Goal: Task Accomplishment & Management: Manage account settings

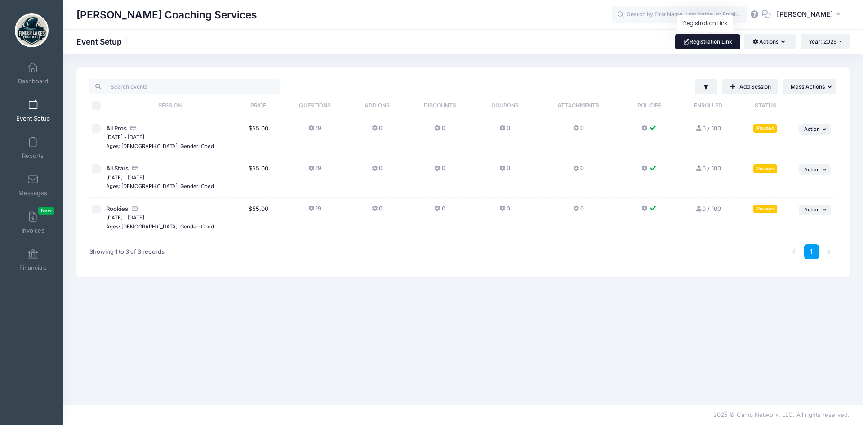
click at [715, 43] on link "Registration Link" at bounding box center [707, 41] width 65 height 15
click at [99, 129] on input "checkbox" at bounding box center [96, 128] width 9 height 9
checkbox input "true"
click at [99, 165] on input "checkbox" at bounding box center [96, 168] width 9 height 9
checkbox input "true"
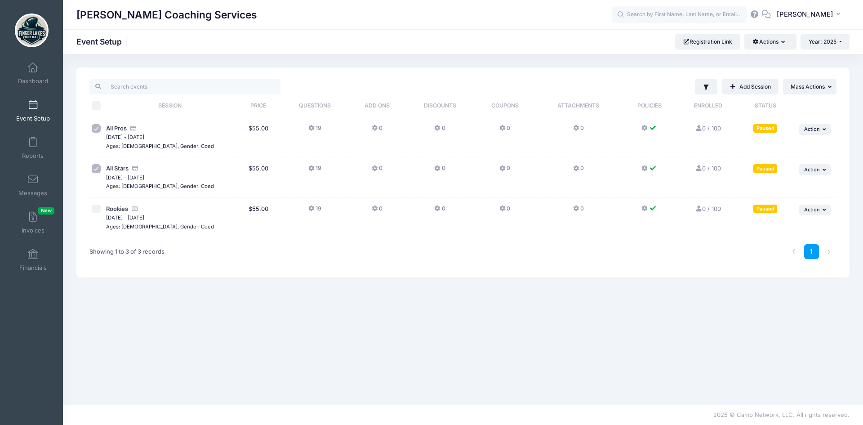
click at [95, 209] on input "checkbox" at bounding box center [96, 208] width 9 height 9
checkbox input "true"
click at [798, 92] on button "... Mass Actions" at bounding box center [809, 86] width 53 height 15
click at [798, 90] on button "... Mass Actions" at bounding box center [809, 86] width 53 height 15
click at [748, 88] on link "Add Session" at bounding box center [750, 86] width 57 height 15
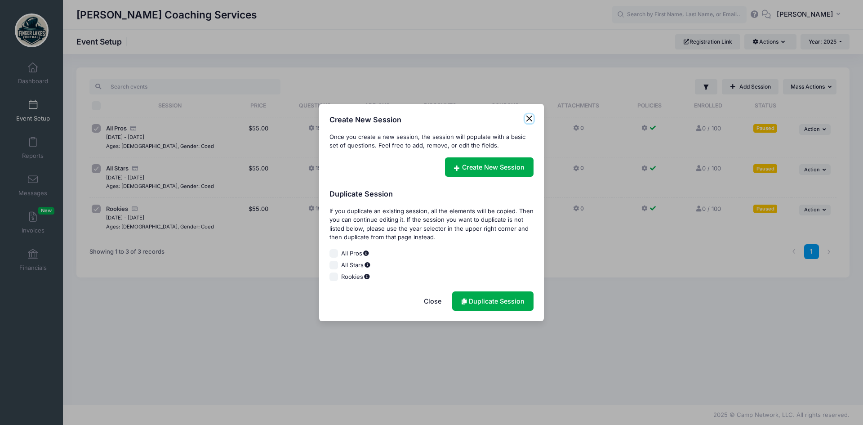
click at [529, 118] on button "Close" at bounding box center [529, 118] width 9 height 9
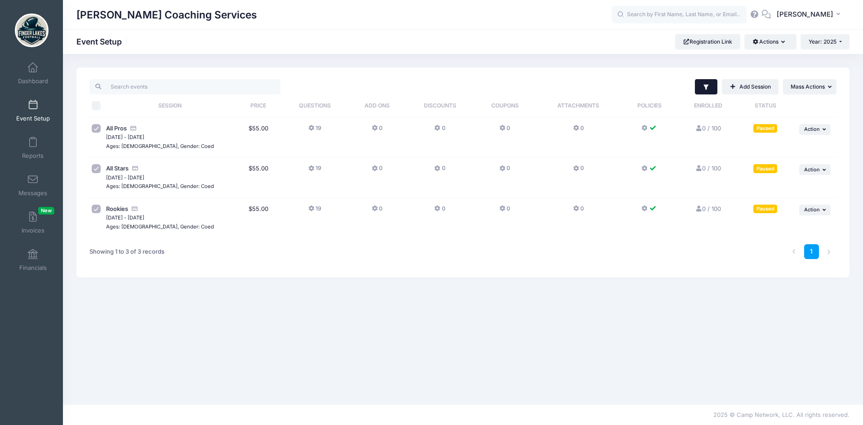
click at [703, 88] on icon "button" at bounding box center [705, 87] width 7 height 7
drag, startPoint x: 90, startPoint y: 126, endPoint x: 92, endPoint y: 135, distance: 9.3
click at [90, 127] on td at bounding box center [96, 137] width 14 height 40
click at [100, 176] on td at bounding box center [96, 177] width 14 height 40
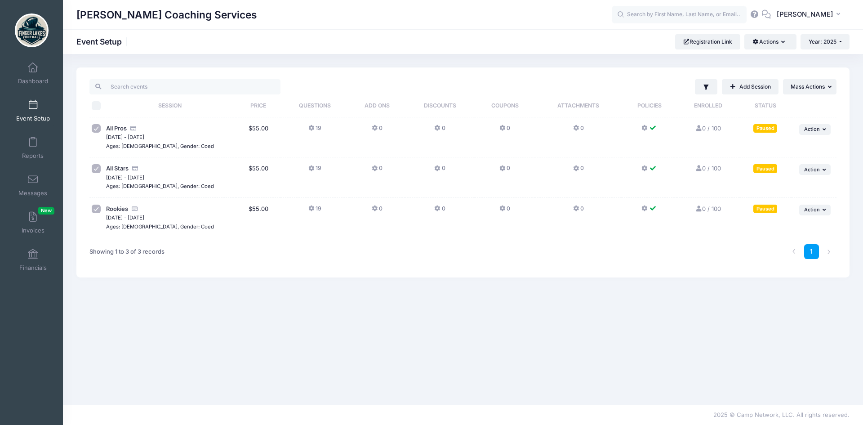
click at [97, 163] on td at bounding box center [96, 177] width 14 height 40
click at [99, 131] on input "checkbox" at bounding box center [96, 128] width 9 height 9
checkbox input "false"
click at [97, 168] on input "checkbox" at bounding box center [96, 168] width 9 height 9
checkbox input "false"
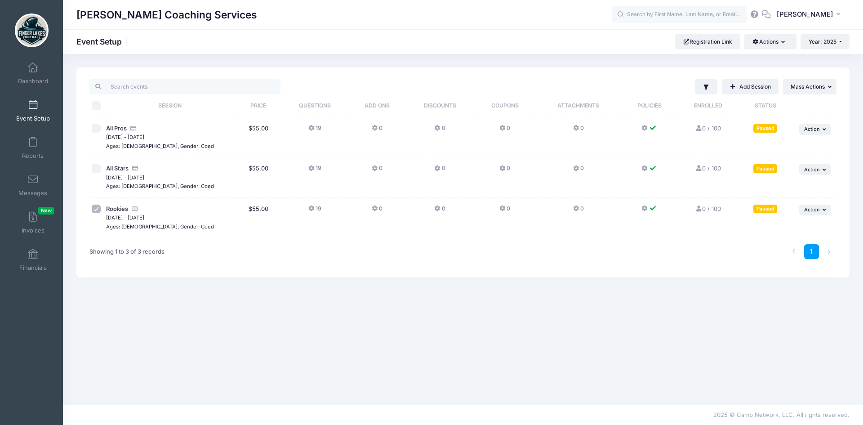
click at [98, 207] on input "checkbox" at bounding box center [96, 208] width 9 height 9
checkbox input "false"
click at [120, 129] on span "All Pros" at bounding box center [116, 127] width 21 height 7
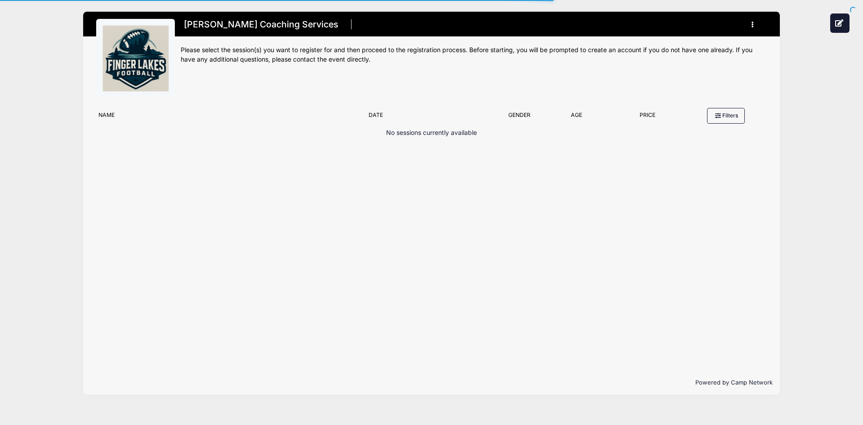
type input "#E5E5E5"
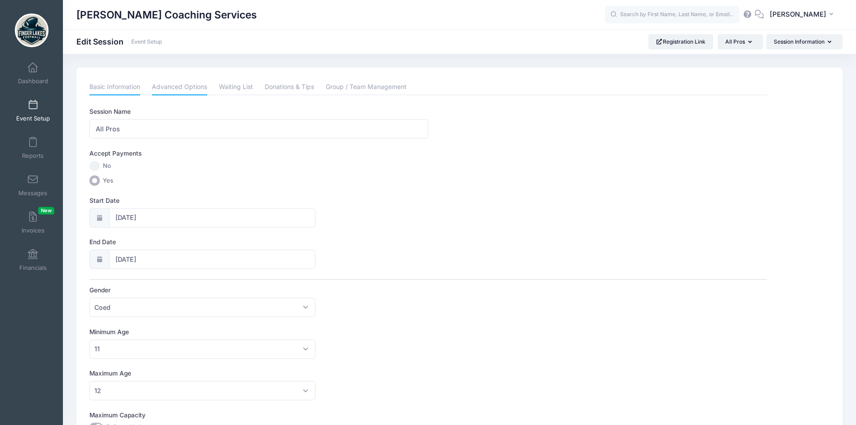
click at [168, 82] on link "Advanced Options" at bounding box center [179, 87] width 55 height 16
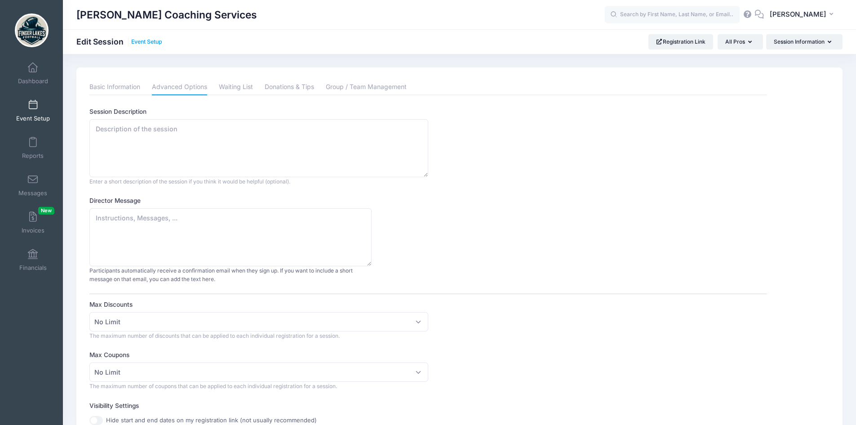
click at [142, 42] on link "Event Setup" at bounding box center [146, 42] width 31 height 7
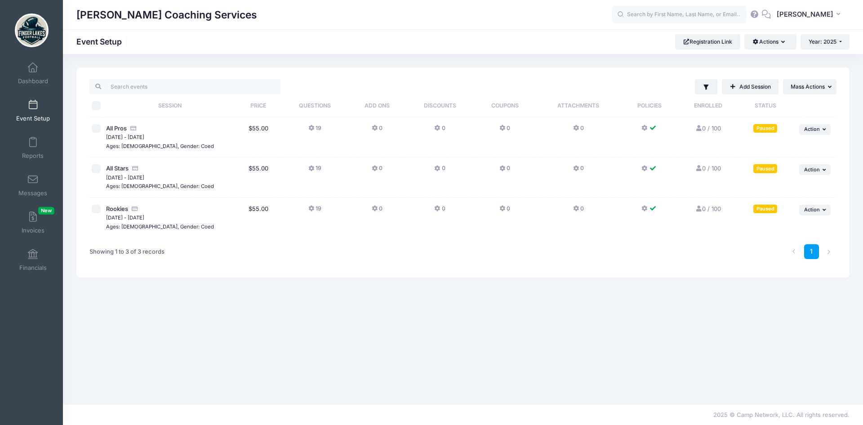
click at [111, 123] on td "All Pros [DATE] - [DATE] Ages: [DEMOGRAPHIC_DATA], Gender: Coed Paused" at bounding box center [170, 137] width 133 height 40
click at [114, 127] on span "All Pros" at bounding box center [116, 127] width 21 height 7
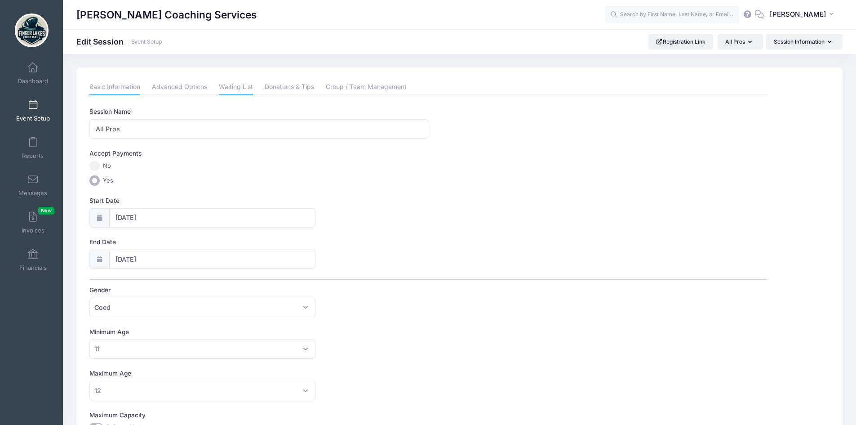
drag, startPoint x: 217, startPoint y: 88, endPoint x: 239, endPoint y: 90, distance: 21.6
click at [220, 88] on li "Waiting List" at bounding box center [236, 87] width 46 height 16
click at [239, 90] on link "Waiting List" at bounding box center [236, 87] width 34 height 16
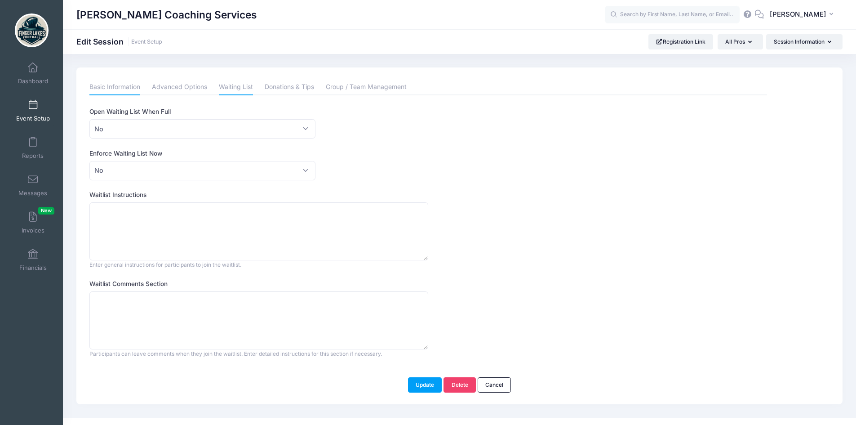
click at [109, 84] on link "Basic Information" at bounding box center [114, 87] width 51 height 16
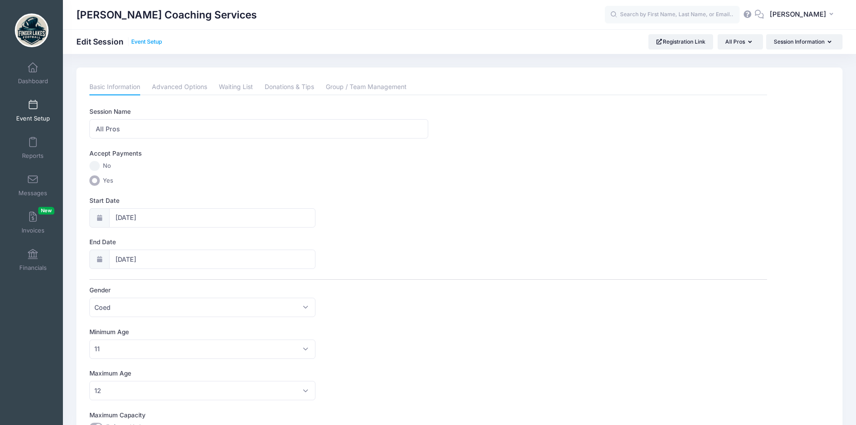
click at [152, 44] on link "Event Setup" at bounding box center [146, 42] width 31 height 7
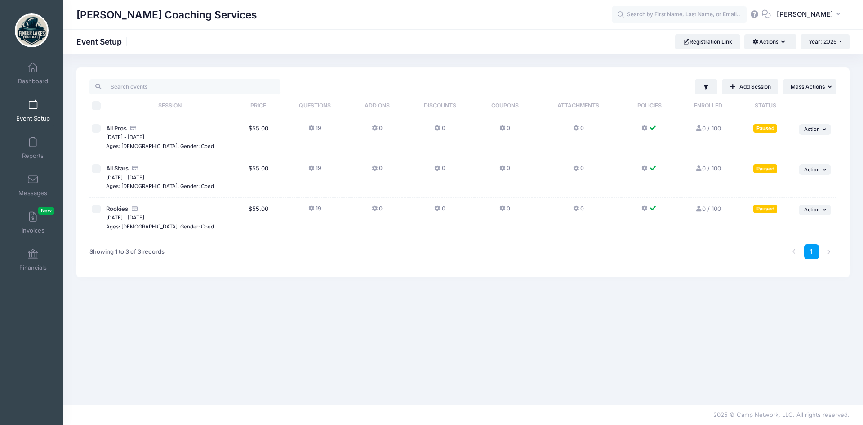
click at [309, 102] on th "Questions" at bounding box center [314, 105] width 69 height 23
click at [310, 105] on span "Questions" at bounding box center [315, 105] width 32 height 7
click at [310, 128] on icon at bounding box center [311, 128] width 7 height 0
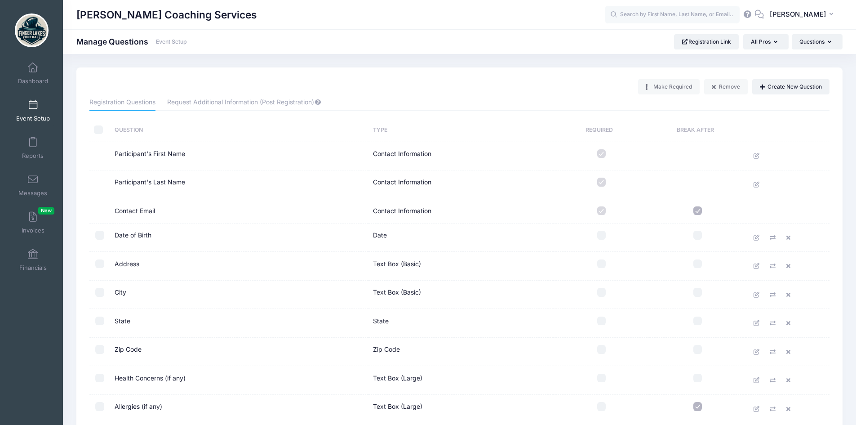
scroll to position [45, 0]
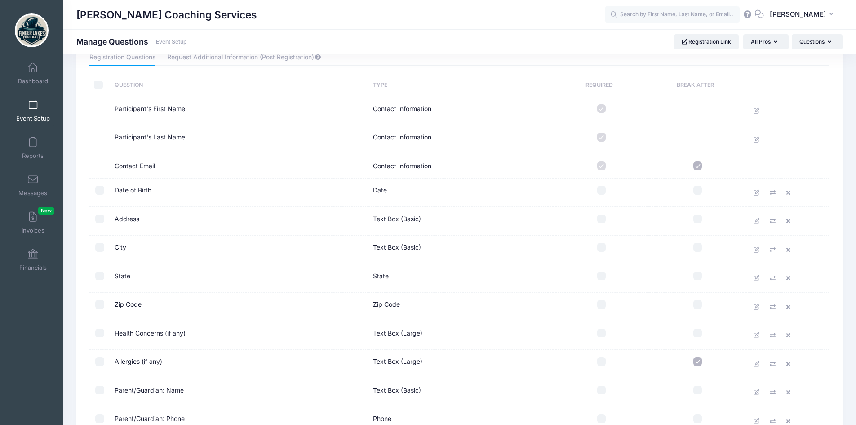
click at [603, 190] on input "checkbox" at bounding box center [601, 190] width 9 height 9
checkbox input "true"
click at [603, 219] on input "checkbox" at bounding box center [601, 218] width 9 height 9
checkbox input "true"
click at [601, 245] on input "checkbox" at bounding box center [601, 247] width 9 height 9
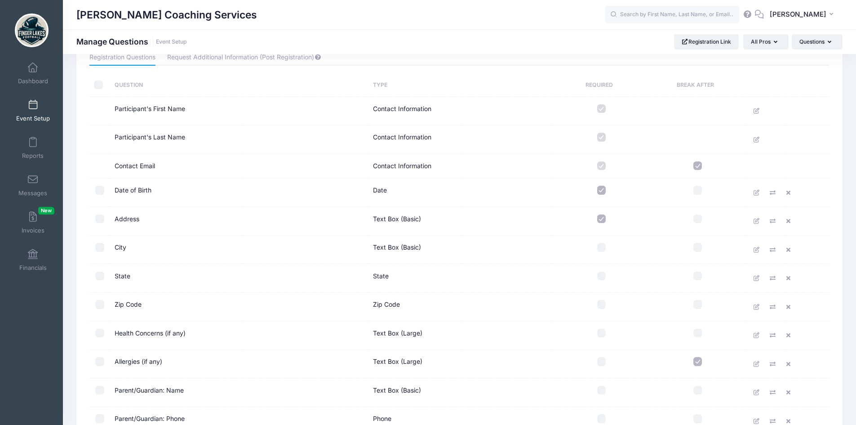
checkbox input "true"
click at [601, 282] on td at bounding box center [601, 278] width 96 height 29
click at [601, 279] on input "checkbox" at bounding box center [601, 275] width 9 height 9
checkbox input "true"
click at [603, 304] on input "checkbox" at bounding box center [601, 304] width 9 height 9
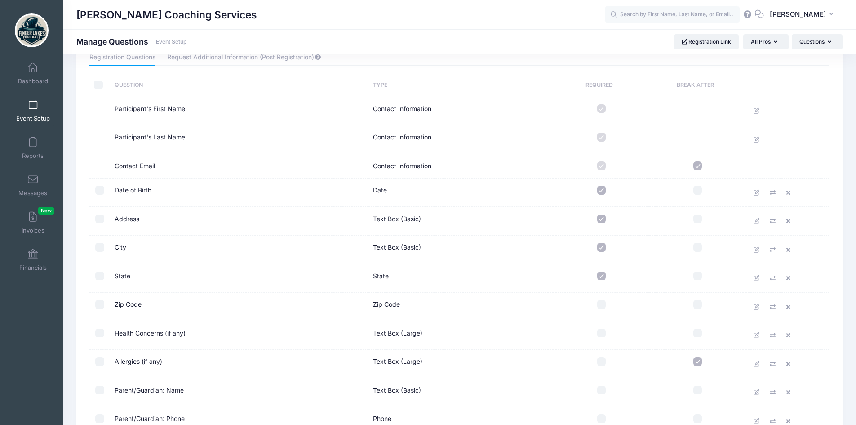
checkbox input "true"
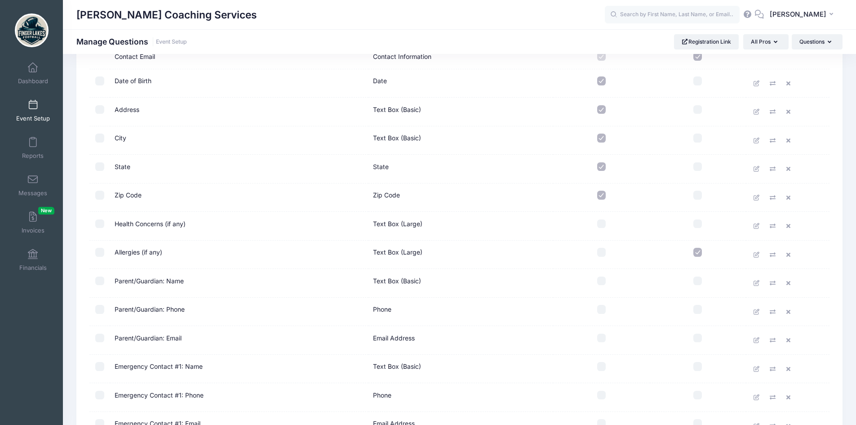
scroll to position [180, 0]
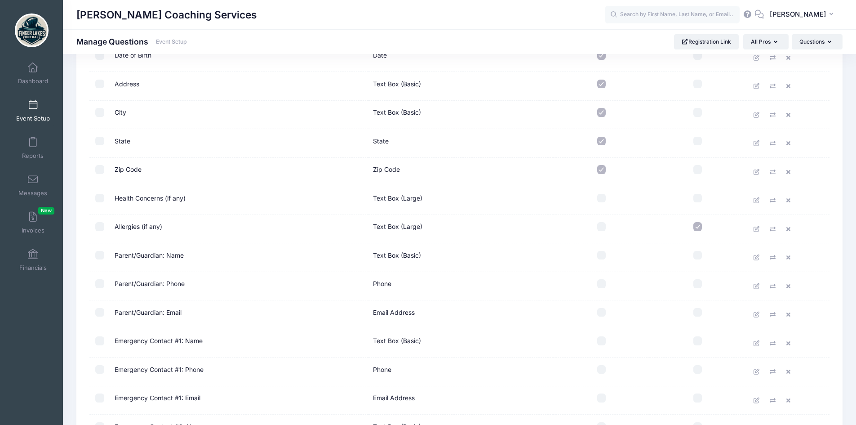
click at [600, 199] on input "checkbox" at bounding box center [601, 198] width 9 height 9
checkbox input "true"
click at [602, 231] on input "checkbox" at bounding box center [601, 226] width 9 height 9
checkbox input "true"
click at [602, 255] on input "checkbox" at bounding box center [601, 255] width 9 height 9
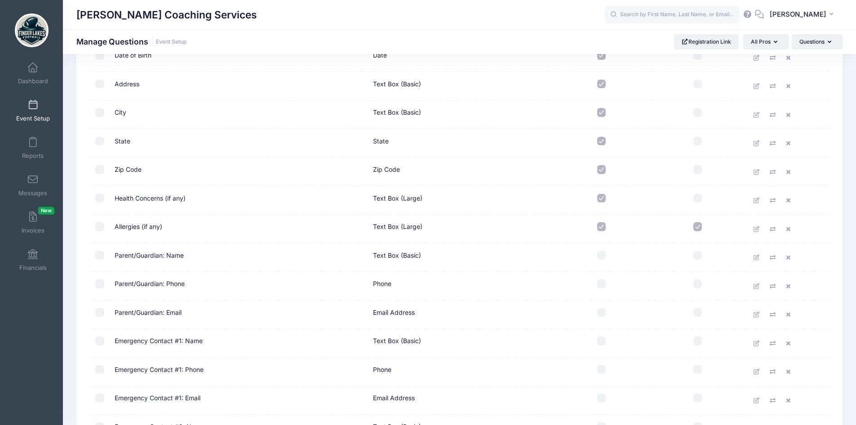
checkbox input "true"
click at [603, 280] on input "checkbox" at bounding box center [601, 283] width 9 height 9
checkbox input "true"
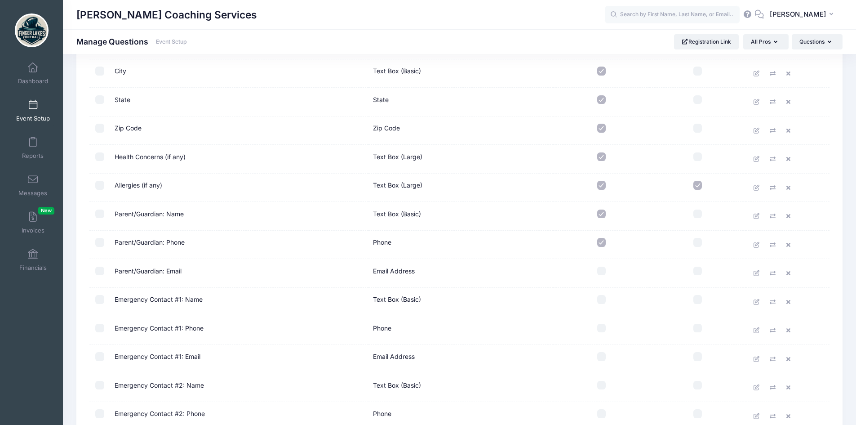
scroll to position [270, 0]
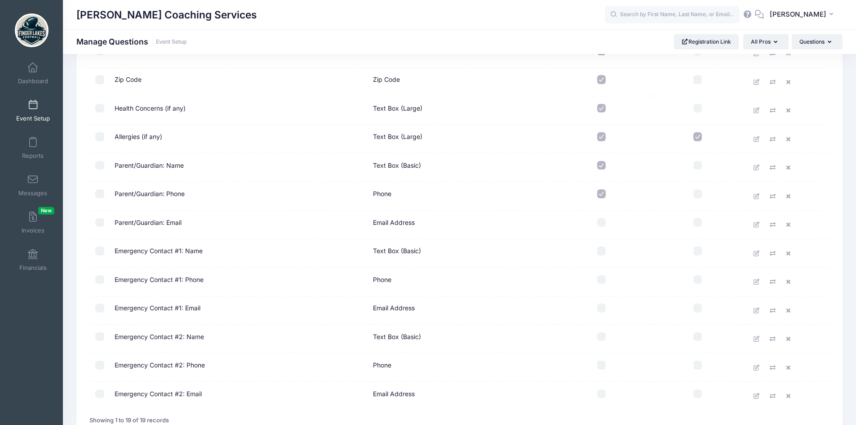
click at [603, 224] on input "checkbox" at bounding box center [601, 222] width 9 height 9
checkbox input "true"
click at [599, 251] on input "checkbox" at bounding box center [601, 250] width 9 height 9
checkbox input "true"
click at [600, 278] on input "checkbox" at bounding box center [601, 279] width 9 height 9
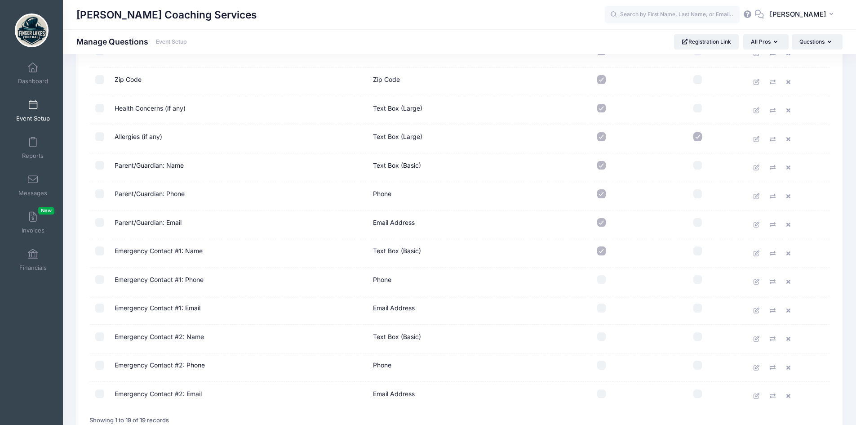
checkbox input "true"
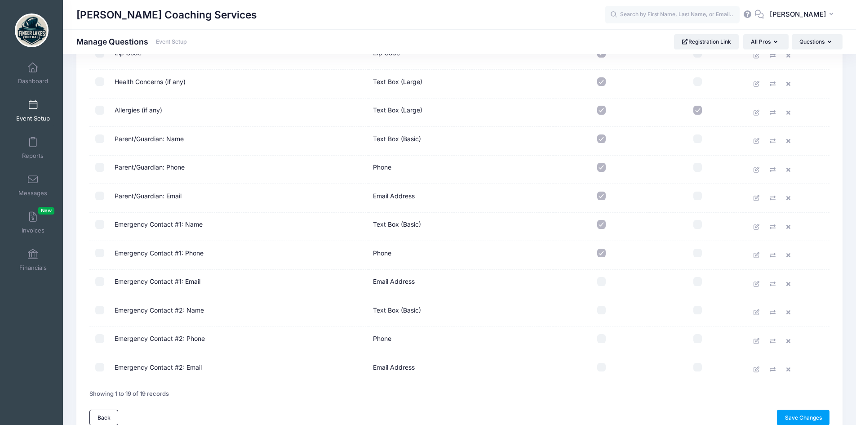
scroll to position [342, 0]
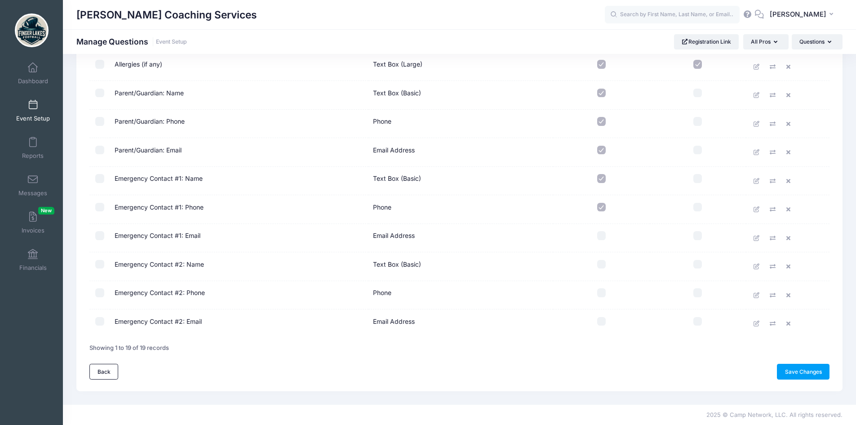
click at [600, 232] on input "checkbox" at bounding box center [601, 235] width 9 height 9
checkbox input "true"
click at [602, 265] on input "checkbox" at bounding box center [601, 264] width 9 height 9
checkbox input "true"
click at [602, 300] on td at bounding box center [601, 295] width 96 height 29
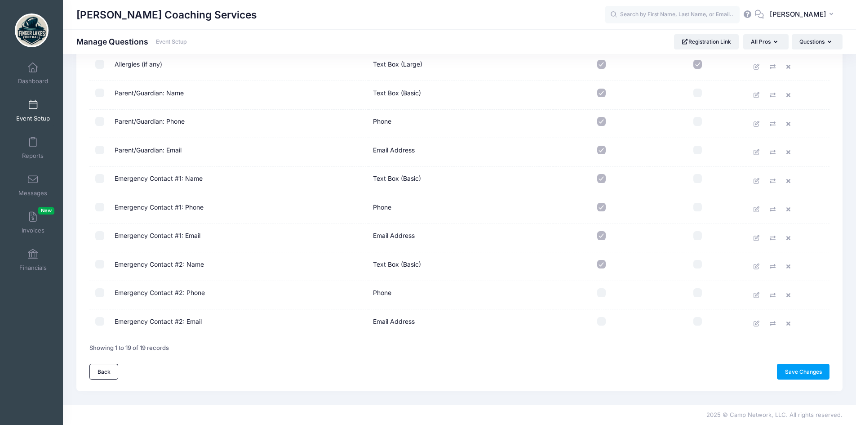
click at [608, 320] on label at bounding box center [602, 321] width 88 height 9
click at [606, 320] on input "checkbox" at bounding box center [601, 321] width 9 height 9
checkbox input "true"
click at [603, 290] on input "checkbox" at bounding box center [601, 292] width 9 height 9
checkbox input "true"
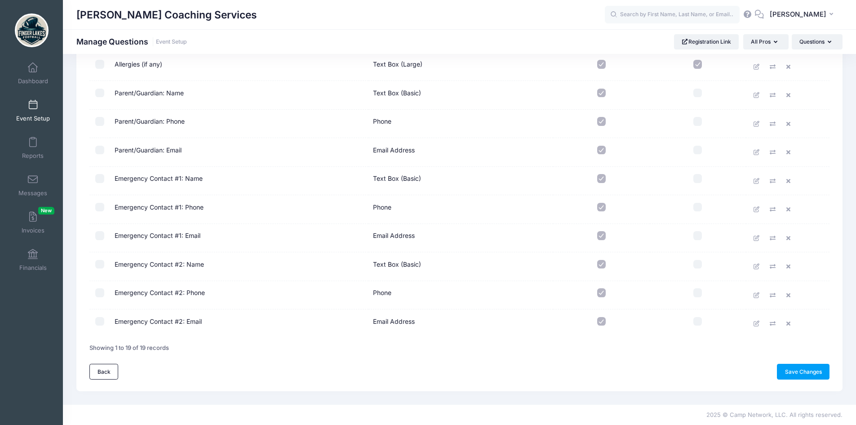
click at [603, 319] on input "checkbox" at bounding box center [601, 321] width 9 height 9
click at [602, 323] on input "checkbox" at bounding box center [601, 321] width 9 height 9
checkbox input "true"
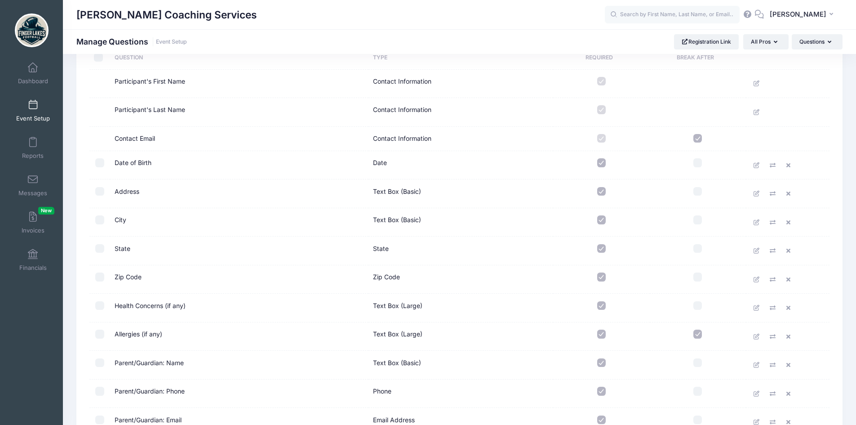
scroll to position [0, 0]
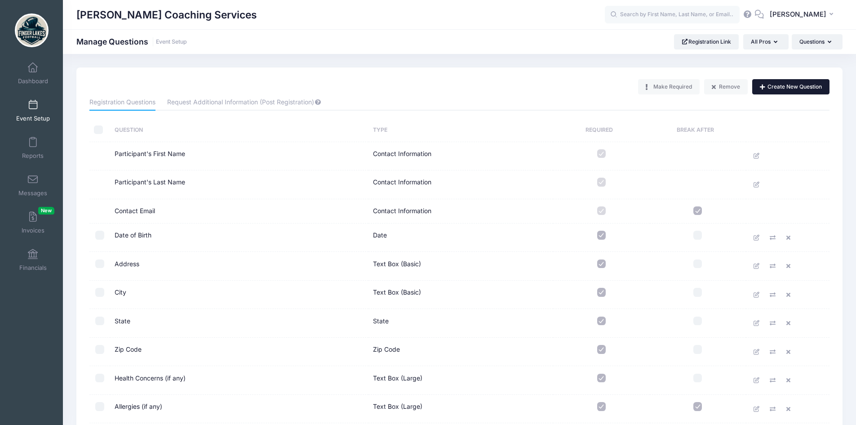
click at [774, 86] on button "Create New Question" at bounding box center [790, 86] width 77 height 15
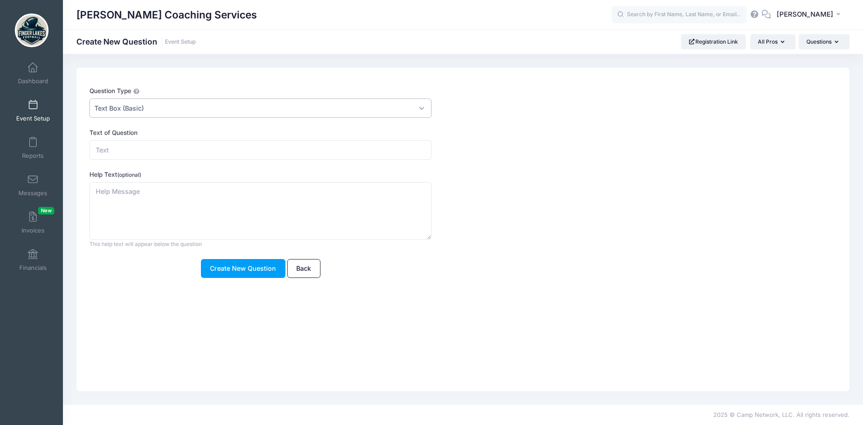
click at [231, 107] on span "Text Box (Basic)" at bounding box center [260, 107] width 342 height 19
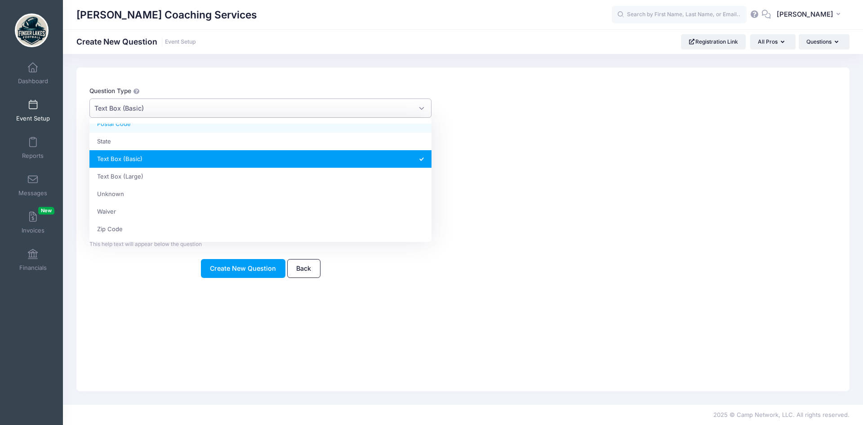
scroll to position [238, 0]
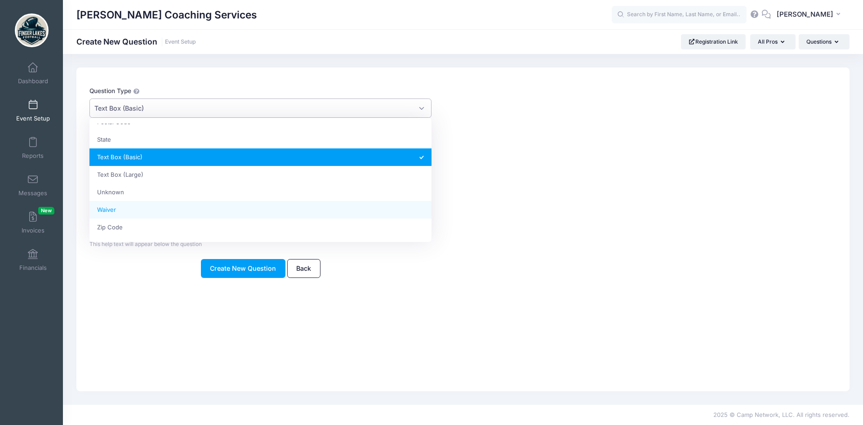
select select "signature"
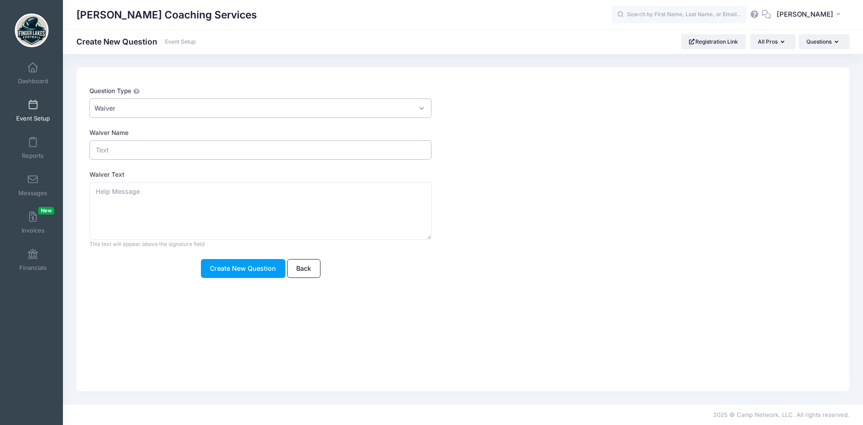
click at [135, 151] on input "Waiver Name" at bounding box center [260, 149] width 342 height 19
type input "Finger Lakes Football Waiver"
click at [137, 199] on textarea "Waiver Text" at bounding box center [260, 211] width 342 height 58
paste textarea "RELEASE, INDEMNIFICATION, AND HOLD HARMLESS AGREEMENT In consideration for perm…"
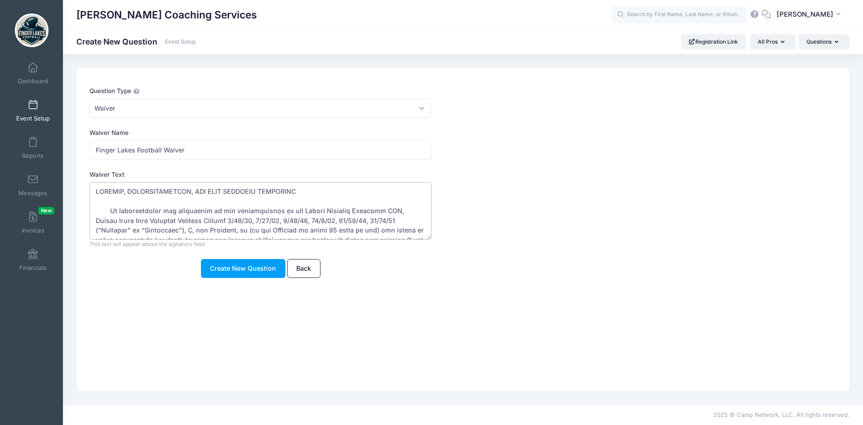
scroll to position [467, 0]
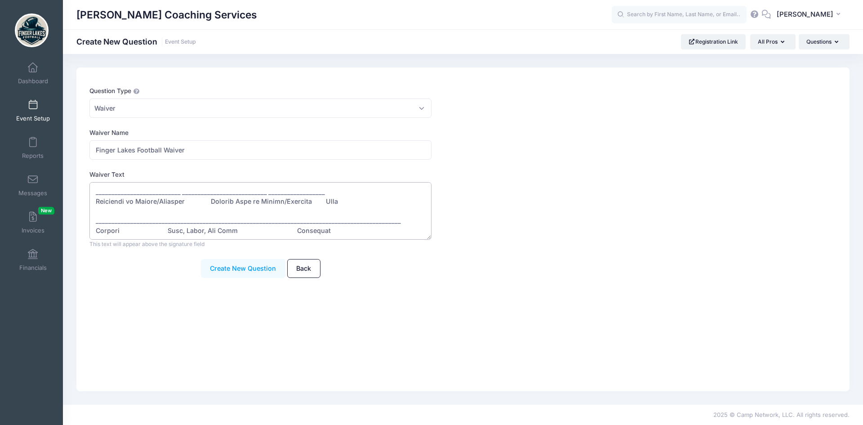
type textarea "RELEASE, INDEMNIFICATION, AND HOLD HARMLESS AGREEMENT In consideration for perm…"
click at [242, 268] on button "Create New Question" at bounding box center [243, 268] width 84 height 19
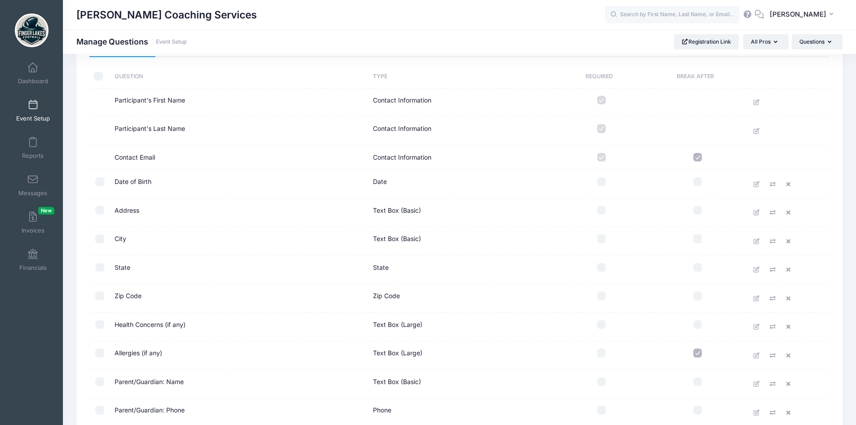
scroll to position [45, 0]
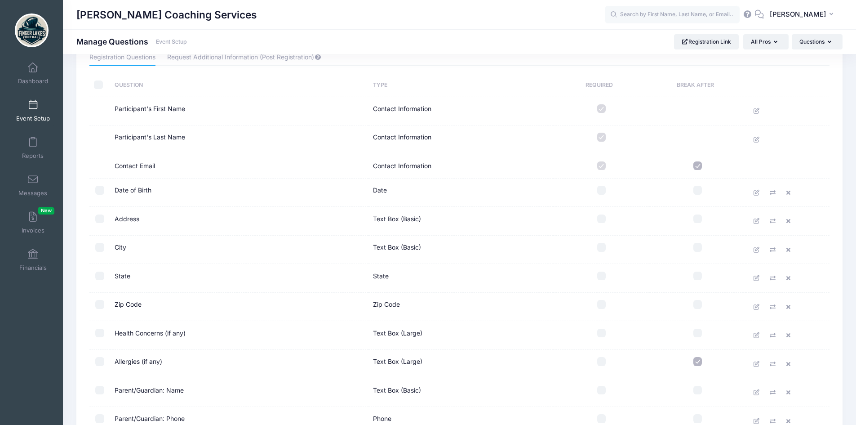
click at [599, 190] on input "checkbox" at bounding box center [601, 190] width 9 height 9
checkbox input "true"
click at [600, 222] on input "checkbox" at bounding box center [601, 218] width 9 height 9
checkbox input "true"
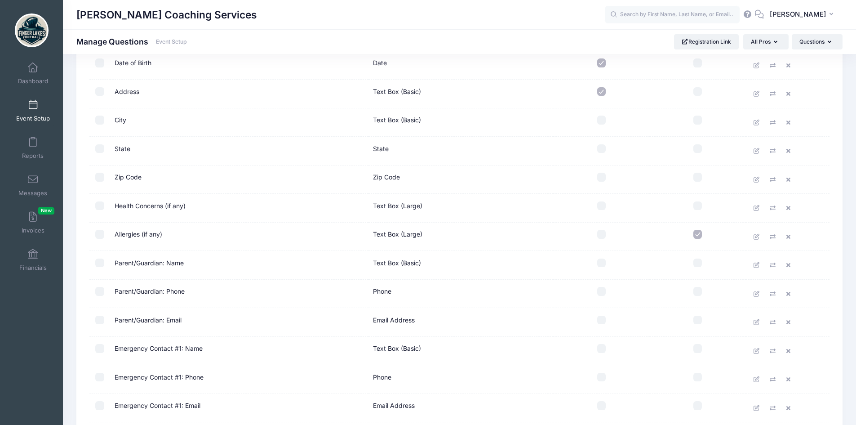
scroll to position [180, 0]
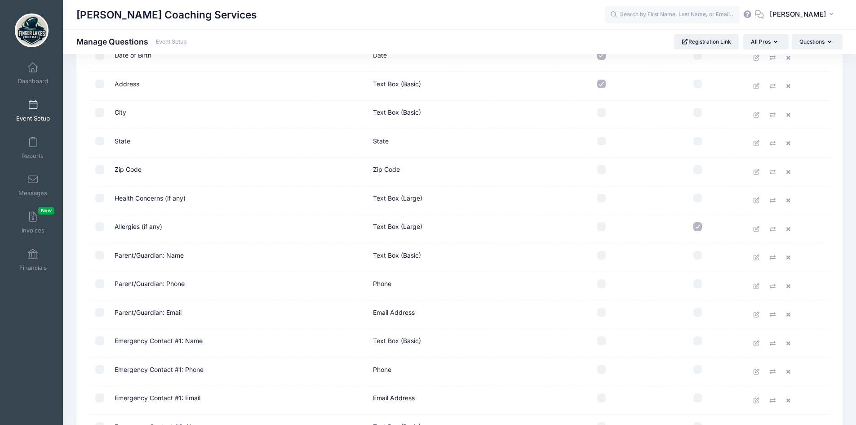
click at [600, 114] on input "checkbox" at bounding box center [601, 112] width 9 height 9
checkbox input "true"
click at [600, 139] on input "checkbox" at bounding box center [601, 141] width 9 height 9
checkbox input "true"
click at [600, 169] on input "checkbox" at bounding box center [601, 169] width 9 height 9
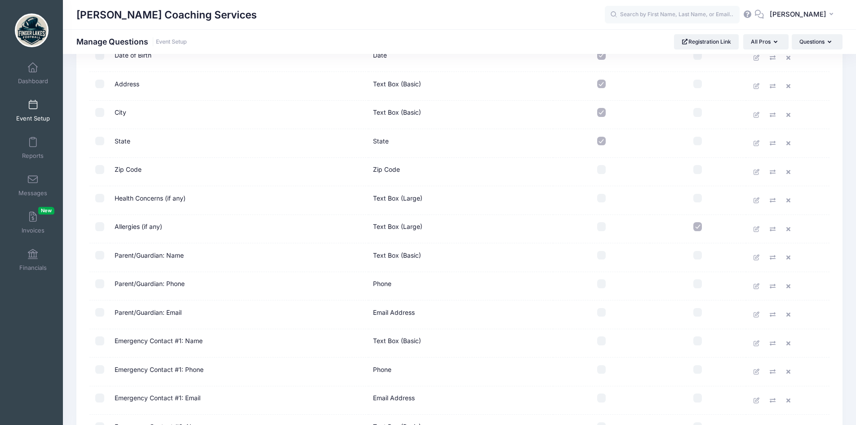
checkbox input "true"
click at [603, 200] on input "checkbox" at bounding box center [601, 198] width 9 height 9
checkbox input "true"
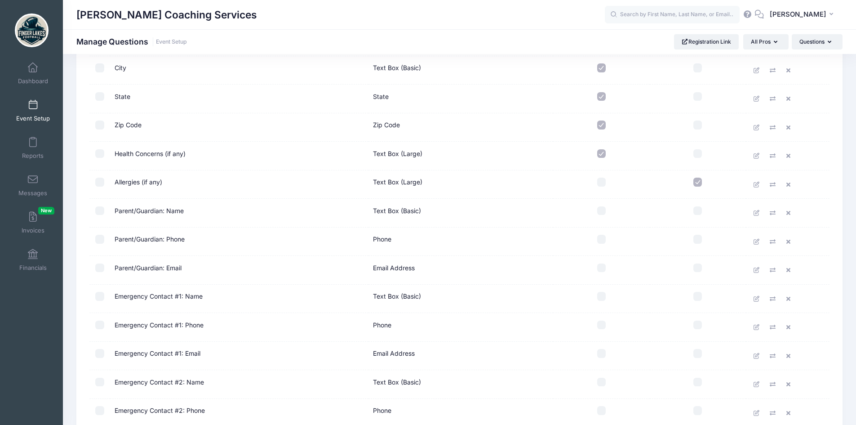
scroll to position [225, 0]
click at [600, 183] on input "checkbox" at bounding box center [601, 181] width 9 height 9
checkbox input "true"
click at [600, 208] on input "checkbox" at bounding box center [601, 210] width 9 height 9
checkbox input "true"
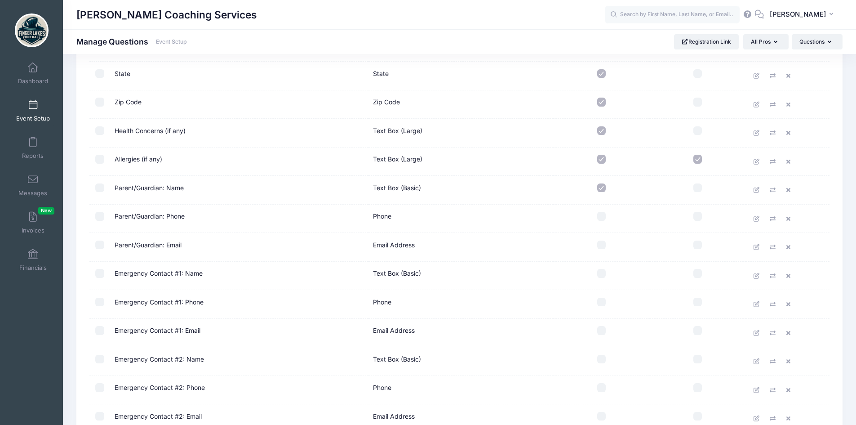
scroll to position [236, 0]
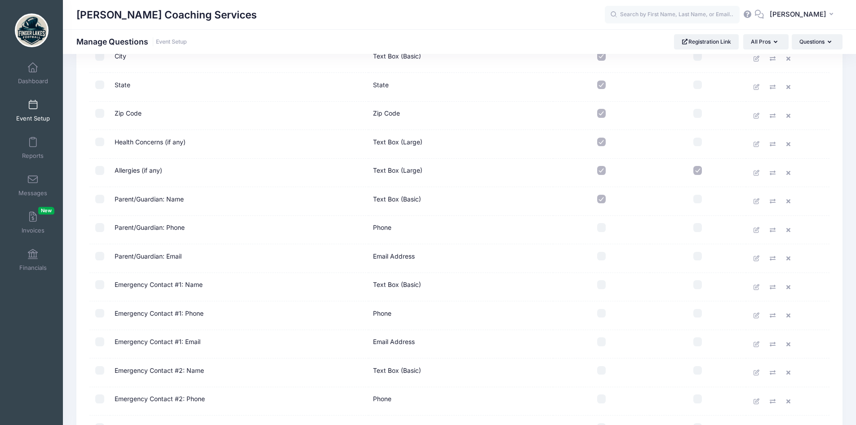
click at [602, 224] on input "checkbox" at bounding box center [601, 227] width 9 height 9
checkbox input "true"
click at [601, 256] on input "checkbox" at bounding box center [601, 256] width 9 height 9
checkbox input "true"
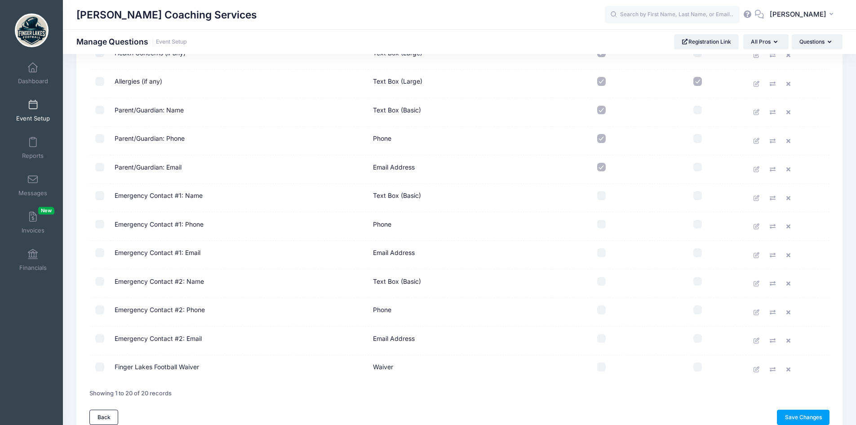
scroll to position [326, 0]
click at [599, 196] on input "checkbox" at bounding box center [601, 194] width 9 height 9
checkbox input "true"
click at [602, 226] on input "checkbox" at bounding box center [601, 223] width 9 height 9
checkbox input "true"
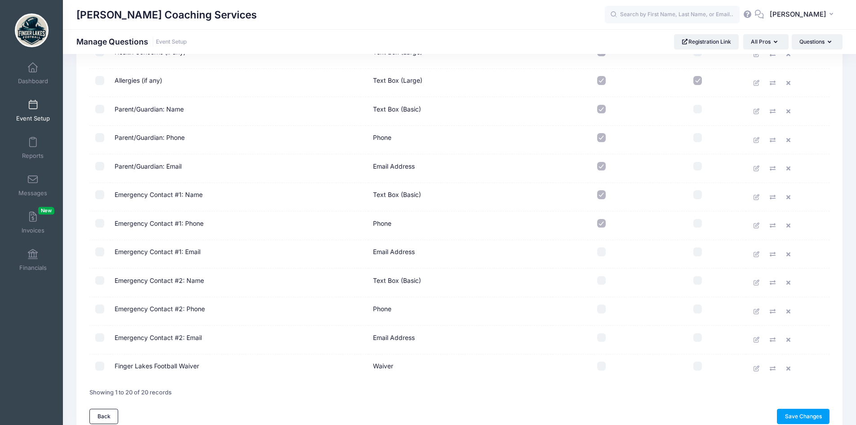
click at [603, 249] on input "checkbox" at bounding box center [601, 251] width 9 height 9
checkbox input "true"
click at [601, 284] on input "checkbox" at bounding box center [601, 280] width 9 height 9
checkbox input "true"
click at [601, 312] on input "checkbox" at bounding box center [601, 308] width 9 height 9
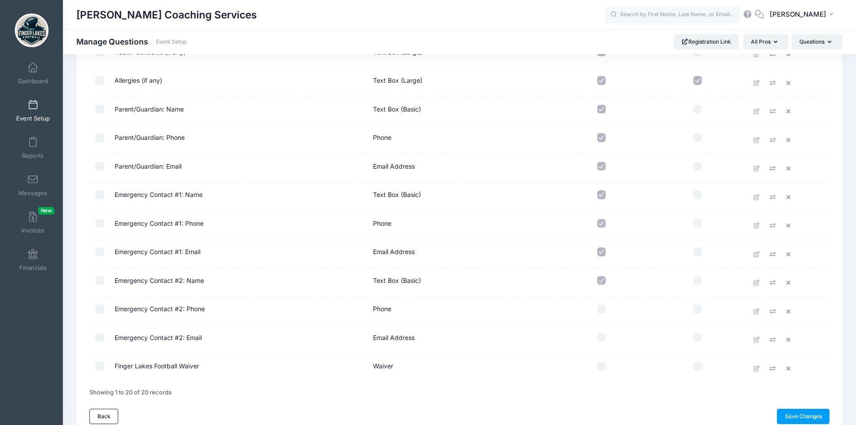
checkbox input "true"
click at [598, 341] on input "checkbox" at bounding box center [601, 337] width 9 height 9
checkbox input "true"
click at [602, 366] on input "checkbox" at bounding box center [601, 365] width 9 height 9
checkbox input "true"
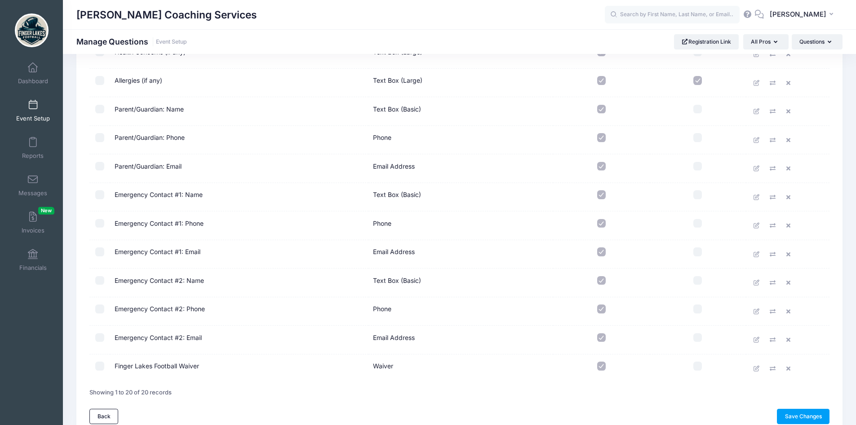
scroll to position [371, 0]
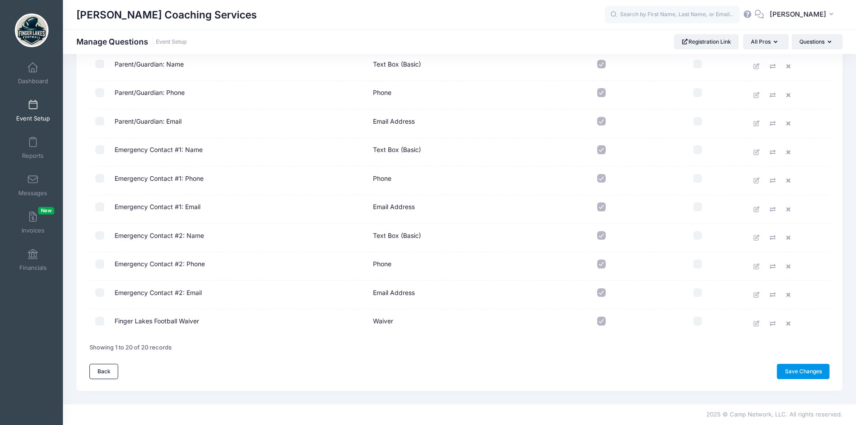
click at [787, 369] on link "Save Changes" at bounding box center [803, 371] width 53 height 15
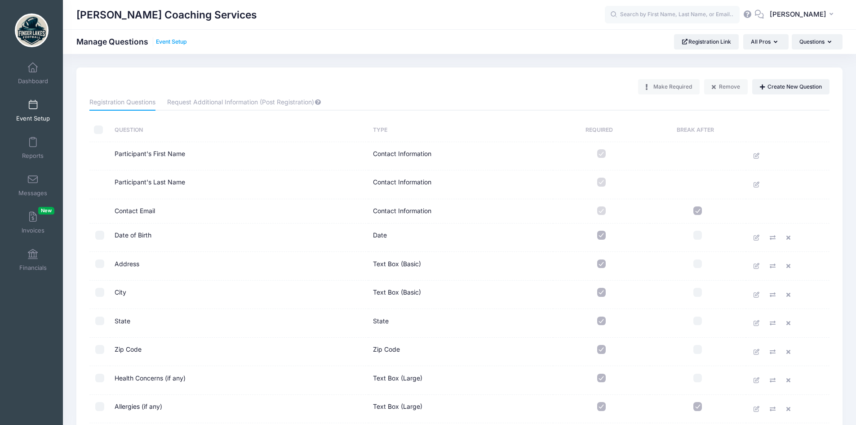
click link "Event Setup"
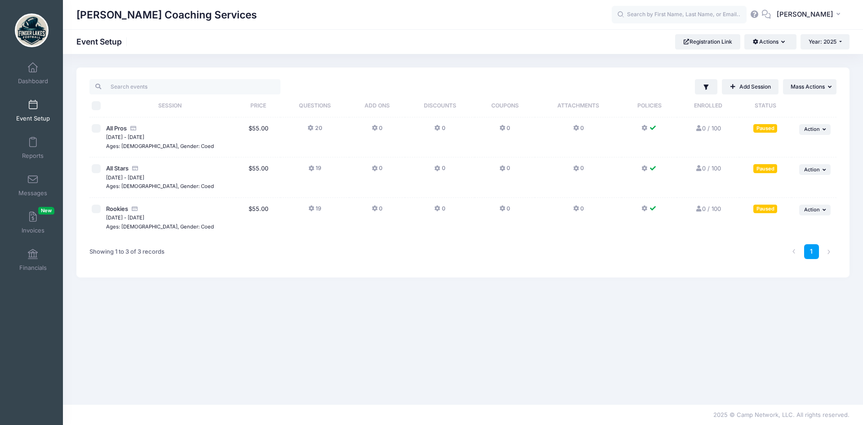
click at [316, 130] on button "20" at bounding box center [314, 130] width 14 height 13
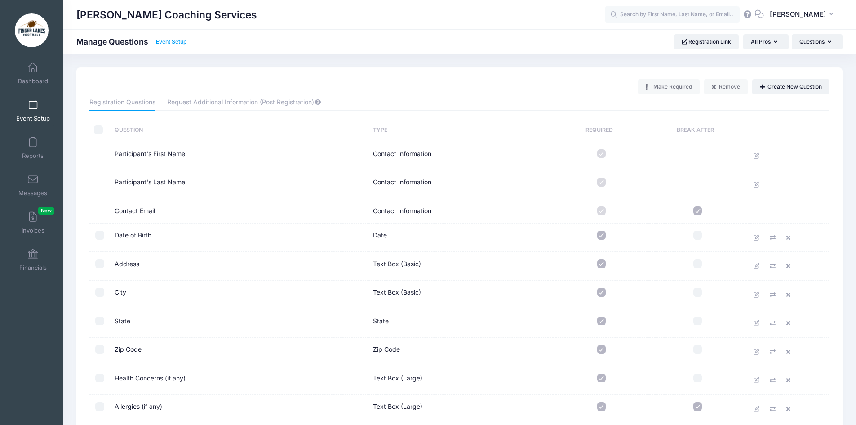
click at [170, 40] on link "Event Setup" at bounding box center [171, 42] width 31 height 7
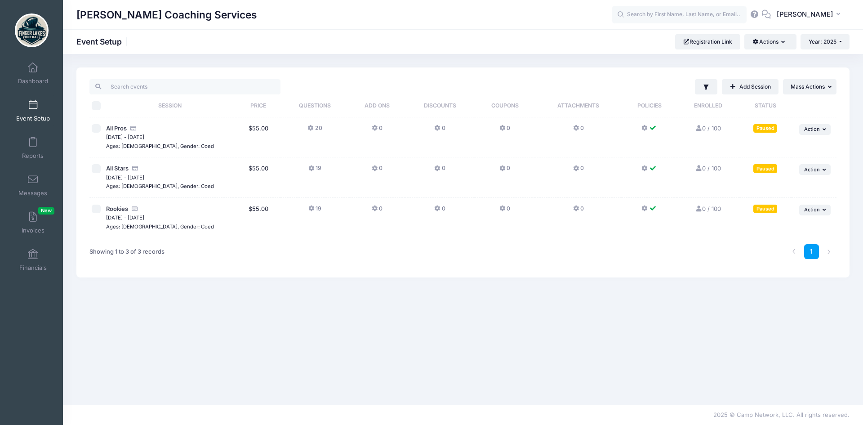
drag, startPoint x: 312, startPoint y: 129, endPoint x: 291, endPoint y: 148, distance: 28.0
click at [291, 148] on td "20" at bounding box center [314, 137] width 69 height 40
click at [116, 128] on span "All Pros" at bounding box center [116, 127] width 21 height 7
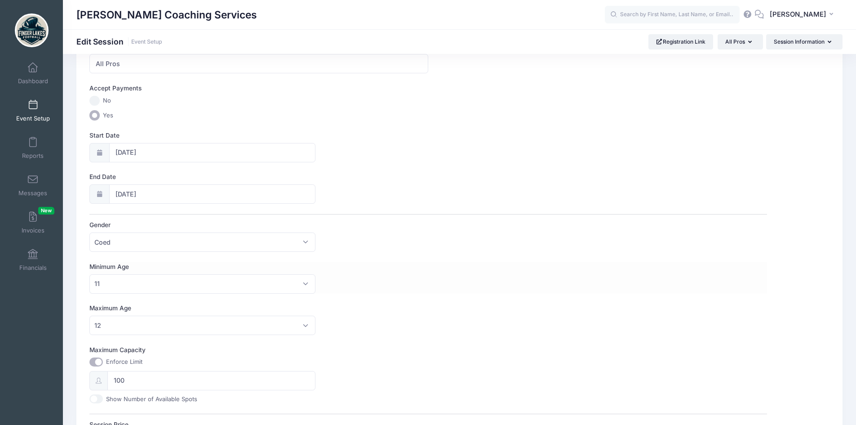
scroll to position [225, 0]
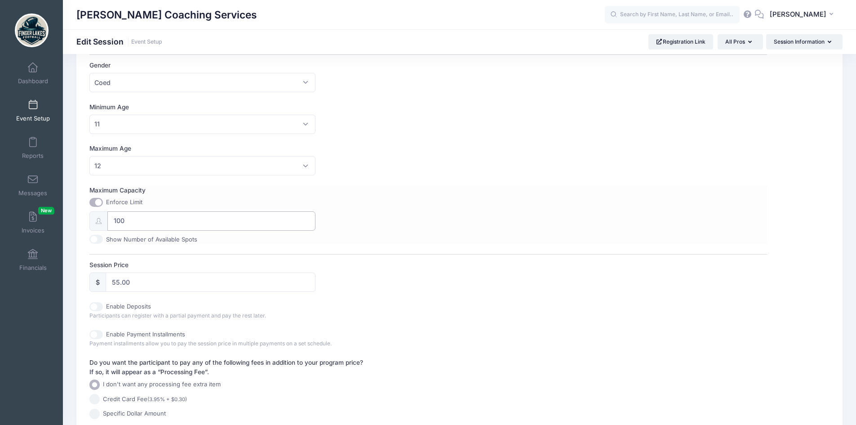
click at [131, 224] on input "100" at bounding box center [211, 220] width 208 height 19
type input "1"
type input "20"
click at [457, 206] on div "Maximum Capacity Enforce Limit 20 Show Number of Available Spots" at bounding box center [428, 215] width 678 height 58
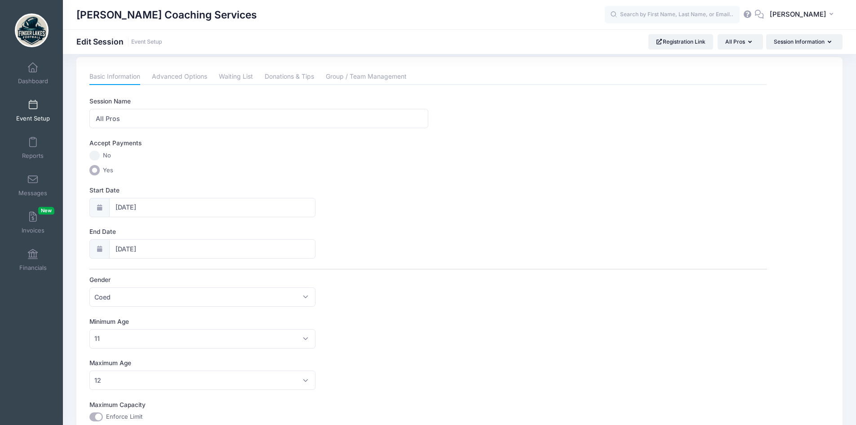
scroll to position [0, 0]
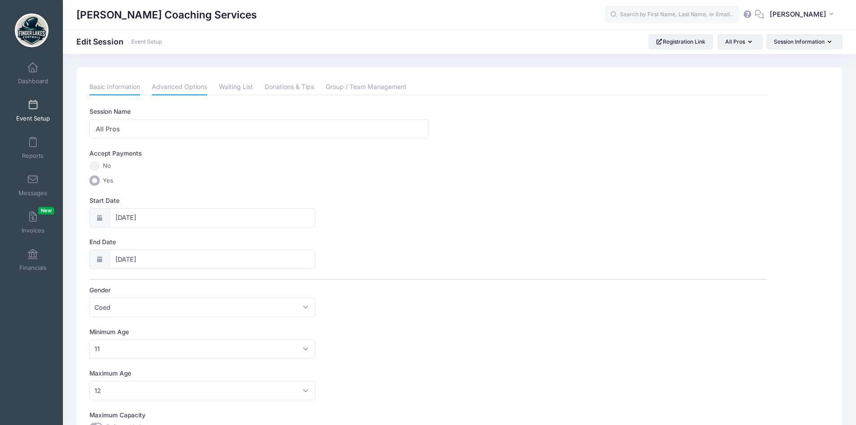
click at [182, 88] on link "Advanced Options" at bounding box center [179, 87] width 55 height 16
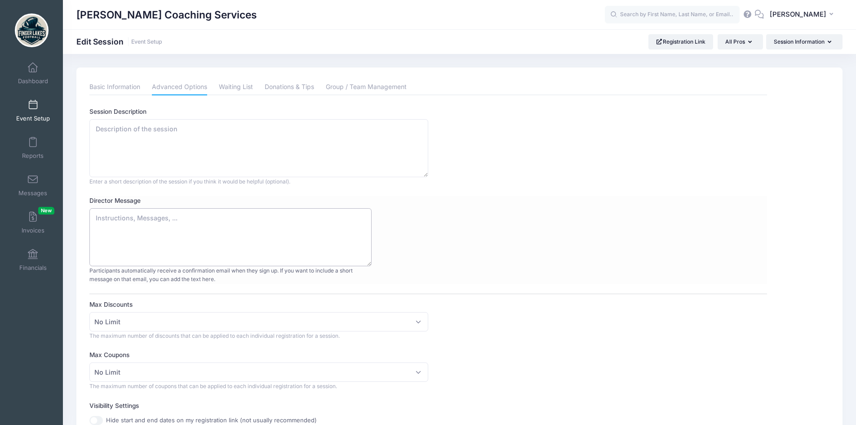
drag, startPoint x: 181, startPoint y: 219, endPoint x: 125, endPoint y: 218, distance: 55.7
click at [125, 218] on textarea "Director Message" at bounding box center [230, 237] width 282 height 58
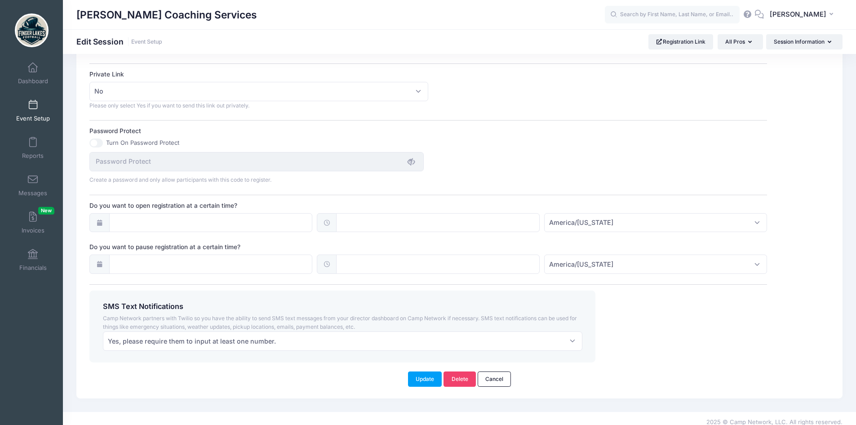
scroll to position [542, 0]
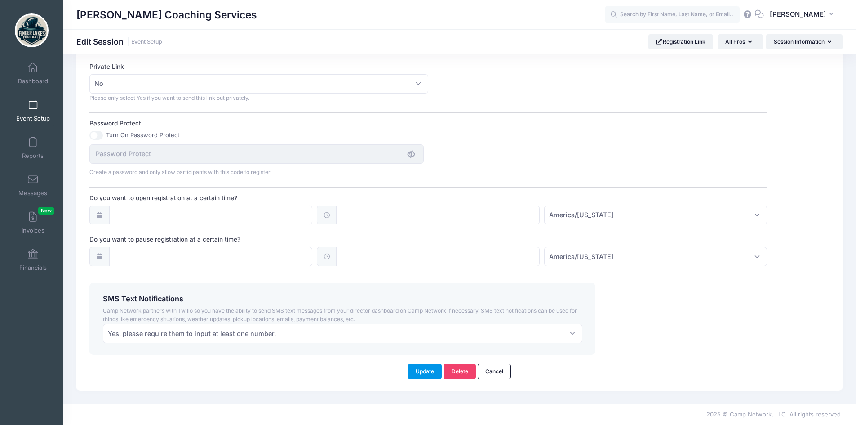
type textarea "Thank you for your registration! Please direct any questions or concerns to [EM…"
click at [422, 368] on button "Update" at bounding box center [425, 371] width 34 height 15
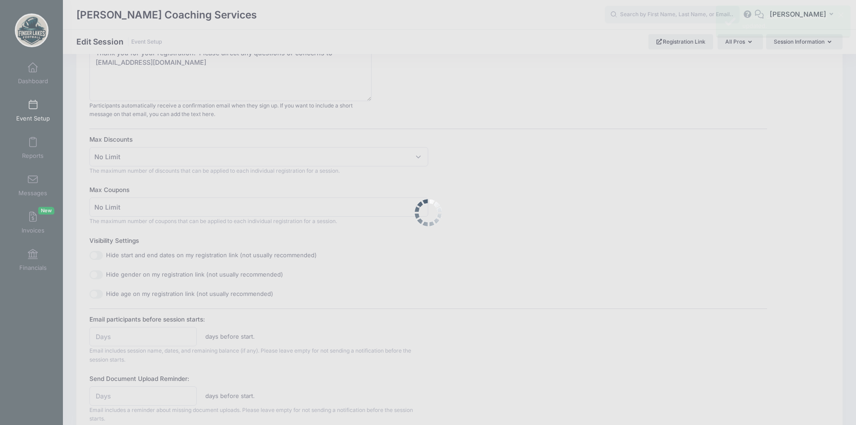
scroll to position [0, 0]
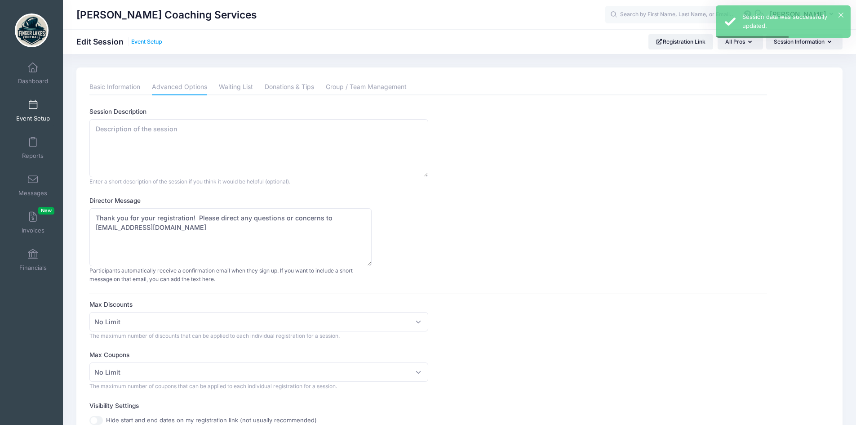
click at [144, 39] on link "Event Setup" at bounding box center [146, 42] width 31 height 7
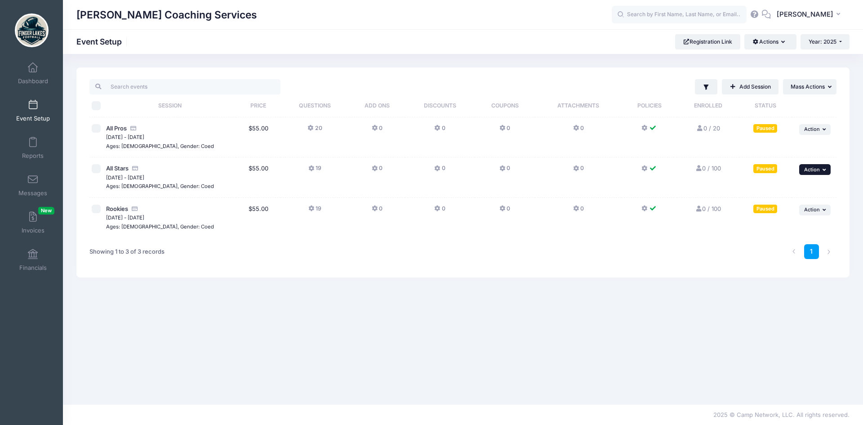
click at [823, 172] on button "... Action" at bounding box center [814, 169] width 31 height 11
click at [795, 238] on link "Delete Session" at bounding box center [785, 240] width 81 height 17
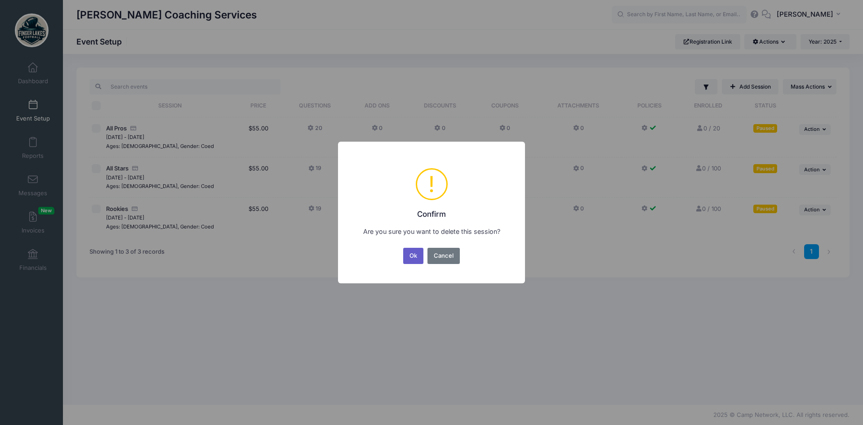
click at [413, 254] on button "Ok" at bounding box center [413, 256] width 21 height 16
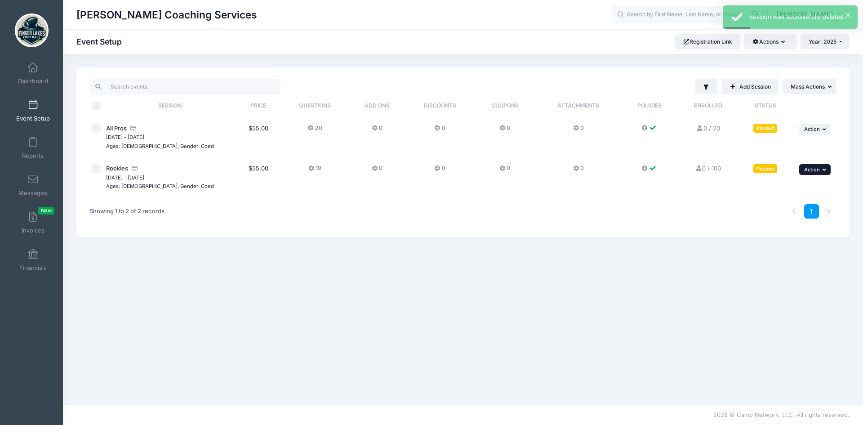
click at [807, 168] on span "Action" at bounding box center [812, 169] width 16 height 6
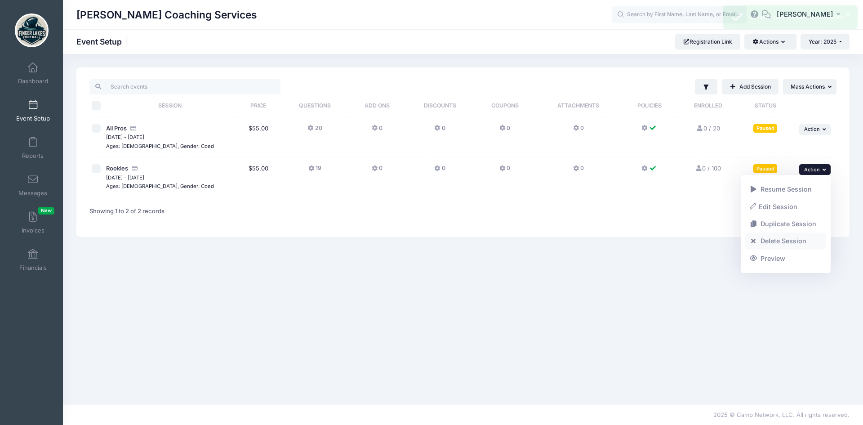
click at [785, 240] on link "Delete Session" at bounding box center [785, 240] width 81 height 17
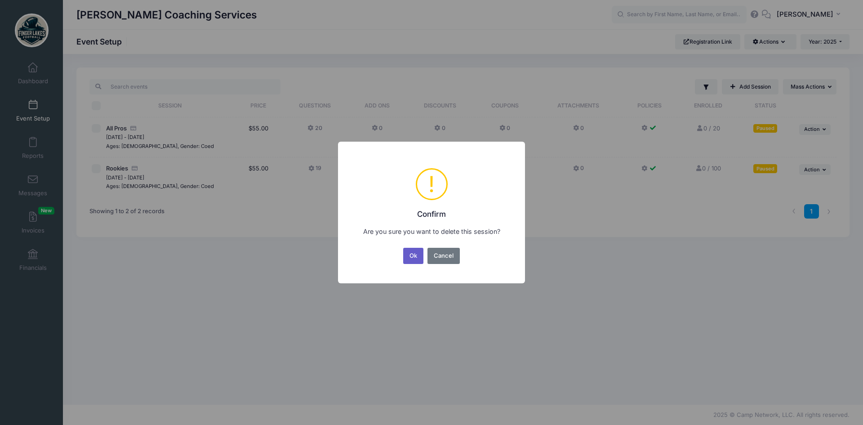
click at [411, 253] on button "Ok" at bounding box center [413, 256] width 21 height 16
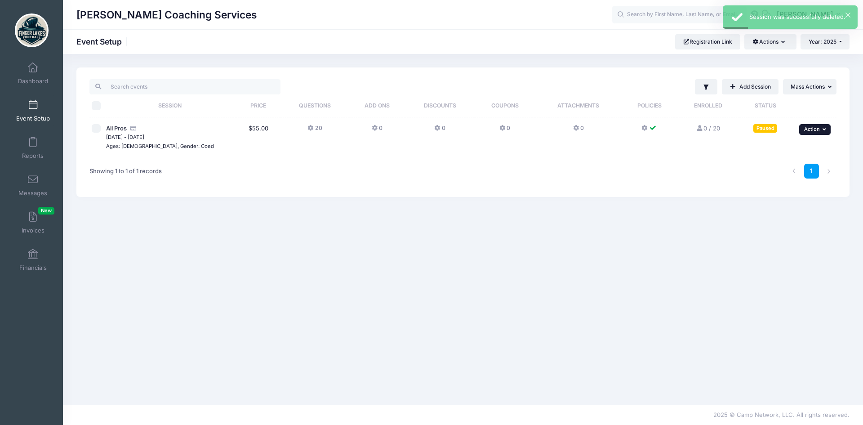
click at [830, 127] on button "... Action" at bounding box center [814, 129] width 31 height 11
click at [805, 183] on link "Duplicate Session" at bounding box center [785, 183] width 81 height 17
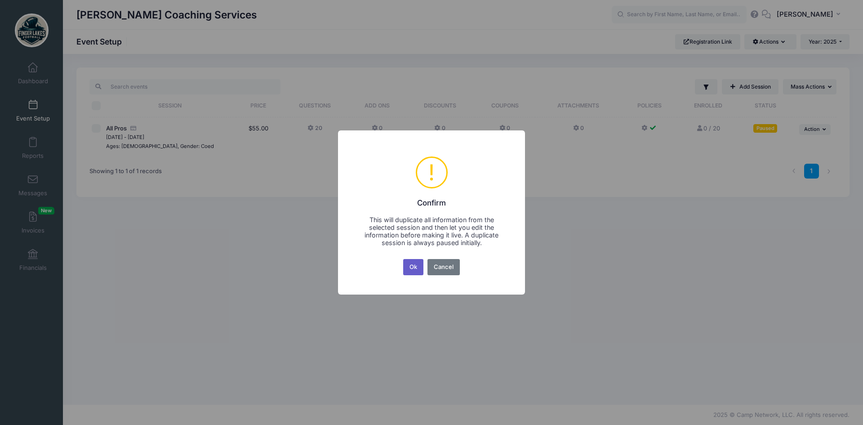
click at [417, 265] on button "Ok" at bounding box center [413, 267] width 21 height 16
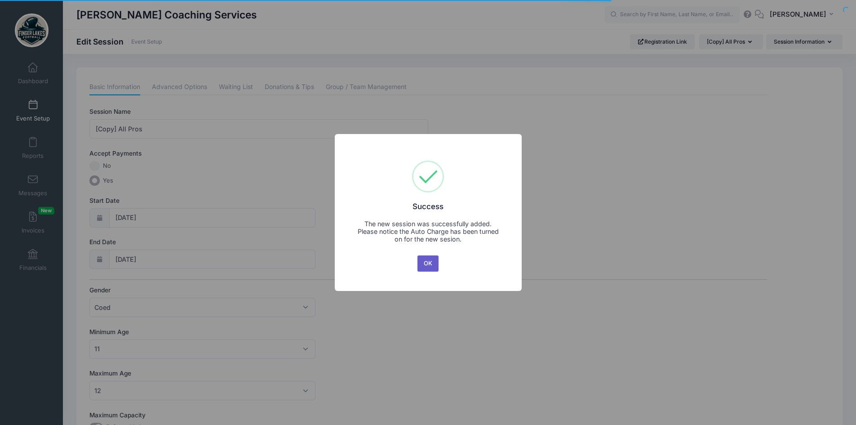
click at [423, 261] on button "OK" at bounding box center [428, 263] width 22 height 16
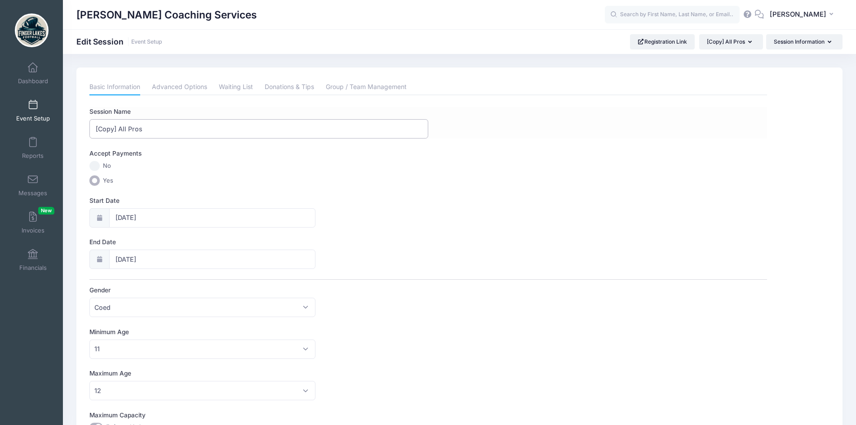
drag, startPoint x: 154, startPoint y: 133, endPoint x: 93, endPoint y: 136, distance: 60.7
click at [93, 136] on input "[Copy] All Pros" at bounding box center [258, 128] width 339 height 19
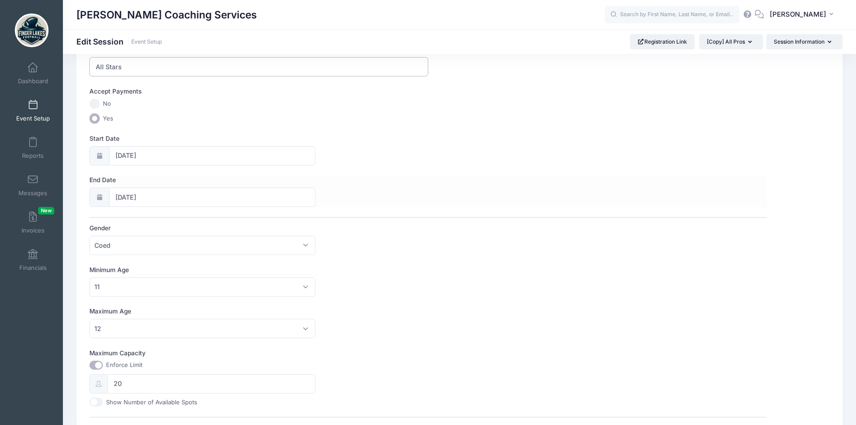
scroll to position [180, 0]
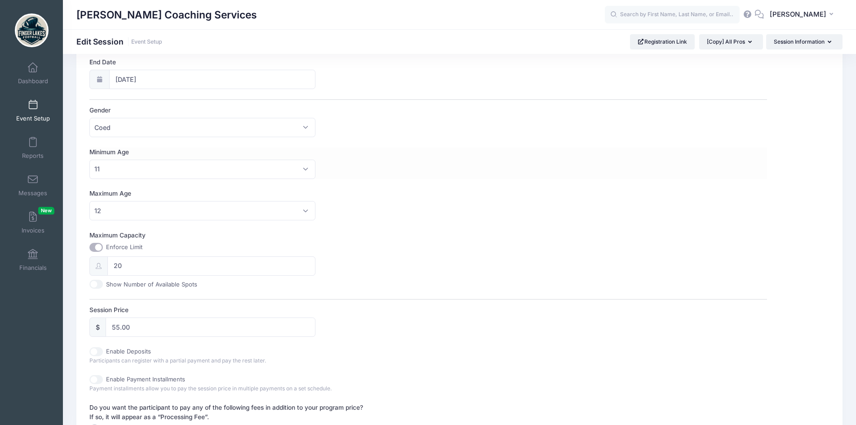
type input "All Stars"
click at [146, 171] on span "11" at bounding box center [202, 169] width 226 height 19
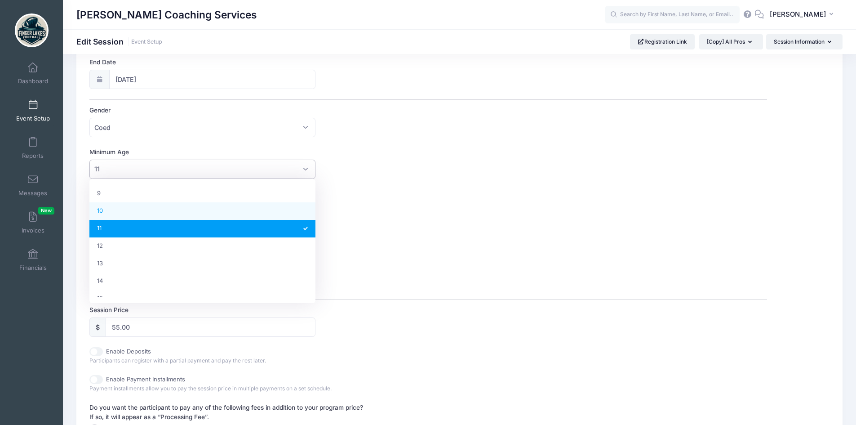
scroll to position [113, 0]
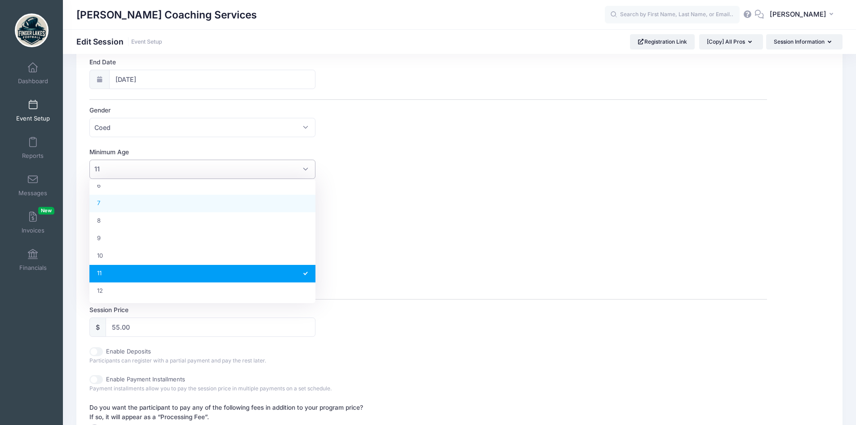
select select "7"
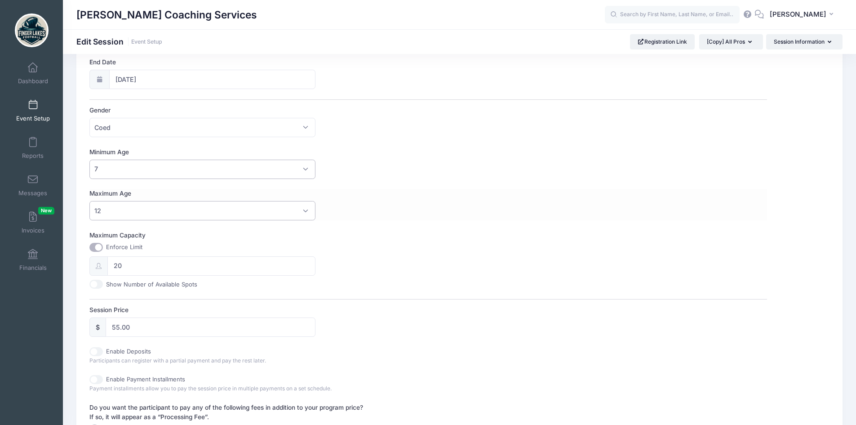
click at [119, 205] on span "12" at bounding box center [202, 210] width 226 height 19
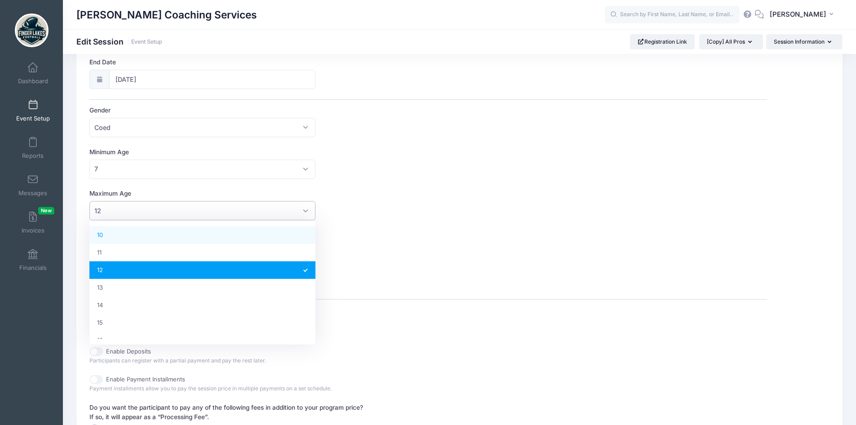
select select "10"
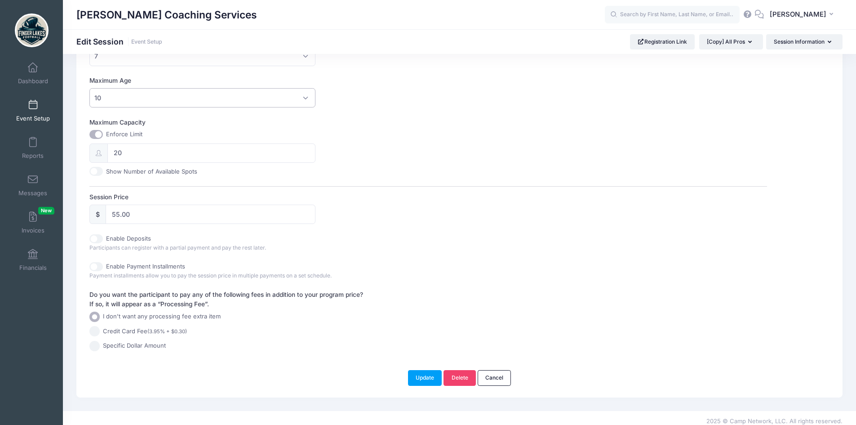
scroll to position [299, 0]
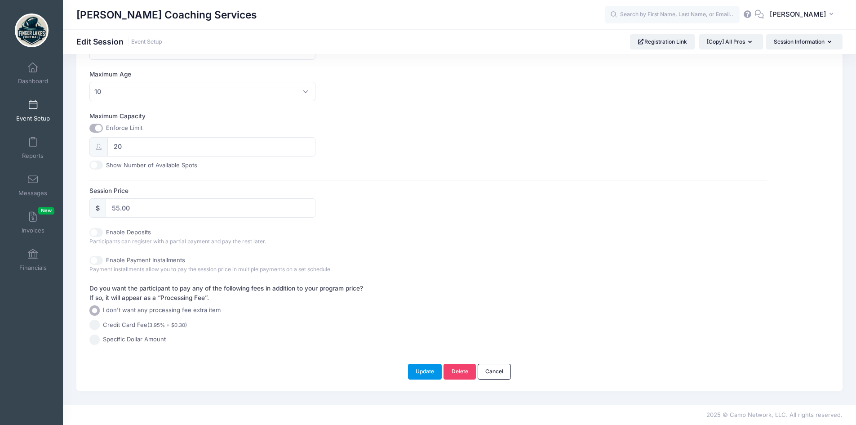
click at [417, 365] on button "Update" at bounding box center [425, 371] width 34 height 15
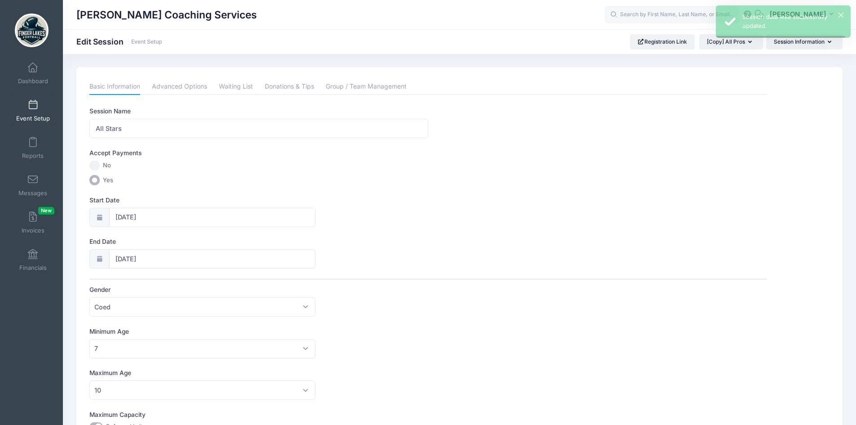
scroll to position [0, 0]
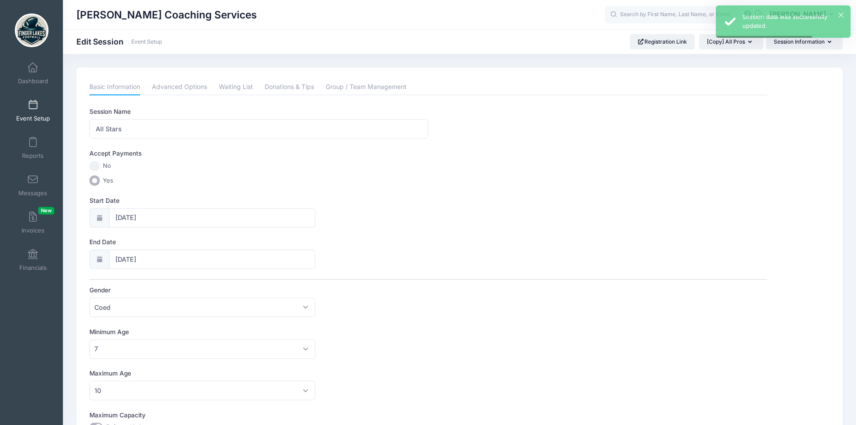
click at [167, 33] on div "Archer Coaching Services Edit Session Event Setup Registration Link [Copy] All …" at bounding box center [459, 41] width 793 height 25
click at [151, 44] on link "Event Setup" at bounding box center [146, 42] width 31 height 7
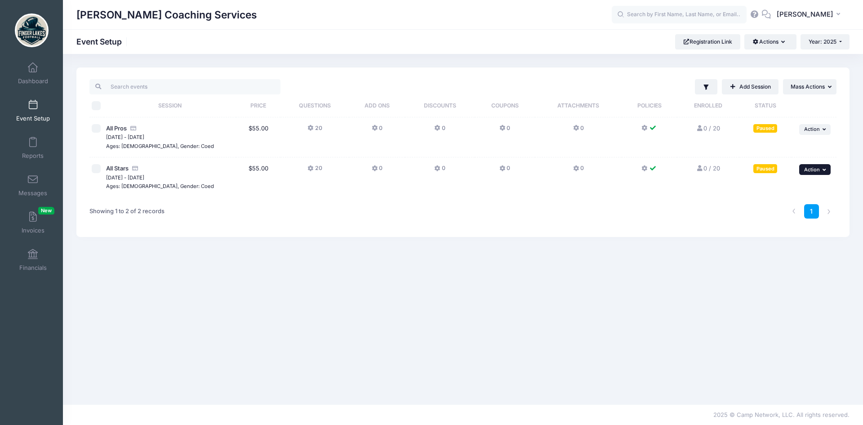
click at [803, 172] on button "... Action" at bounding box center [814, 169] width 31 height 11
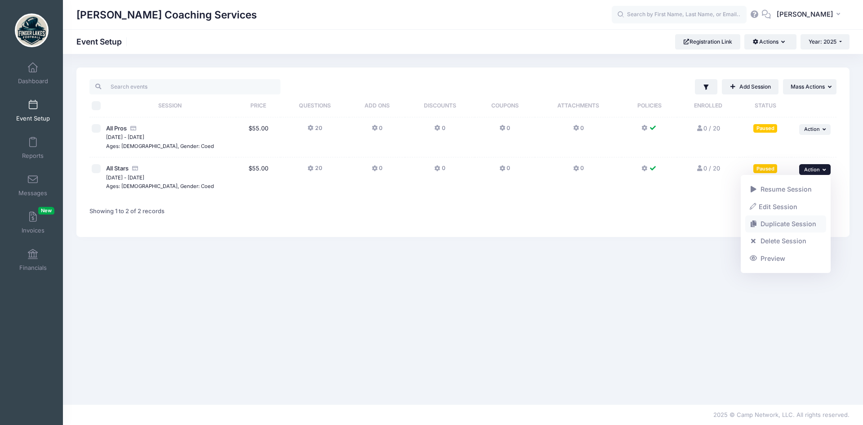
click at [794, 226] on link "Duplicate Session" at bounding box center [785, 223] width 81 height 17
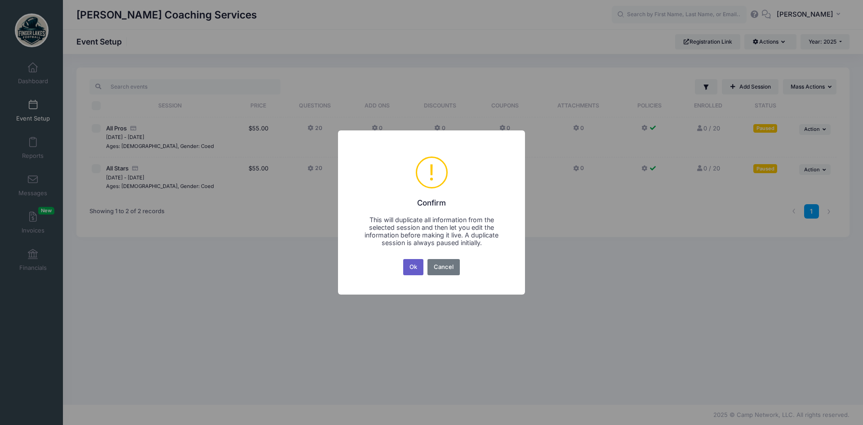
click at [413, 259] on button "Ok" at bounding box center [413, 267] width 21 height 16
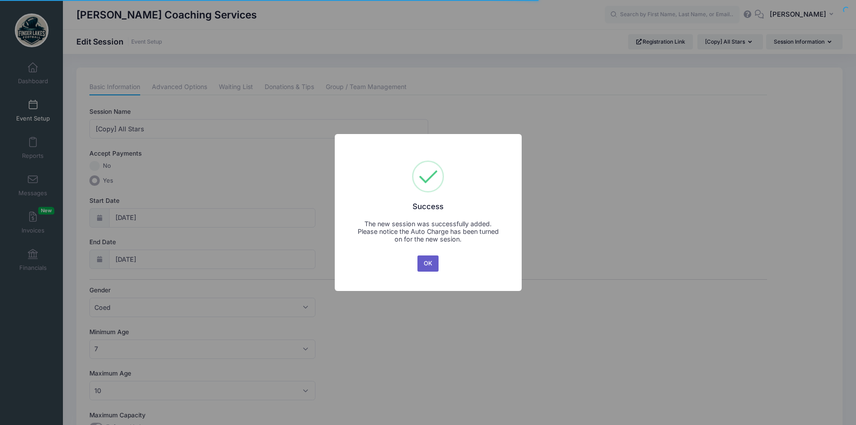
click at [427, 263] on button "OK" at bounding box center [428, 263] width 22 height 16
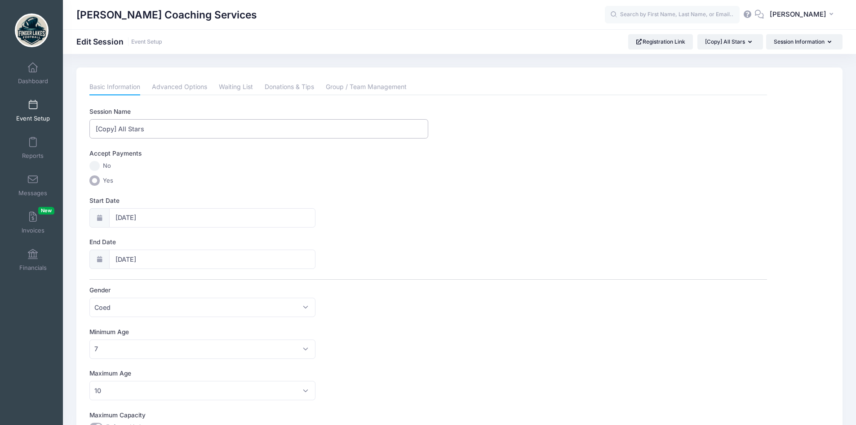
drag, startPoint x: 160, startPoint y: 131, endPoint x: 67, endPoint y: 129, distance: 93.0
click at [67, 129] on div "Please update the information for this particular session. Basic Information Ad…" at bounding box center [459, 378] width 793 height 622
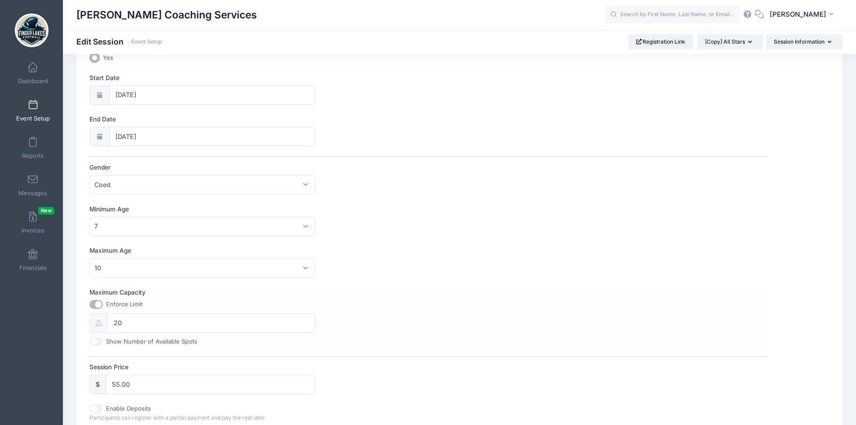
scroll to position [180, 0]
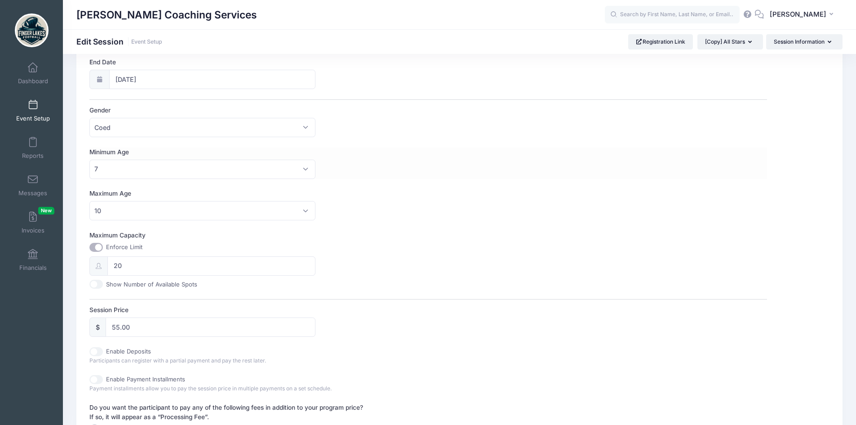
type input "Rookies"
click at [124, 168] on span "7" at bounding box center [202, 169] width 226 height 19
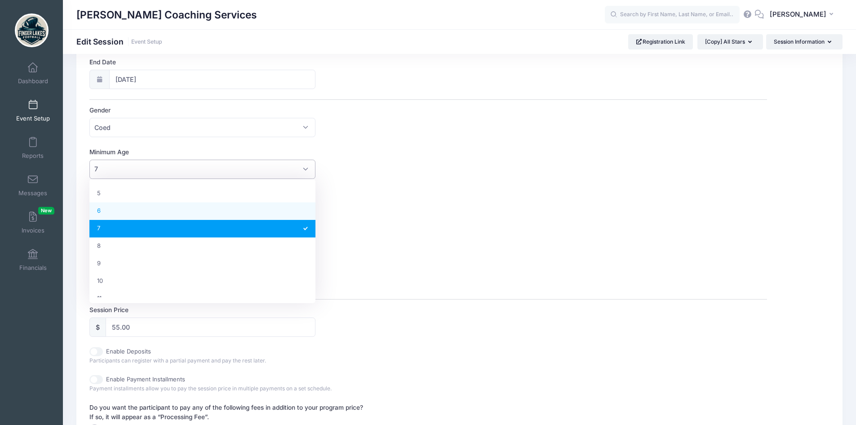
scroll to position [43, 0]
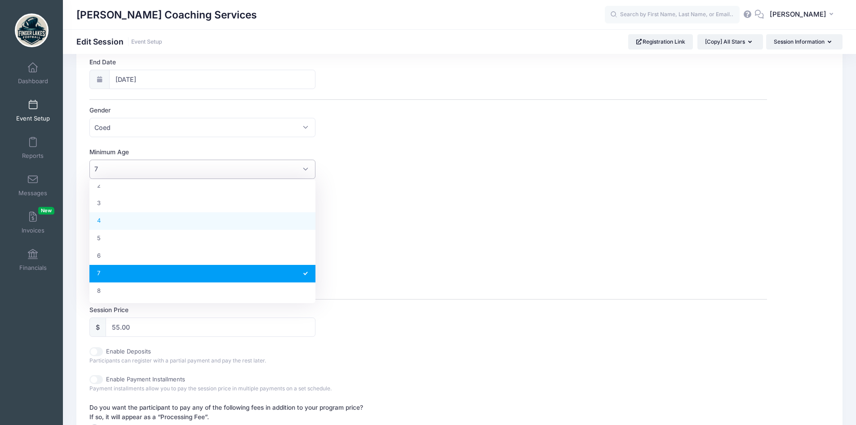
select select "4"
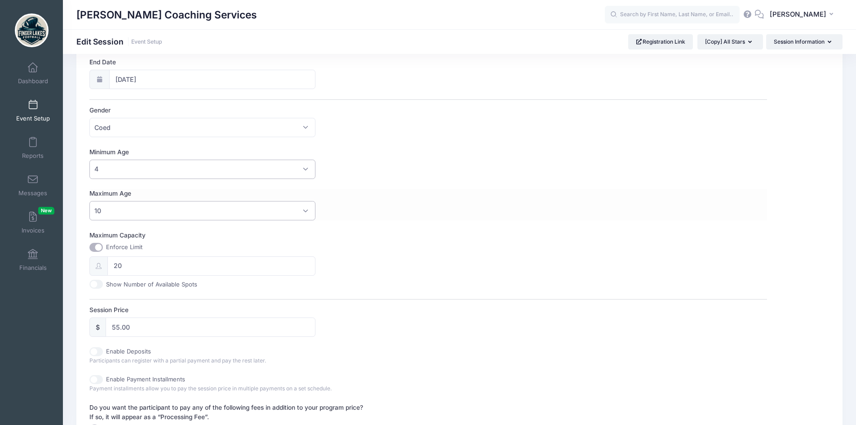
click at [120, 206] on span "10" at bounding box center [202, 210] width 226 height 19
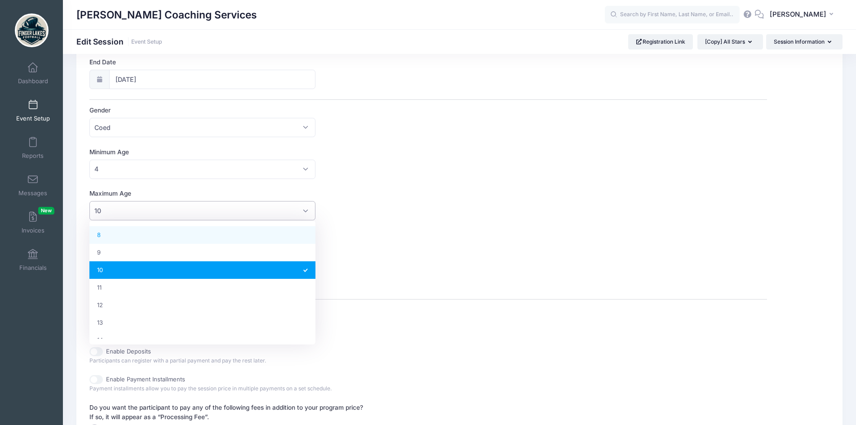
scroll to position [95, 0]
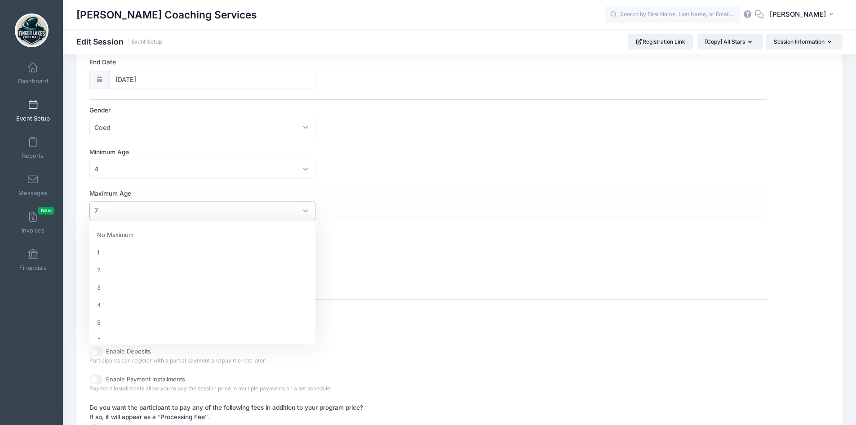
click at [116, 211] on span "7" at bounding box center [202, 210] width 226 height 19
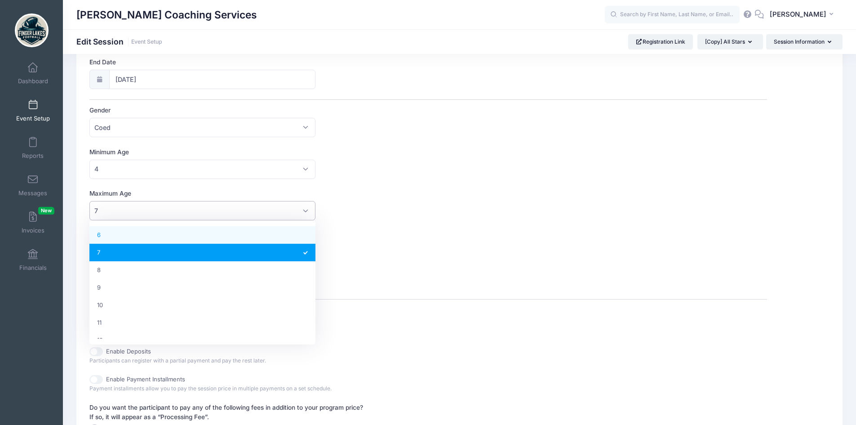
select select "6"
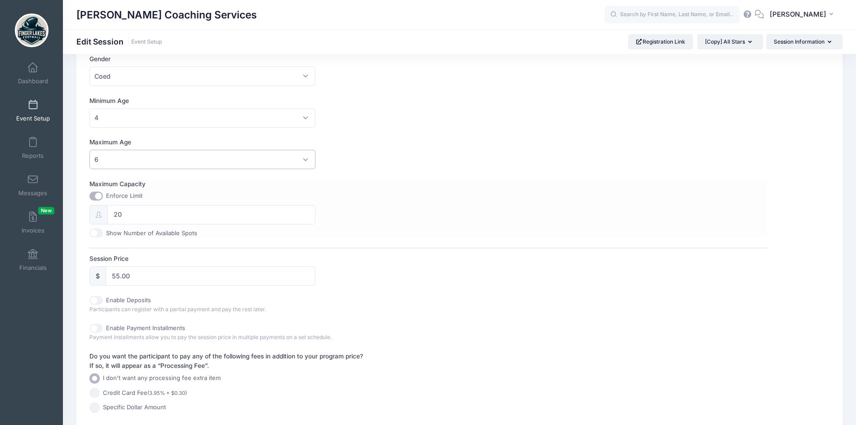
scroll to position [299, 0]
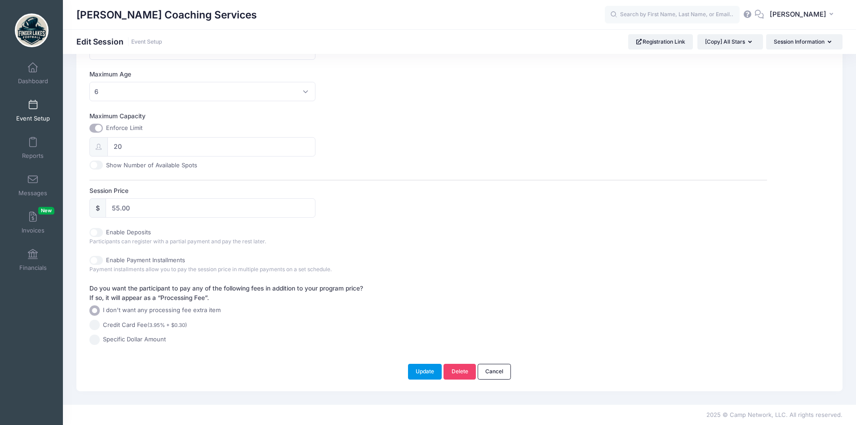
click at [433, 372] on button "Update" at bounding box center [425, 371] width 34 height 15
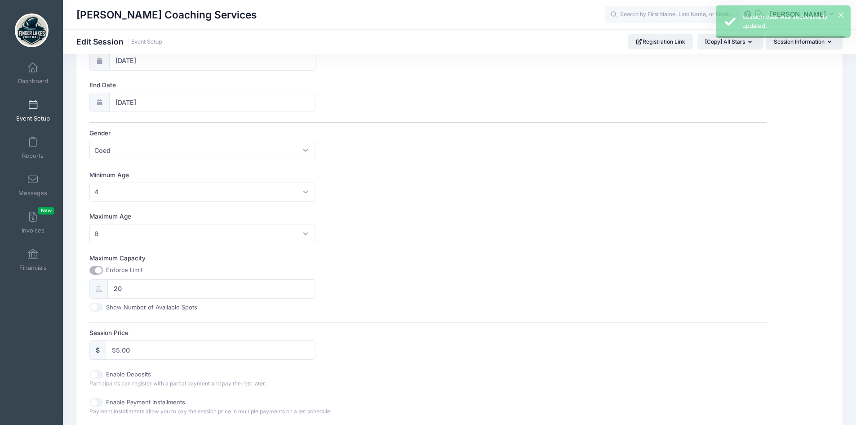
scroll to position [0, 0]
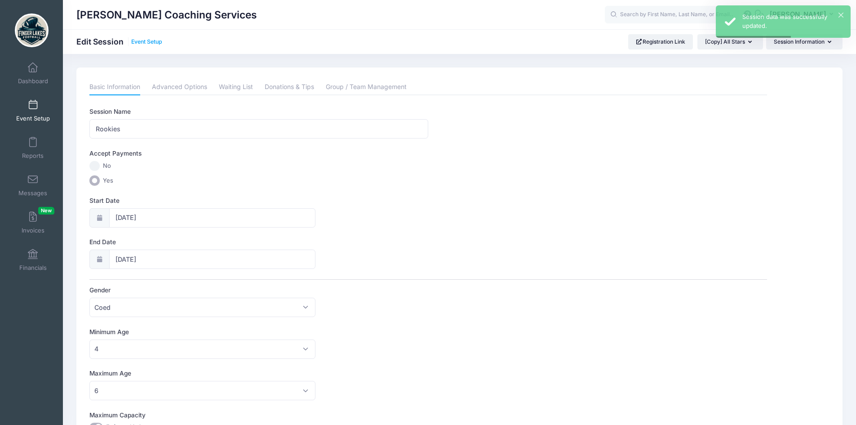
click at [136, 39] on link "Event Setup" at bounding box center [146, 42] width 31 height 7
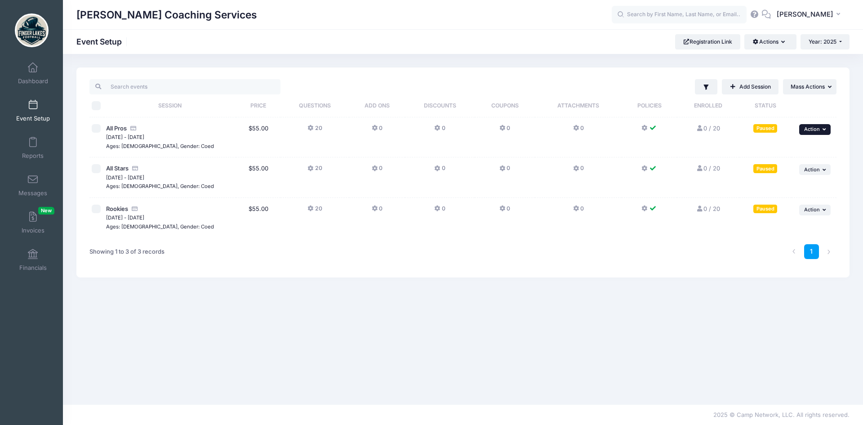
click at [826, 133] on button "... Action" at bounding box center [814, 129] width 31 height 11
click at [802, 106] on th at bounding box center [813, 105] width 45 height 23
click at [807, 83] on button "... Mass Actions" at bounding box center [809, 86] width 53 height 15
click at [797, 125] on link "Resume selected sessions" at bounding box center [780, 125] width 104 height 17
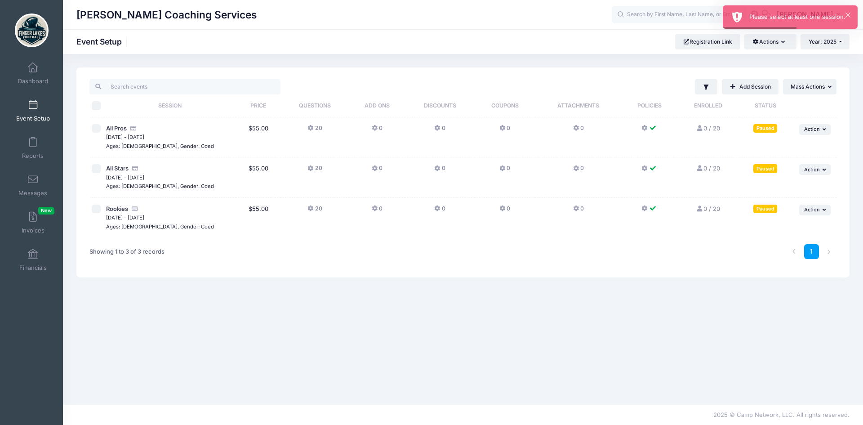
click at [94, 130] on input "checkbox" at bounding box center [96, 128] width 9 height 9
checkbox input "true"
click at [93, 172] on input "checkbox" at bounding box center [96, 168] width 9 height 9
checkbox input "true"
click at [97, 203] on td at bounding box center [96, 218] width 14 height 40
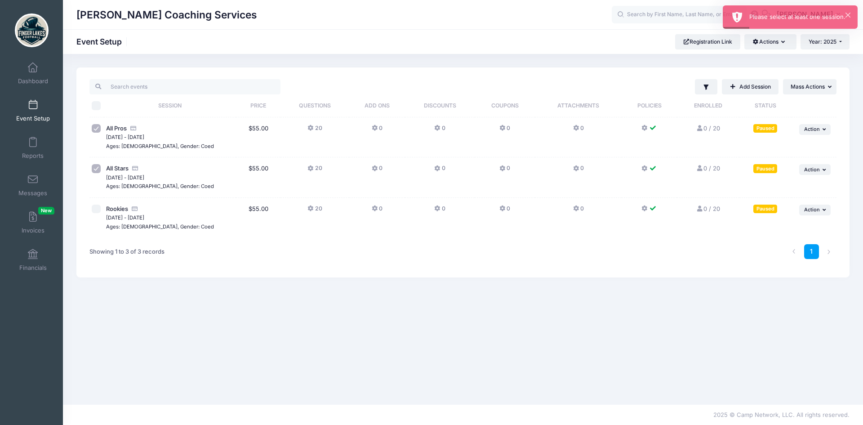
click at [98, 207] on input "checkbox" at bounding box center [96, 208] width 9 height 9
checkbox input "true"
click at [825, 88] on button "... Mass Actions" at bounding box center [809, 86] width 53 height 15
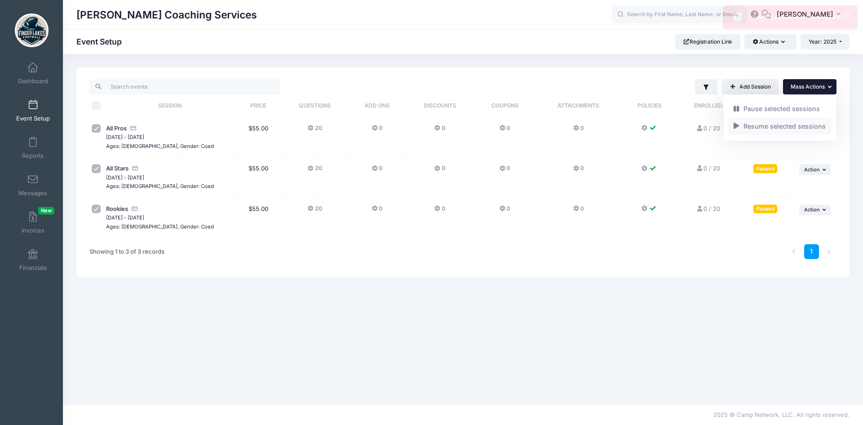
click at [798, 124] on link "Resume selected sessions" at bounding box center [780, 125] width 104 height 17
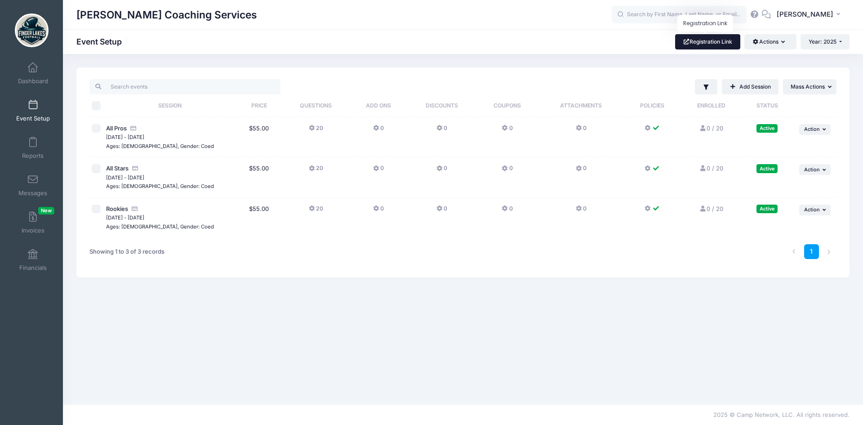
click at [702, 47] on link "Registration Link" at bounding box center [707, 41] width 65 height 15
drag, startPoint x: 131, startPoint y: 228, endPoint x: 136, endPoint y: 225, distance: 5.9
click at [136, 149] on small "Ages: 4-6, Gender: Coed" at bounding box center [160, 146] width 108 height 6
click at [221, 241] on div "Showing 1 to 3 of 3 records" at bounding box center [242, 251] width 315 height 28
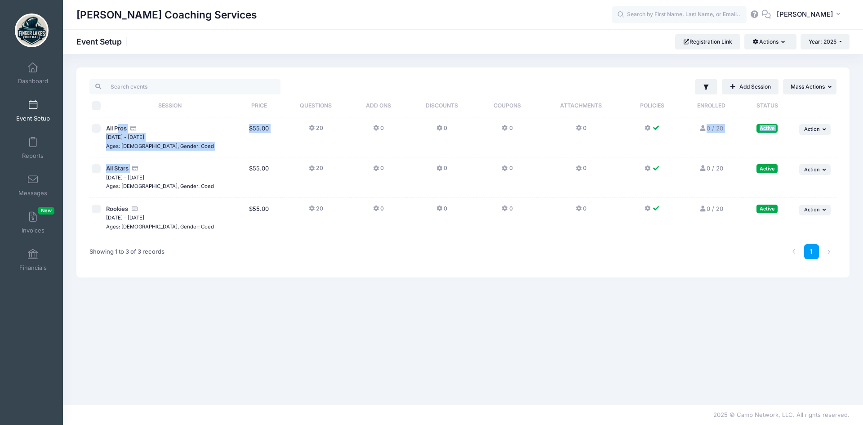
drag, startPoint x: 119, startPoint y: 128, endPoint x: 202, endPoint y: 154, distance: 87.3
click at [189, 157] on td "All Pros Sep 13, 2025 - Oct 18, 2025 Ages: 11-12, Gender: Coed Active" at bounding box center [170, 137] width 133 height 40
click at [214, 146] on div "Ages: 11-12, Gender: Coed" at bounding box center [170, 146] width 129 height 9
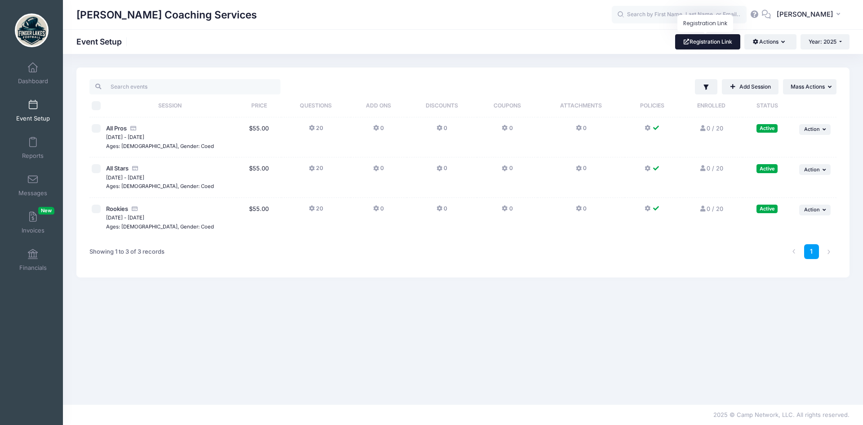
click at [722, 44] on link "Registration Link" at bounding box center [707, 41] width 65 height 15
click at [119, 128] on span "All Pros" at bounding box center [116, 127] width 21 height 7
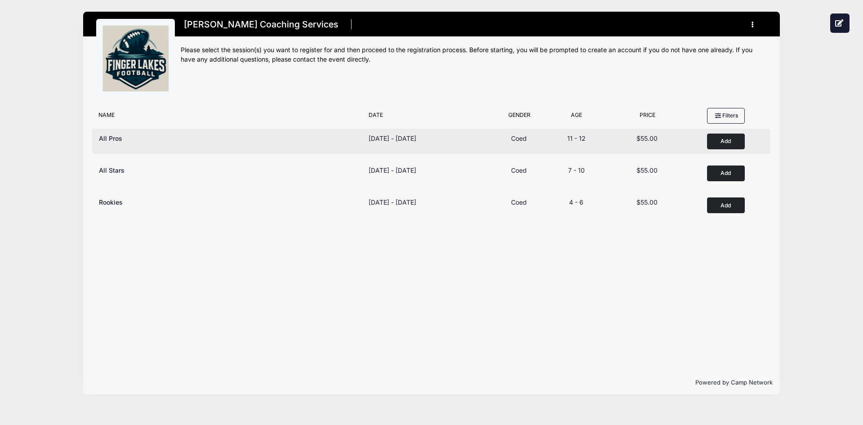
click at [718, 140] on button "Add to Cart" at bounding box center [726, 141] width 38 height 16
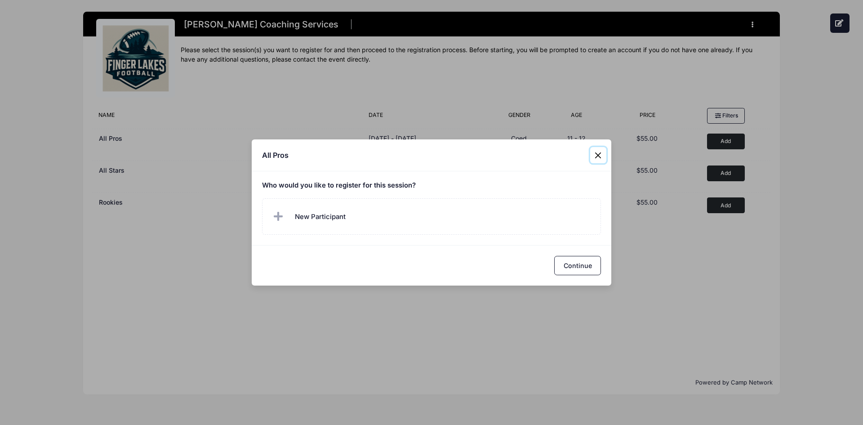
click at [603, 159] on button "Close" at bounding box center [598, 155] width 16 height 16
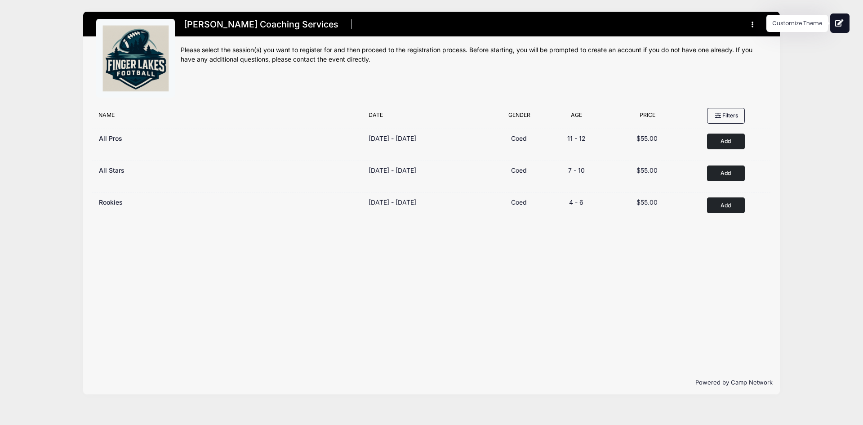
click at [834, 21] on button at bounding box center [839, 22] width 19 height 19
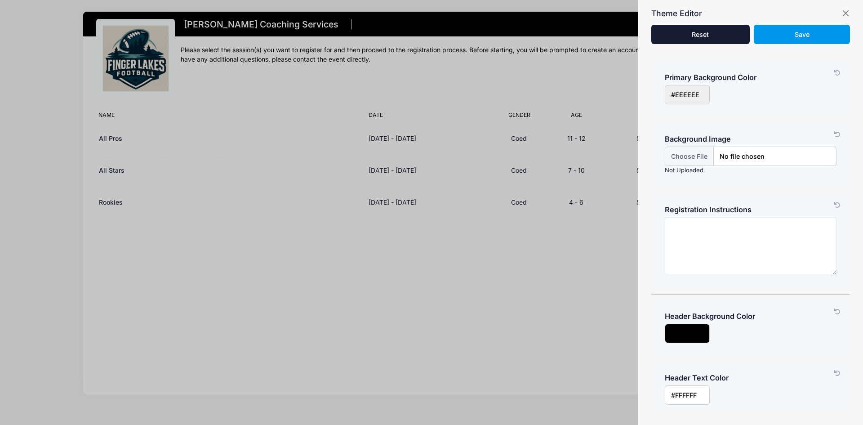
click at [780, 27] on button "Save" at bounding box center [802, 34] width 96 height 19
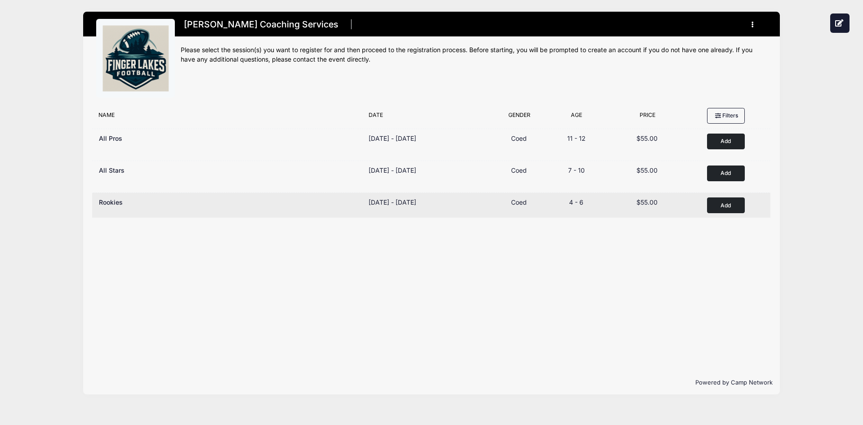
click at [735, 202] on button "Add to Cart" at bounding box center [726, 205] width 38 height 16
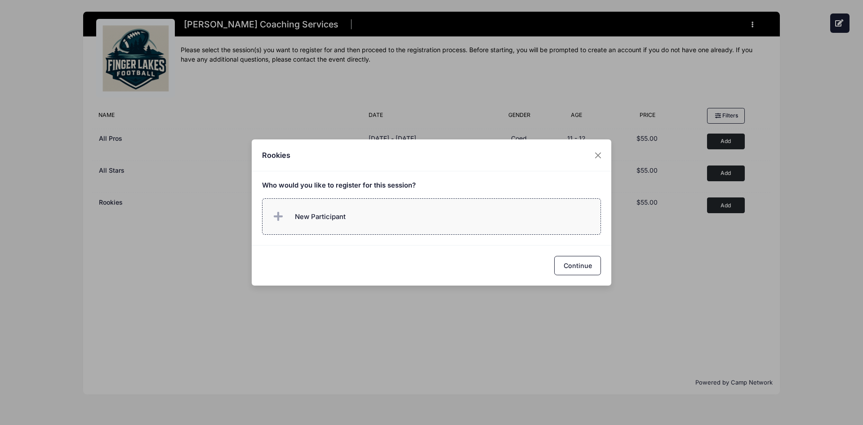
click at [376, 221] on label "New Participant" at bounding box center [431, 216] width 339 height 36
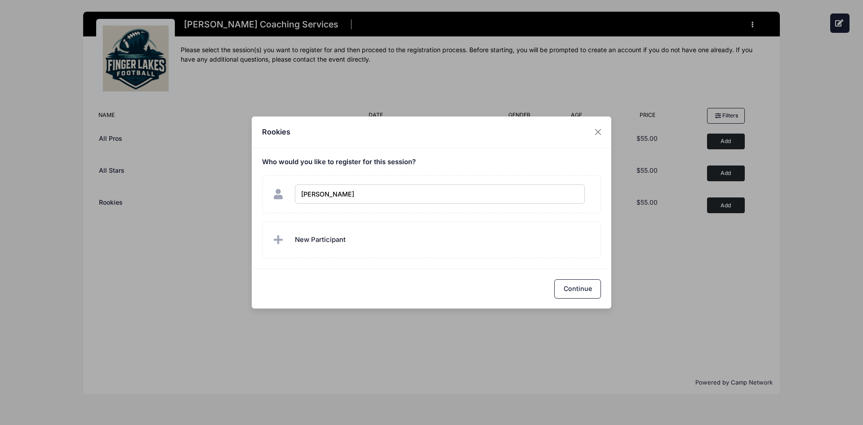
type input "Johnny Football"
checkbox input "true"
click at [585, 290] on button "Continue" at bounding box center [577, 288] width 47 height 19
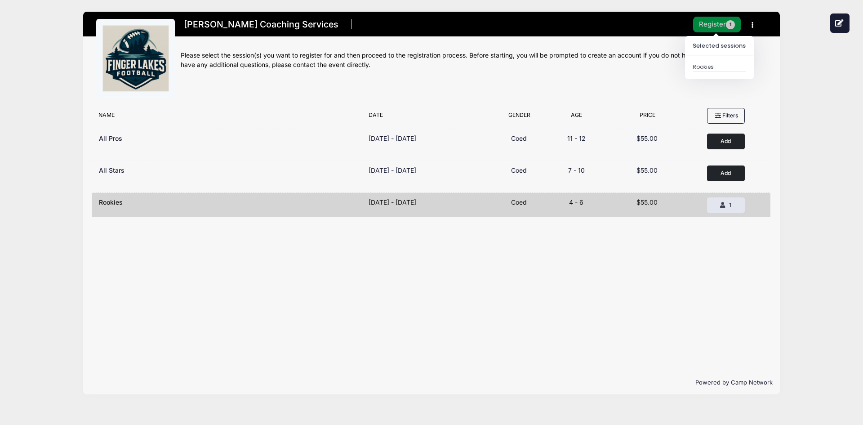
click at [714, 19] on button "Register 1" at bounding box center [717, 25] width 48 height 16
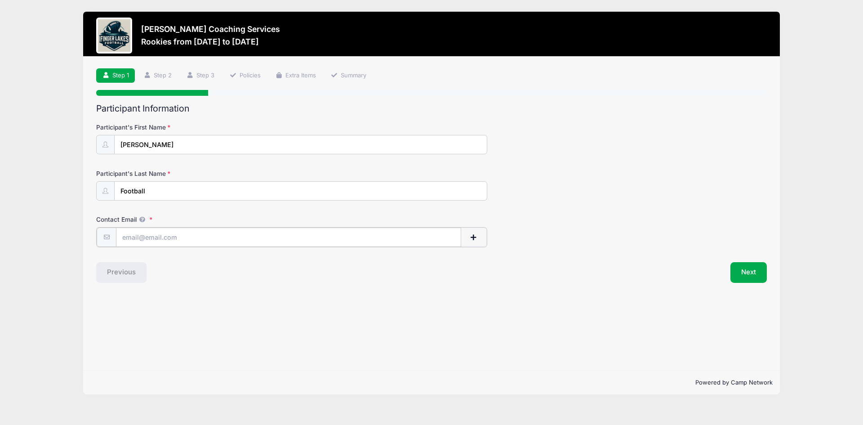
click at [200, 239] on input "Contact Email" at bounding box center [288, 236] width 345 height 19
click at [748, 264] on button "Next" at bounding box center [748, 271] width 36 height 21
click at [192, 230] on input "cfgdfgs" at bounding box center [288, 236] width 345 height 19
type input "[EMAIL_ADDRESS][DOMAIN_NAME]"
click at [740, 274] on button "Next" at bounding box center [748, 271] width 36 height 21
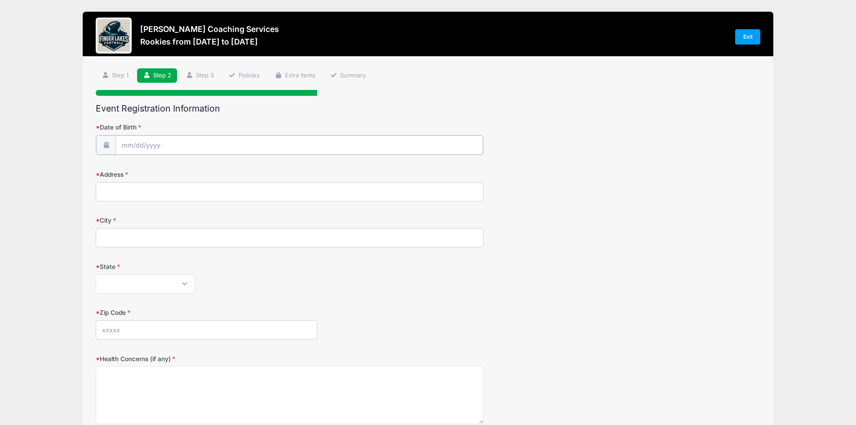
click at [205, 142] on input "Date of Birth" at bounding box center [299, 144] width 368 height 19
click at [128, 168] on icon at bounding box center [129, 169] width 6 height 6
select select "6"
click at [156, 227] on span "15" at bounding box center [162, 235] width 16 height 16
type input "[DATE]"
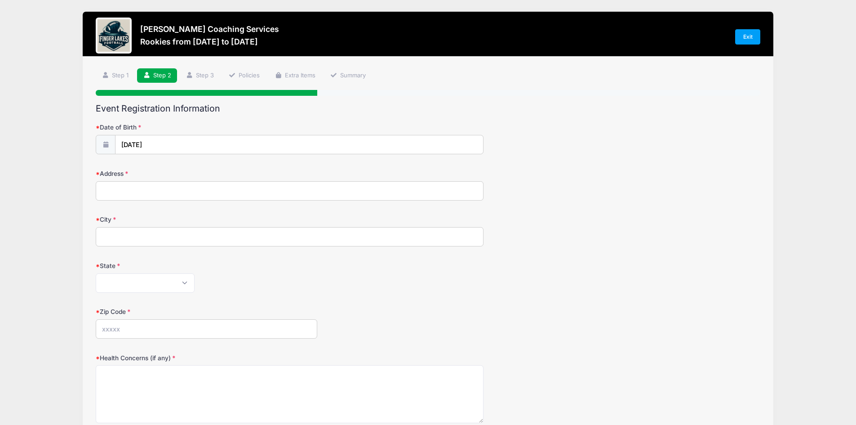
click at [169, 190] on input "Address" at bounding box center [290, 190] width 388 height 19
click at [364, 326] on div "Zip Code" at bounding box center [428, 322] width 665 height 31
click at [170, 182] on input "Address" at bounding box center [290, 190] width 388 height 19
type input "64 Nor Way"
type input "Ithaca"
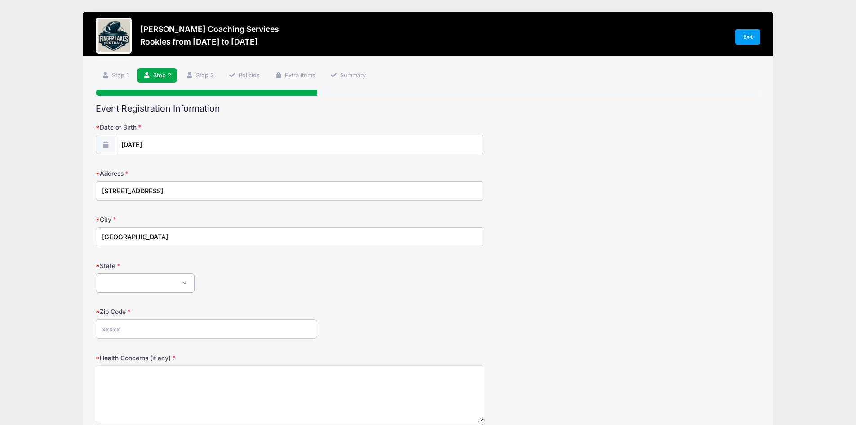
select select "NY"
type input "14850"
click at [324, 274] on div "Alabama Alaska American Samoa Arizona Arkansas Armed Forces Africa Armed Forces…" at bounding box center [290, 282] width 388 height 19
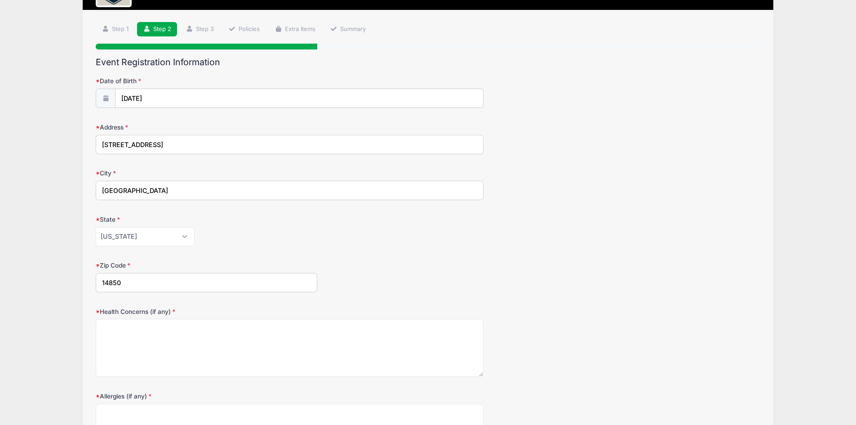
scroll to position [135, 0]
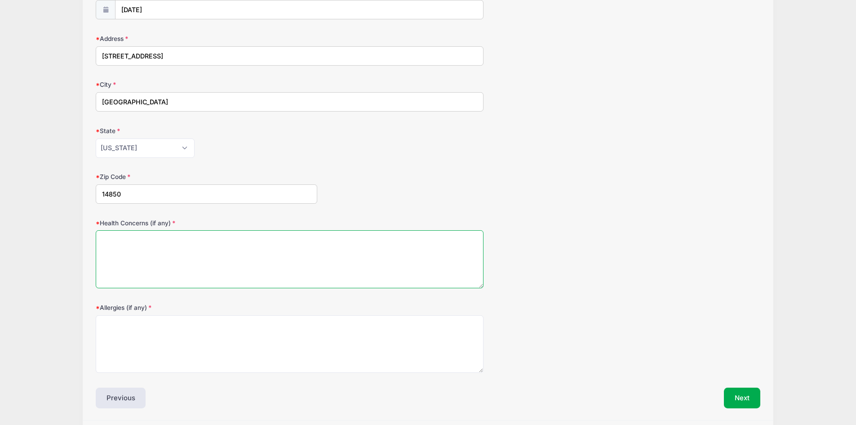
click at [219, 254] on textarea "Health Concerns (if any)" at bounding box center [290, 259] width 388 height 58
type textarea "df"
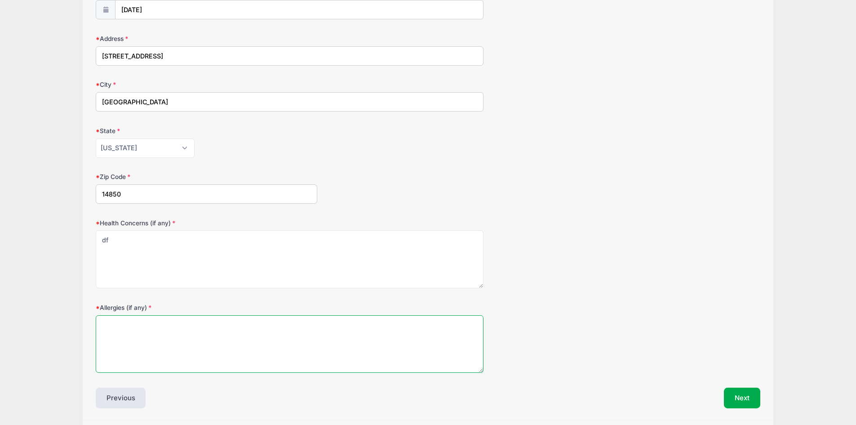
click at [195, 335] on textarea "Allergies (if any)" at bounding box center [290, 344] width 388 height 58
type textarea "asdf"
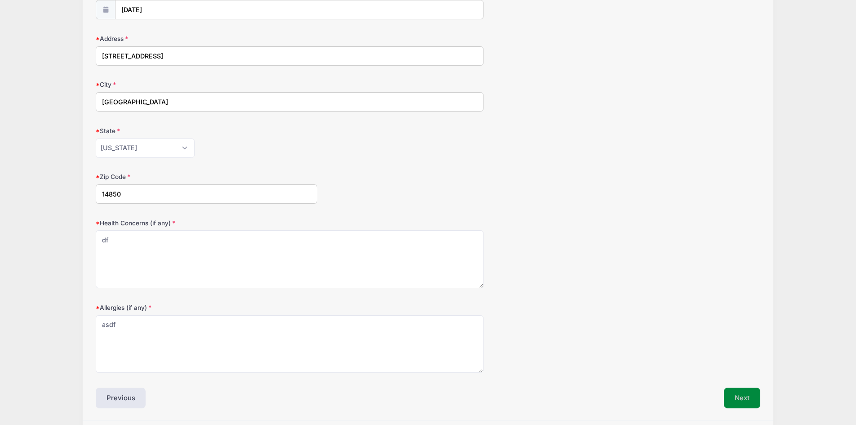
click at [735, 392] on button "Next" at bounding box center [742, 397] width 36 height 21
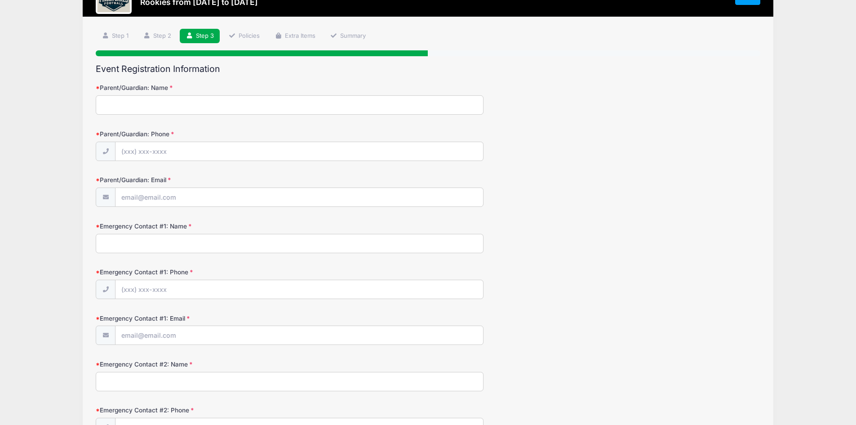
scroll to position [0, 0]
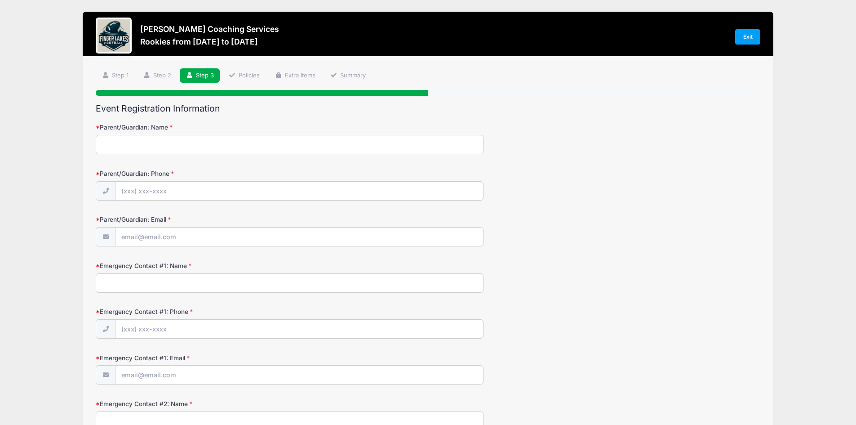
click at [227, 138] on input "Parent/Guardian: Name" at bounding box center [290, 144] width 388 height 19
type input "asdfasd"
click at [225, 187] on input "Parent/Guardian: Phone" at bounding box center [299, 191] width 368 height 19
type input "sdafas"
click at [219, 232] on input "Parent/Guardian: Email" at bounding box center [299, 236] width 368 height 19
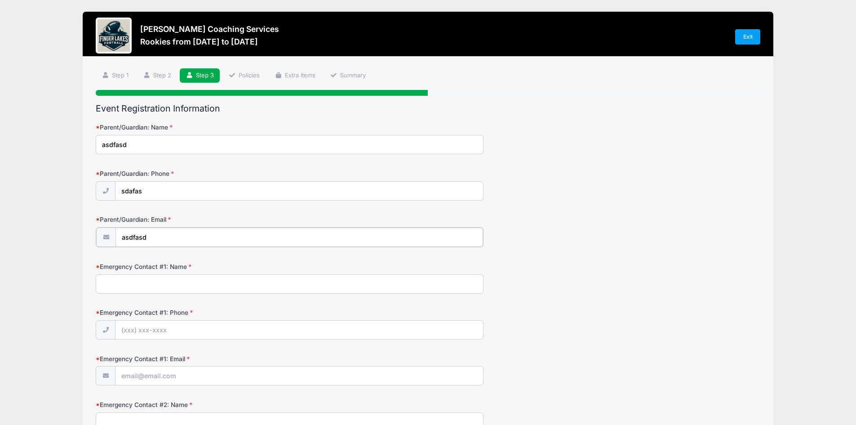
type input "asdfasd"
click at [171, 272] on div "Emergency Contact #1: Name" at bounding box center [428, 276] width 665 height 31
click at [171, 276] on input "Emergency Contact #1: Name" at bounding box center [290, 282] width 388 height 19
type input "sadf"
click at [218, 335] on input "Emergency Contact #1: Phone" at bounding box center [299, 328] width 368 height 19
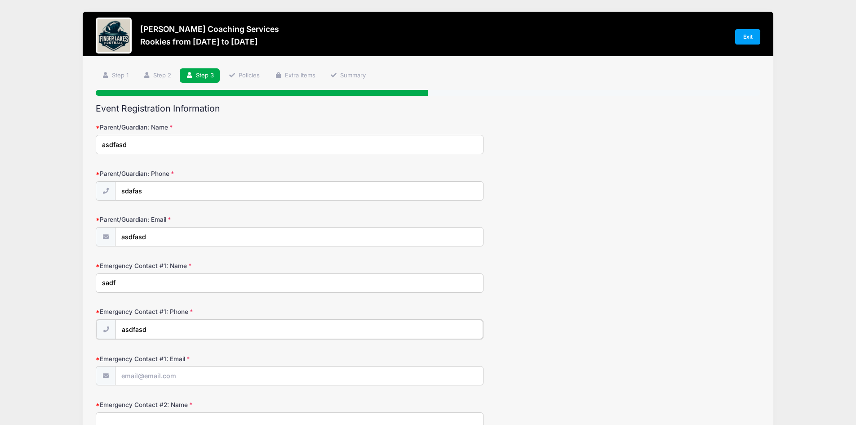
type input "asdfasd"
click at [194, 370] on input "Emergency Contact #1: Email" at bounding box center [299, 374] width 368 height 19
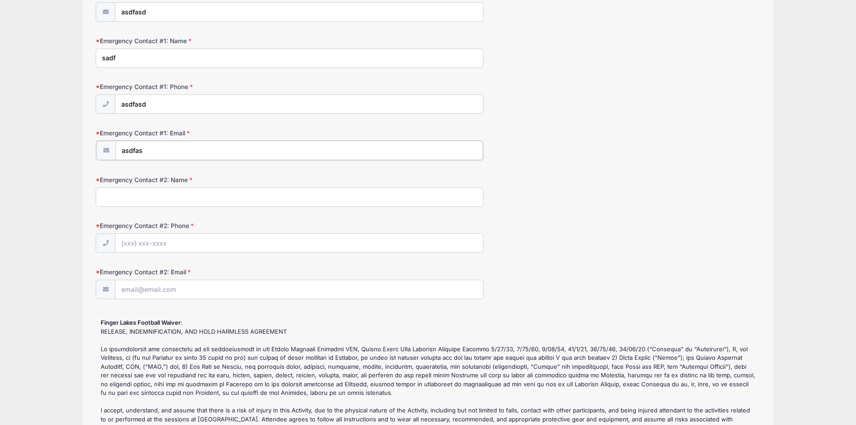
type input "asdfas"
click at [201, 288] on input "Emergency Contact #2: Email" at bounding box center [299, 288] width 368 height 19
type input "asdfas"
click at [195, 242] on input "Emergency Contact #2: Phone" at bounding box center [299, 242] width 368 height 19
type input "asdfasdf"
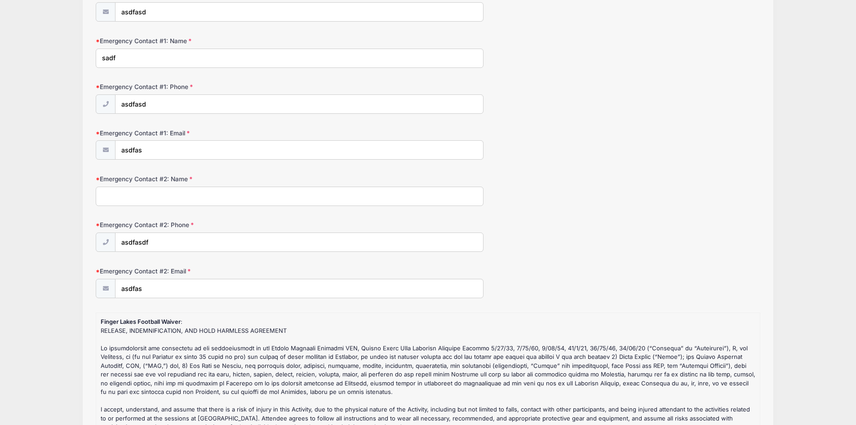
click at [238, 191] on input "Emergency Contact #2: Name" at bounding box center [290, 195] width 388 height 19
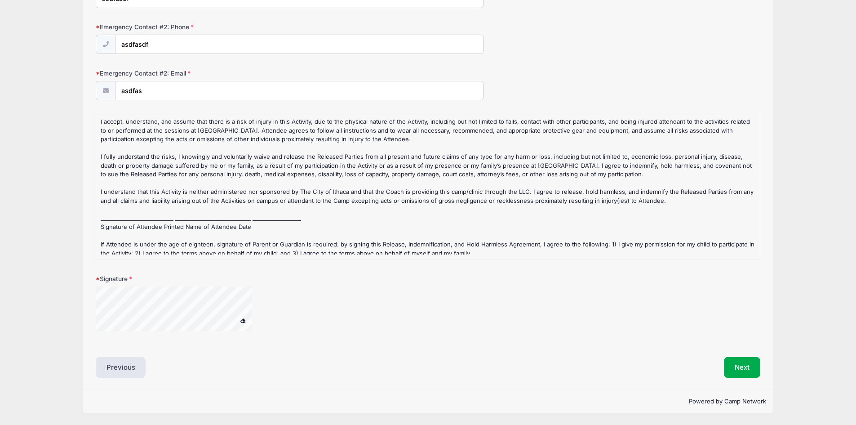
scroll to position [146, 0]
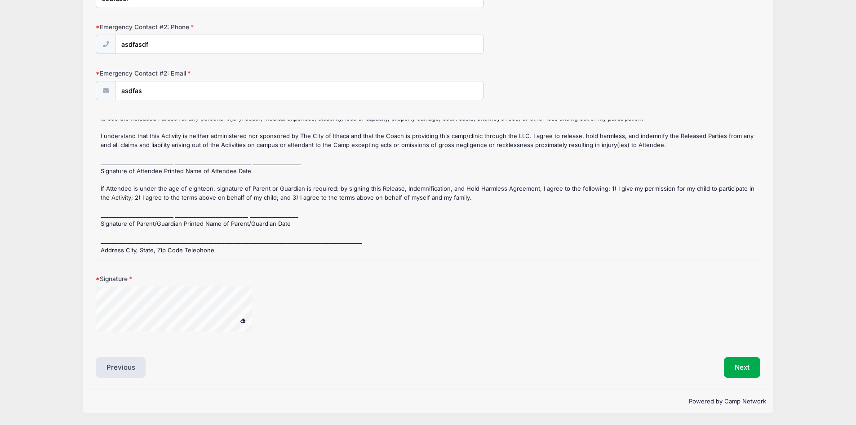
type input "asdfasdf"
click at [749, 370] on button "Next" at bounding box center [742, 367] width 36 height 21
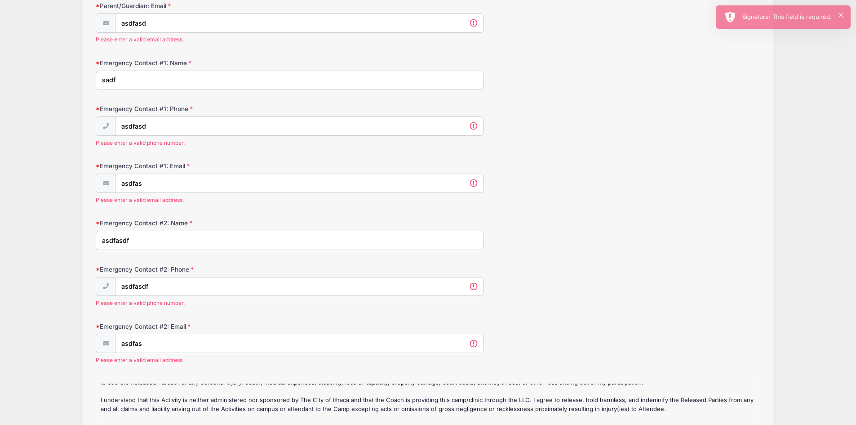
scroll to position [0, 0]
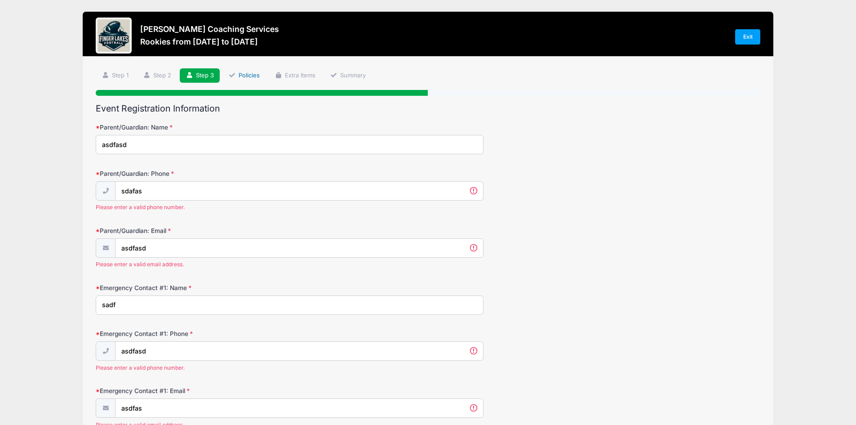
click at [252, 71] on link "Policies" at bounding box center [244, 75] width 43 height 15
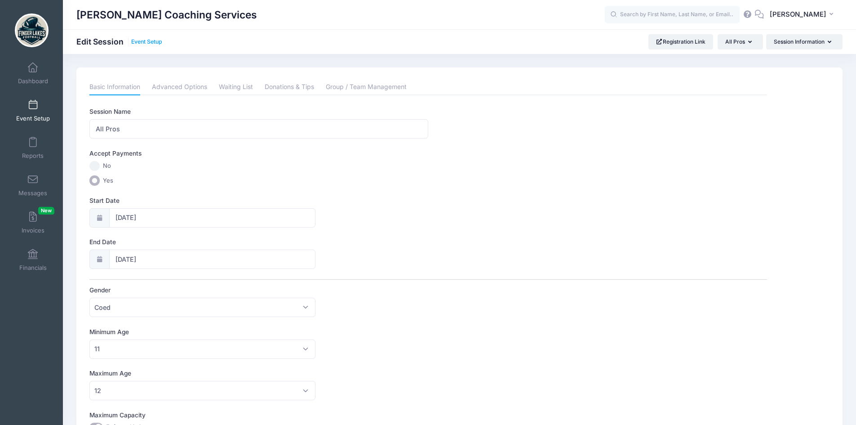
click at [153, 44] on link "Event Setup" at bounding box center [146, 42] width 31 height 7
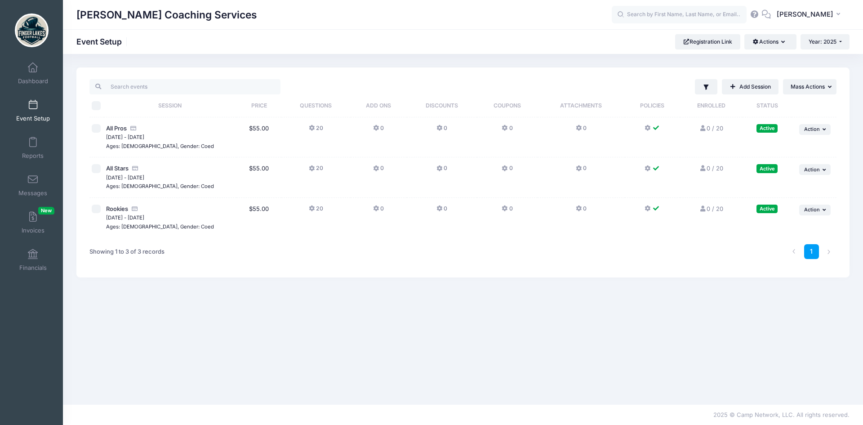
click at [314, 124] on button "20" at bounding box center [316, 130] width 14 height 13
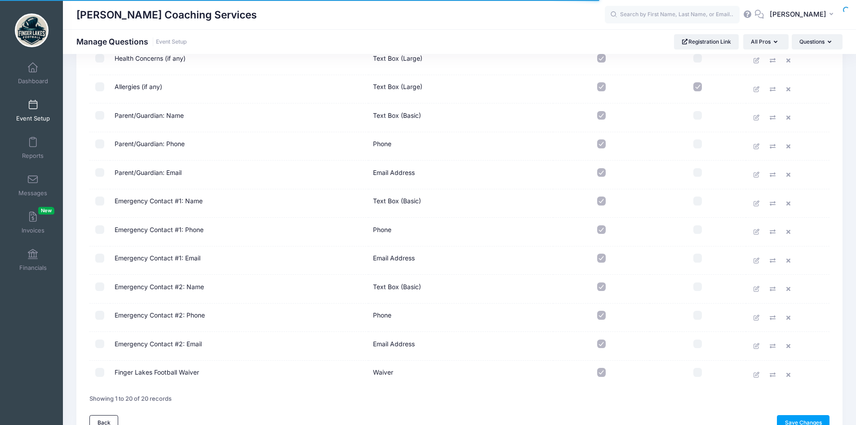
scroll to position [371, 0]
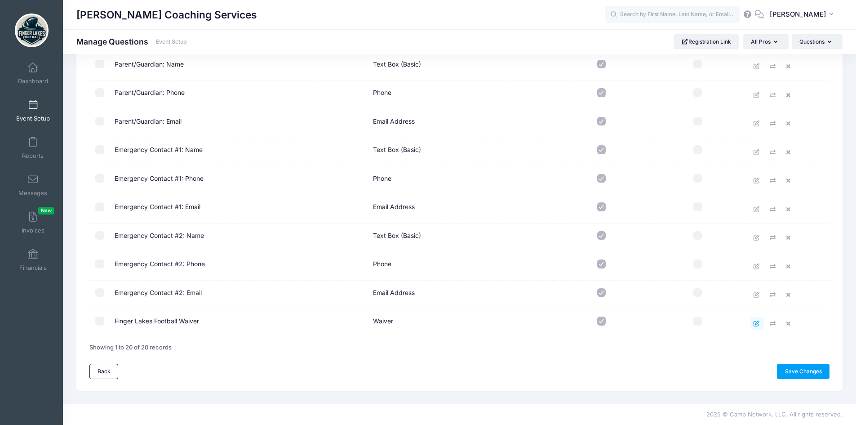
click at [755, 320] on icon at bounding box center [757, 323] width 7 height 6
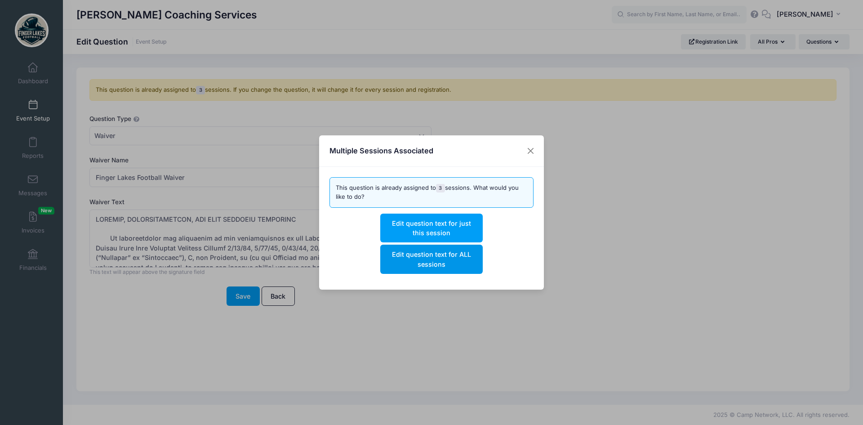
click at [456, 253] on button "Edit question text for ALL sessions" at bounding box center [431, 258] width 102 height 29
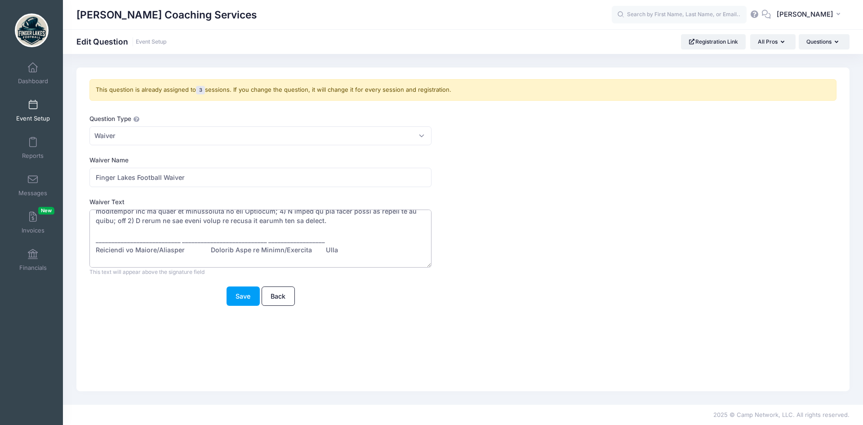
scroll to position [411, 0]
drag, startPoint x: 395, startPoint y: 251, endPoint x: 95, endPoint y: 239, distance: 300.4
click at [95, 239] on textarea "Waiver Text" at bounding box center [260, 238] width 342 height 58
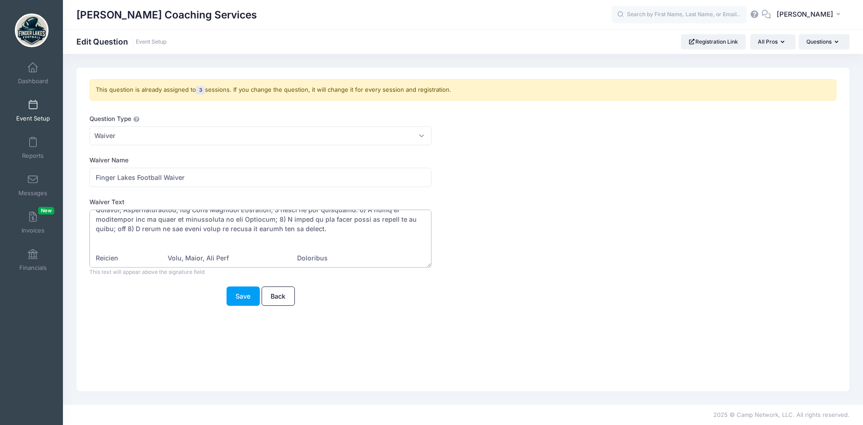
scroll to position [404, 0]
drag, startPoint x: 325, startPoint y: 252, endPoint x: 348, endPoint y: 255, distance: 23.2
click at [348, 255] on textarea "Waiver Text" at bounding box center [260, 238] width 342 height 58
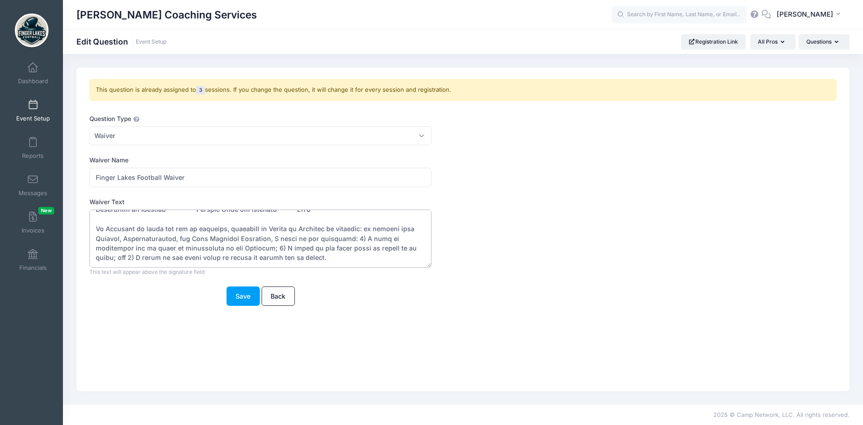
scroll to position [395, 0]
type textarea "RELEASE, INDEMNIFICATION, AND HOLD HARMLESS AGREEMENT In consideration for perm…"
click at [254, 294] on button "Save" at bounding box center [242, 295] width 33 height 19
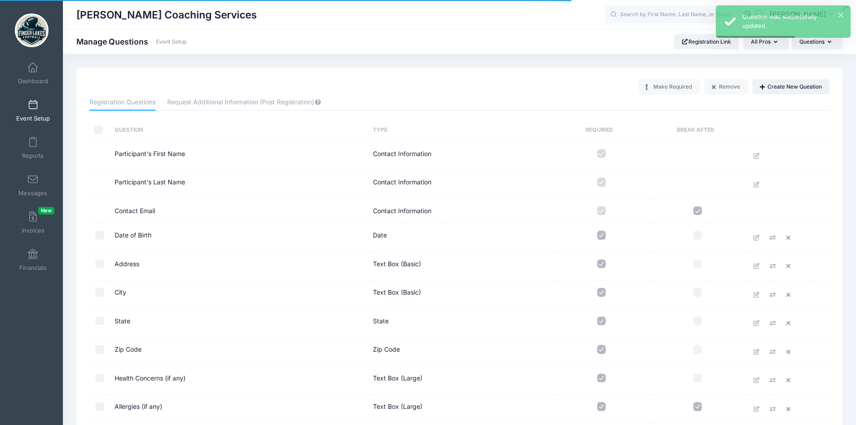
click at [25, 103] on link "Event Setup" at bounding box center [33, 110] width 43 height 31
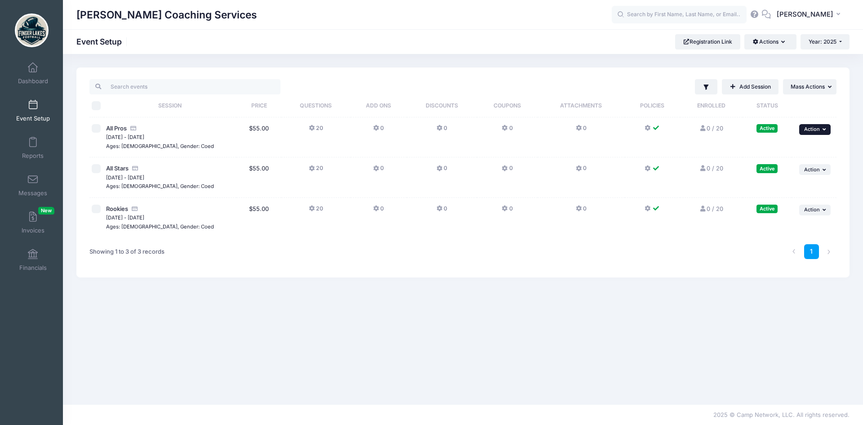
click at [829, 130] on button "... Action" at bounding box center [814, 129] width 31 height 11
click at [775, 223] on link "Preview" at bounding box center [785, 217] width 81 height 17
click at [111, 41] on h1 "Event Setup" at bounding box center [102, 41] width 53 height 9
click at [33, 106] on span at bounding box center [33, 105] width 0 height 10
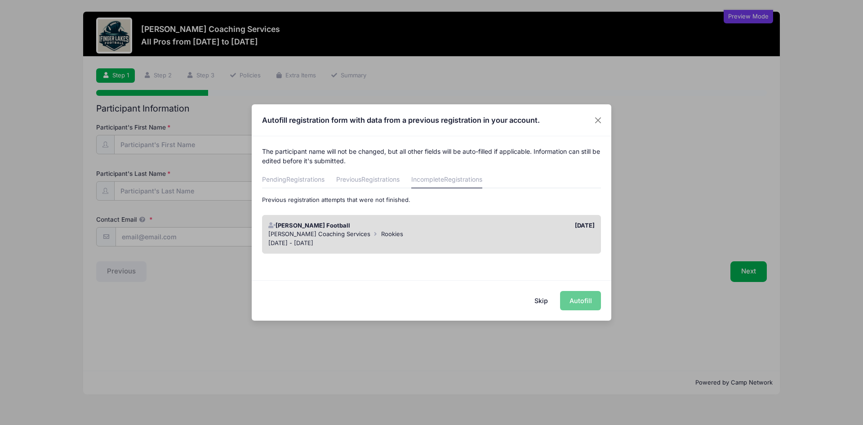
click at [542, 300] on button "Skip" at bounding box center [541, 300] width 32 height 19
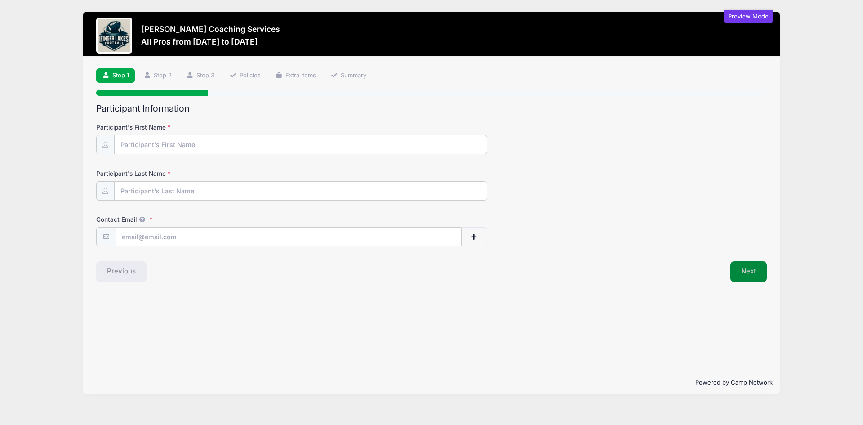
click at [736, 271] on button "Next" at bounding box center [748, 271] width 36 height 21
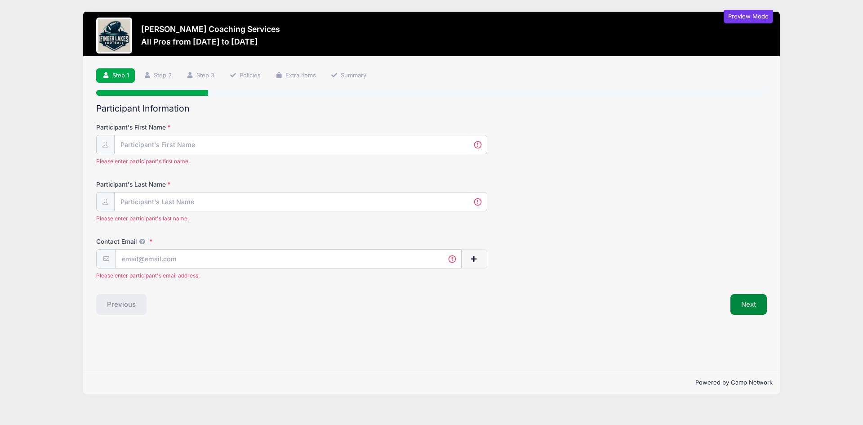
click at [736, 271] on div "Contact Email Please enter participant's email address." at bounding box center [431, 258] width 670 height 42
click at [338, 136] on input "Participant's First Name" at bounding box center [301, 144] width 372 height 19
type input "[PERSON_NAME]"
type input "[EMAIL_ADDRESS][DOMAIN_NAME]"
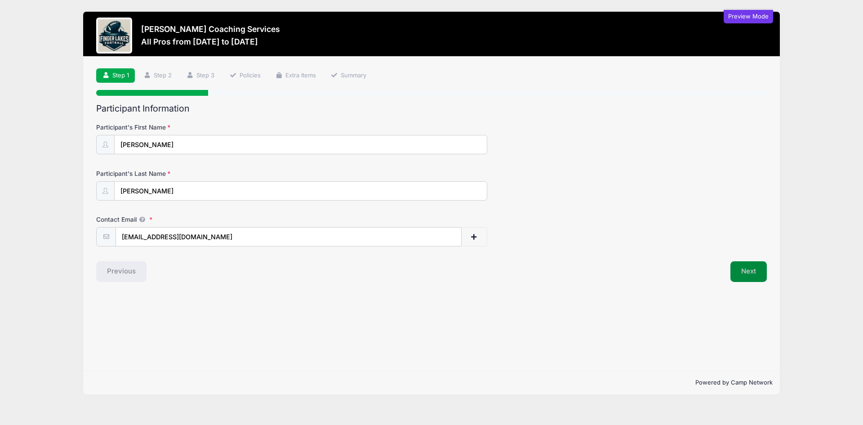
click at [753, 278] on button "Next" at bounding box center [748, 271] width 36 height 21
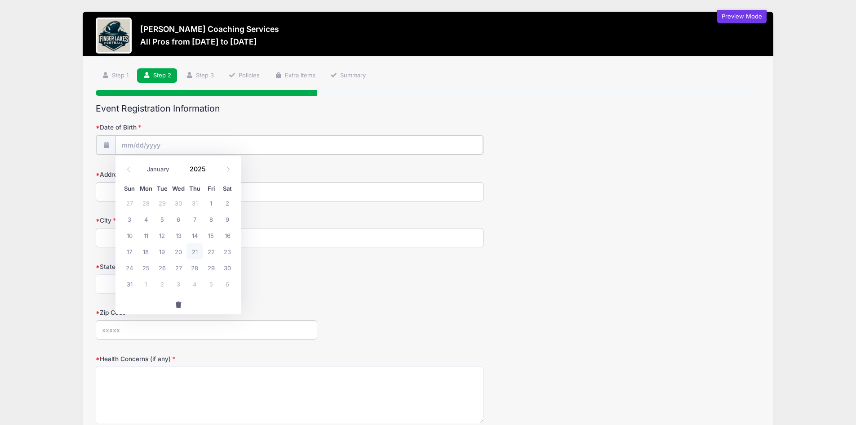
click at [157, 149] on input "Date of Birth" at bounding box center [299, 144] width 368 height 19
click at [154, 169] on select "January February March April May June July August September October November De…" at bounding box center [162, 169] width 40 height 12
select select "1"
click at [142, 163] on select "January February March April May June July August September October November De…" at bounding box center [162, 169] width 40 height 12
click at [149, 217] on span "3" at bounding box center [146, 219] width 16 height 16
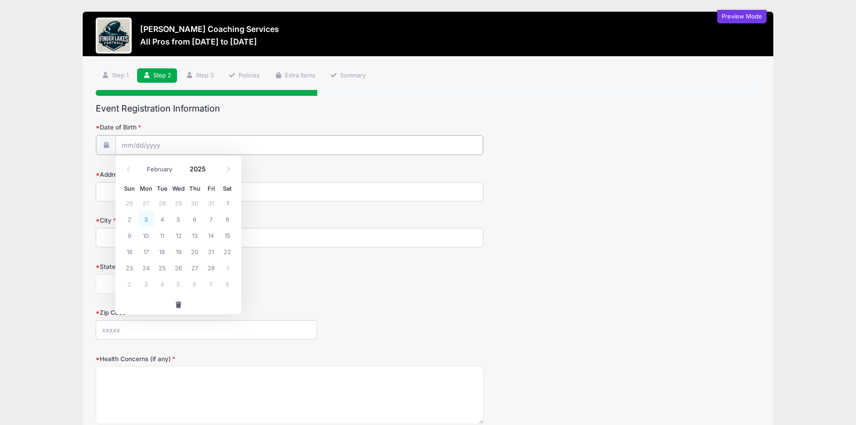
type input "[DATE]"
click at [174, 237] on input "City" at bounding box center [290, 236] width 388 height 19
click at [162, 190] on input "Address" at bounding box center [290, 190] width 388 height 19
type input "[STREET_ADDRESS]"
type input "[GEOGRAPHIC_DATA]"
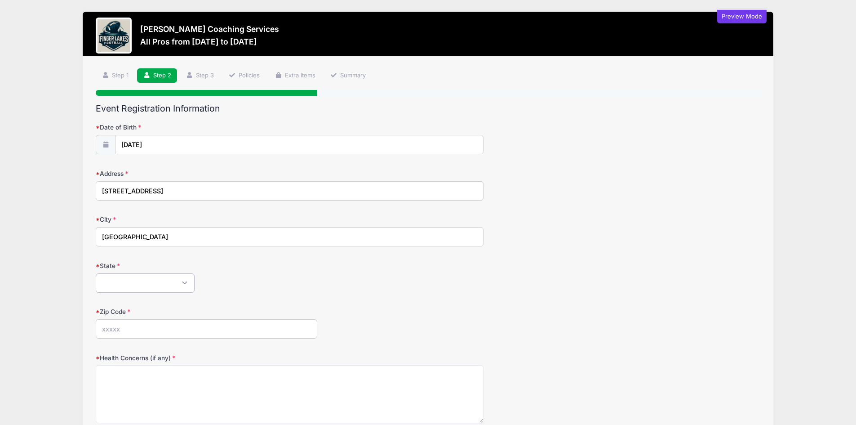
select select "NY"
type input "14850"
click at [241, 275] on div "[US_STATE] [US_STATE] [US_STATE] [US_STATE] [US_STATE] Armed Forces Africa Arme…" at bounding box center [290, 282] width 388 height 19
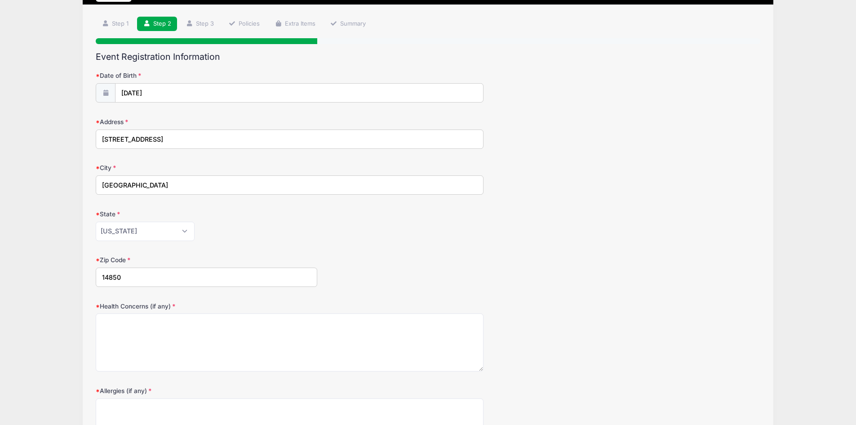
scroll to position [135, 0]
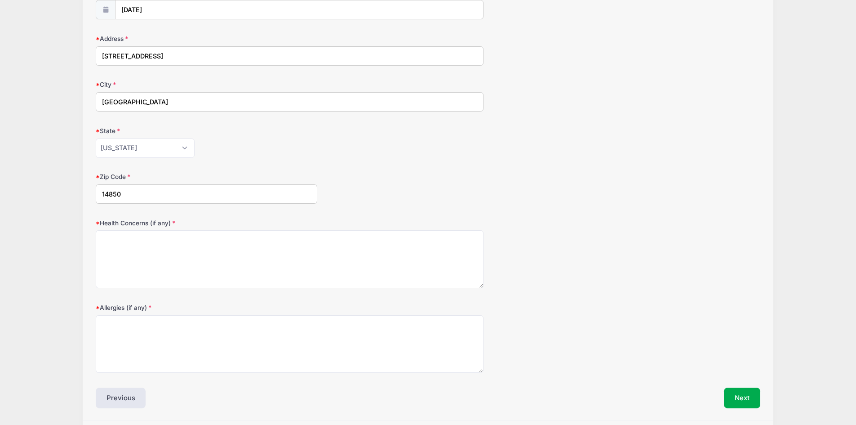
click at [205, 230] on div "Health Concerns (if any)" at bounding box center [428, 253] width 665 height 70
click at [208, 253] on textarea "Health Concerns (if any)" at bounding box center [290, 259] width 388 height 58
type textarea "sdfgv"
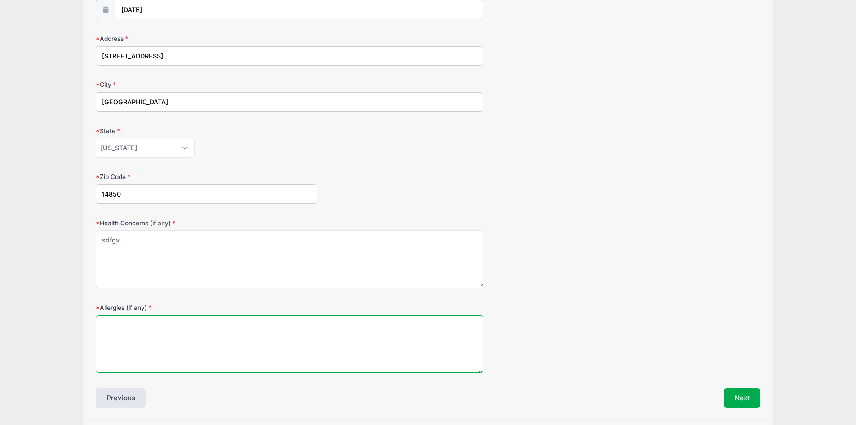
click at [174, 346] on textarea "Allergies (if any)" at bounding box center [290, 344] width 388 height 58
type textarea "sdgvsd"
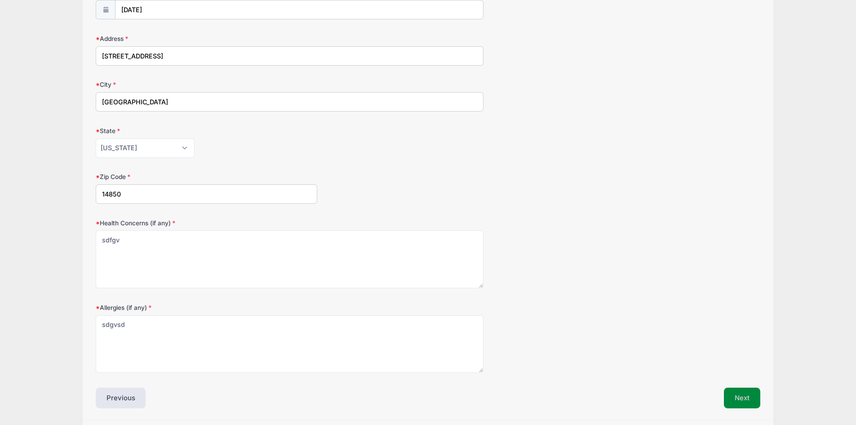
click at [744, 396] on button "Next" at bounding box center [742, 397] width 36 height 21
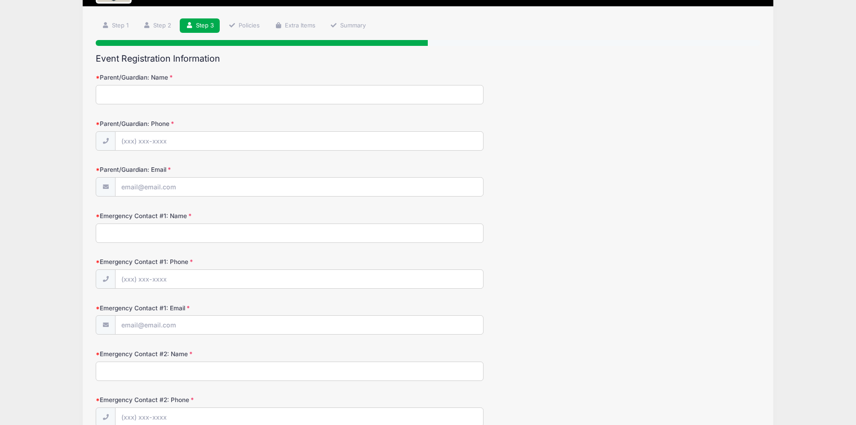
scroll to position [0, 0]
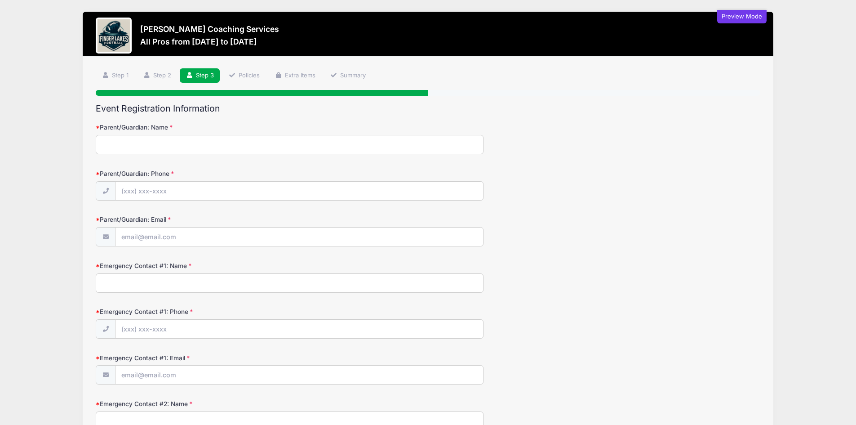
click at [174, 134] on div "Parent/Guardian: Name" at bounding box center [428, 138] width 665 height 31
click at [173, 141] on input "Parent/Guardian: Name" at bounding box center [290, 144] width 388 height 19
type input "sdfsd"
click at [178, 191] on input "Parent/Guardian: Phone" at bounding box center [299, 191] width 368 height 19
type input "(607) 123-4567"
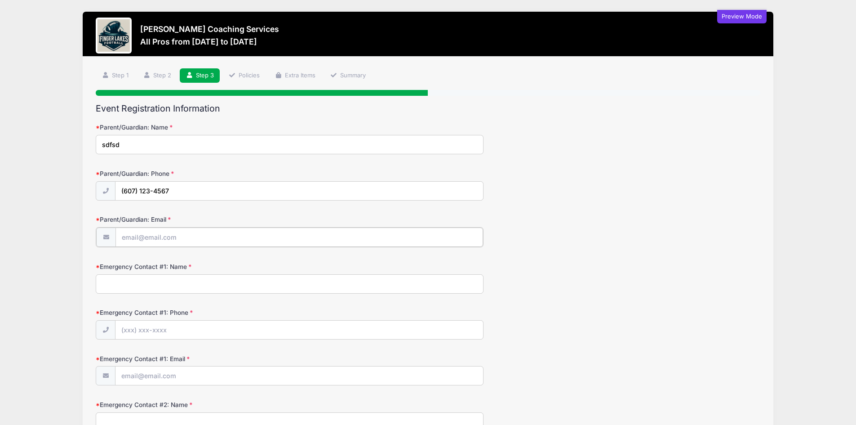
click at [174, 237] on input "Parent/Guardian: Email" at bounding box center [299, 236] width 368 height 19
type input "df@gmail.com"
click at [178, 283] on input "Emergency Contact #1: Name" at bounding box center [290, 282] width 388 height 19
type input "safgasd"
click at [183, 327] on input "Emergency Contact #1: Phone" at bounding box center [299, 328] width 368 height 19
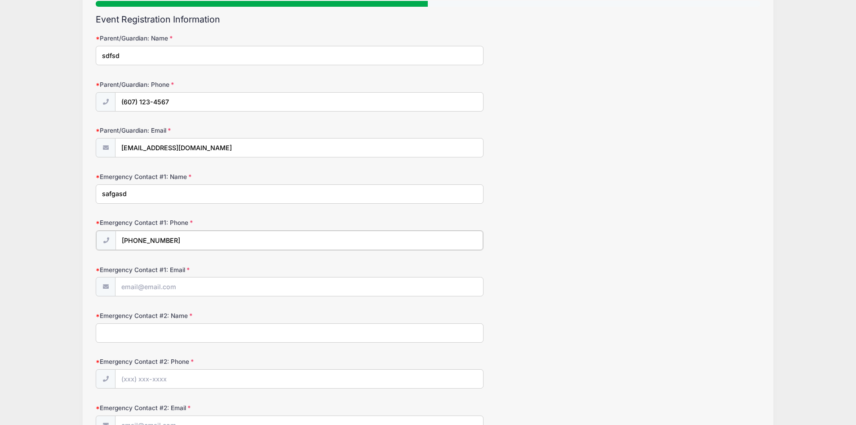
scroll to position [90, 0]
type input "(607) 234-5678"
click at [185, 282] on input "Emergency Contact #1: Email" at bounding box center [299, 284] width 368 height 19
type input "f@gmail.com"
click at [186, 334] on input "Emergency Contact #2: Name" at bounding box center [290, 330] width 388 height 19
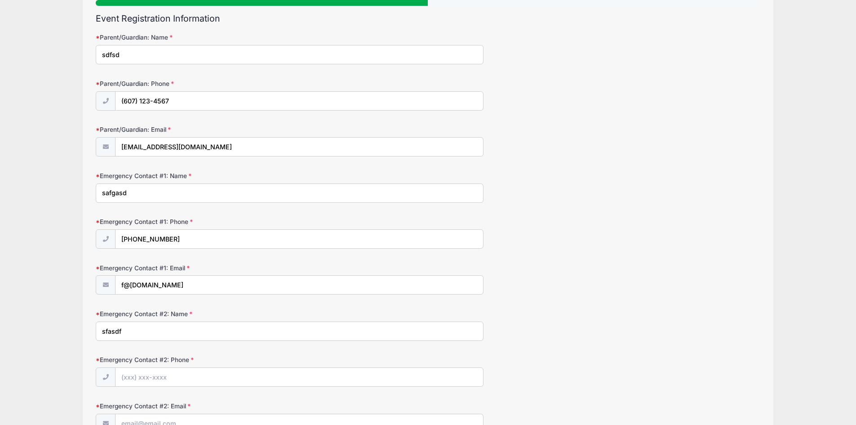
type input "sfasdf"
click at [177, 370] on input "Emergency Contact #2: Phone" at bounding box center [299, 377] width 368 height 19
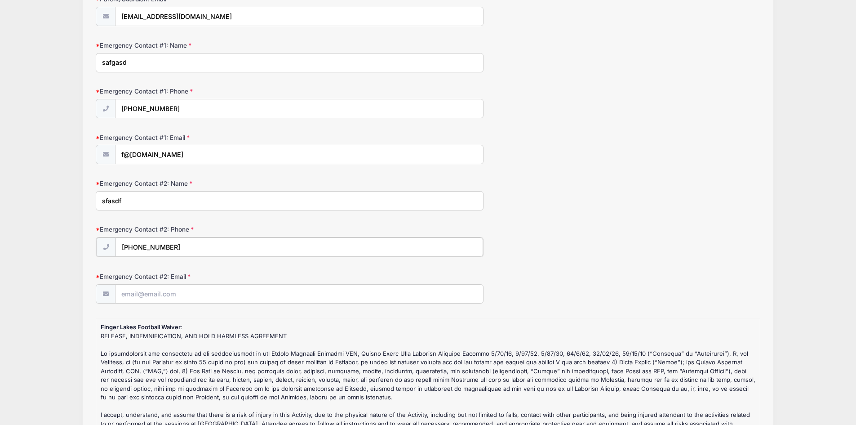
scroll to position [225, 0]
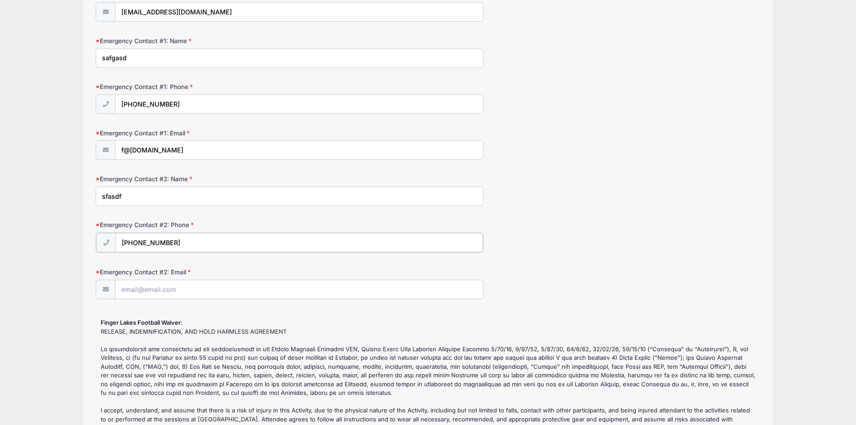
type input "(607) 987-6543"
click at [171, 282] on input "Emergency Contact #2: Email" at bounding box center [299, 288] width 368 height 19
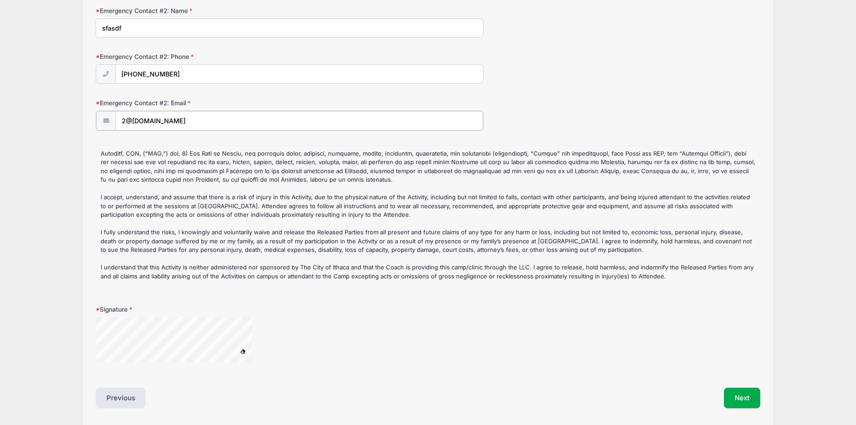
scroll to position [423, 0]
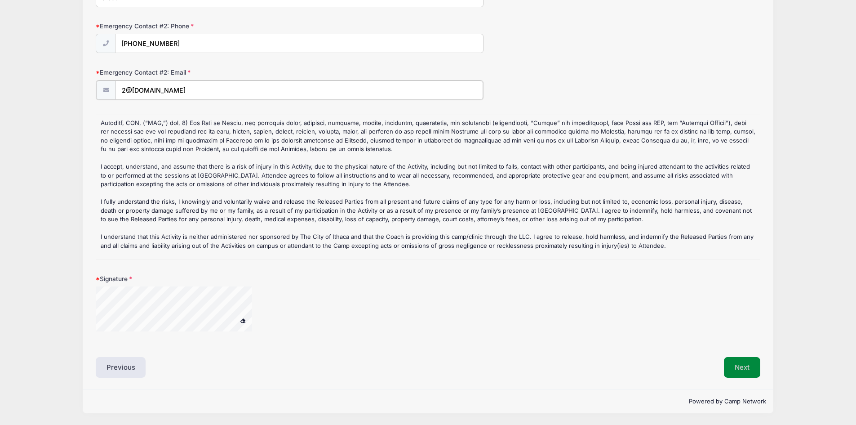
type input "2@gmail.com"
click at [730, 364] on button "Next" at bounding box center [742, 367] width 36 height 21
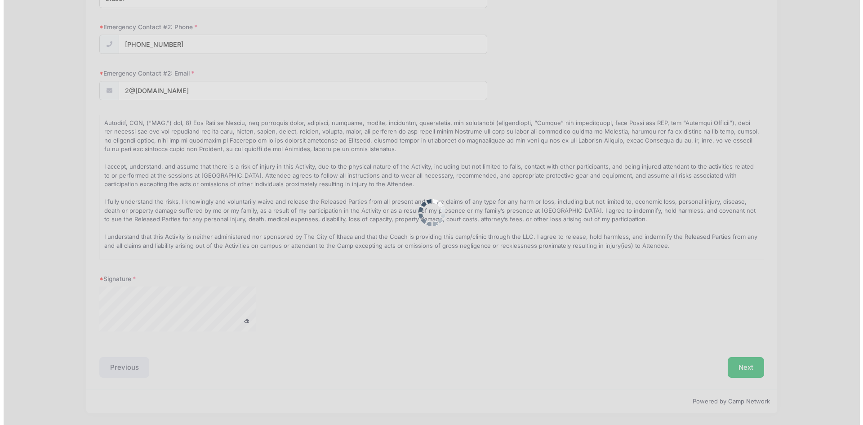
scroll to position [0, 0]
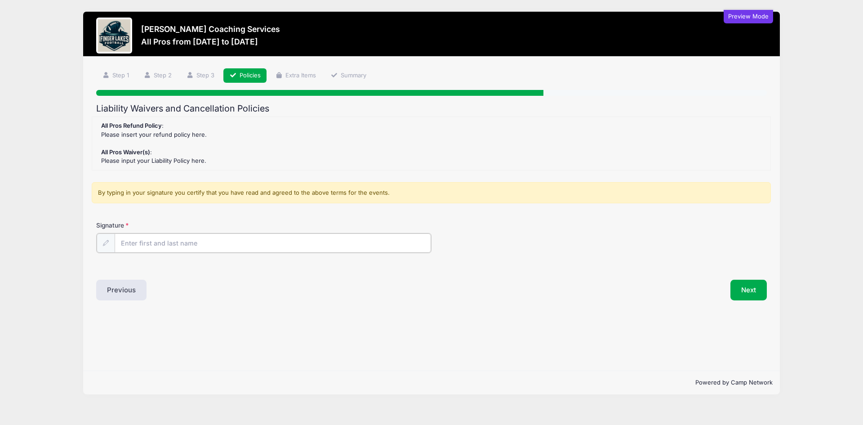
click at [194, 246] on input "Signature" at bounding box center [273, 242] width 316 height 19
click at [183, 249] on input "Signature" at bounding box center [273, 242] width 316 height 19
type input "fsadfs"
drag, startPoint x: 411, startPoint y: 362, endPoint x: 500, endPoint y: 341, distance: 91.2
click at [412, 362] on div "Step 4 /7 Step 1 Step 2 Step 3 Policies Extra Items Summary Participant Informa…" at bounding box center [431, 214] width 696 height 314
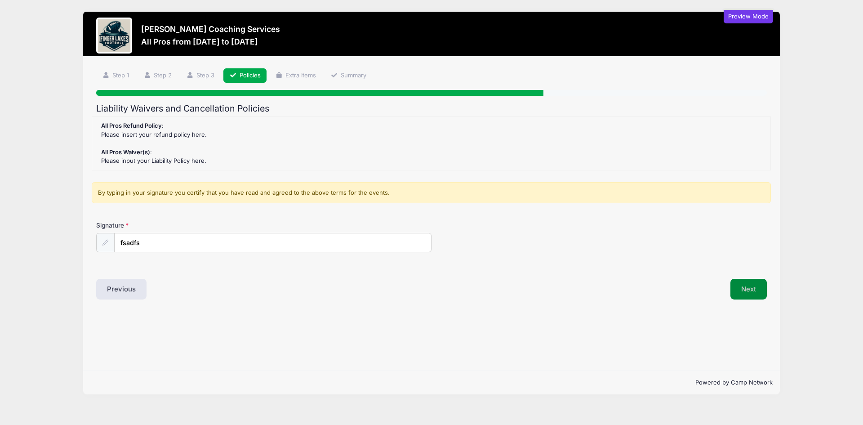
click at [747, 291] on button "Next" at bounding box center [748, 289] width 36 height 21
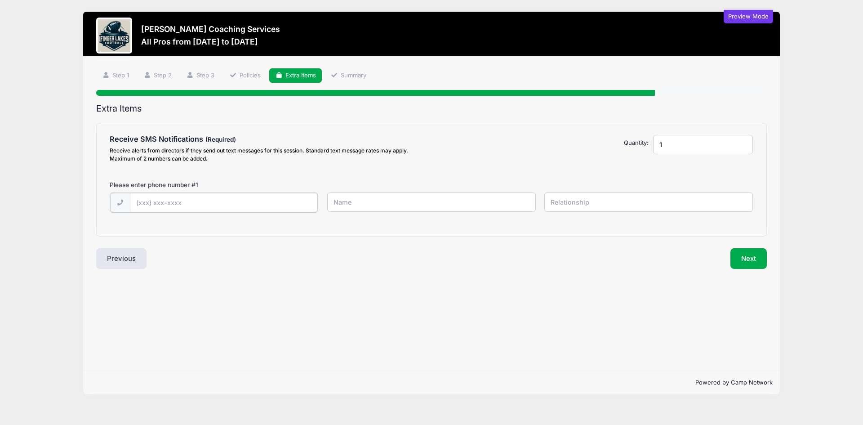
click at [0, 0] on input "text" at bounding box center [0, 0] width 0 height 0
type input "(607) 342-4556"
click at [0, 0] on input "text" at bounding box center [0, 0] width 0 height 0
type input "sdfghdfshsd"
click at [0, 0] on input "text" at bounding box center [0, 0] width 0 height 0
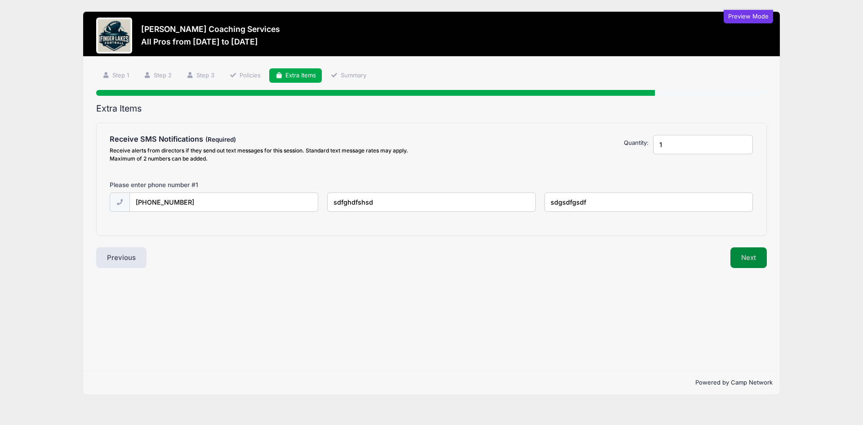
type input "sdgsdfgsdf"
click at [755, 257] on button "Next" at bounding box center [748, 257] width 36 height 21
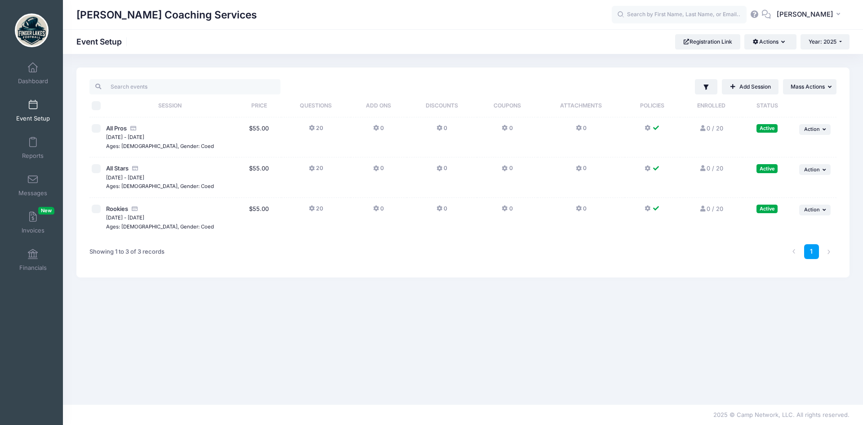
click at [656, 128] on icon at bounding box center [656, 128] width 7 height 0
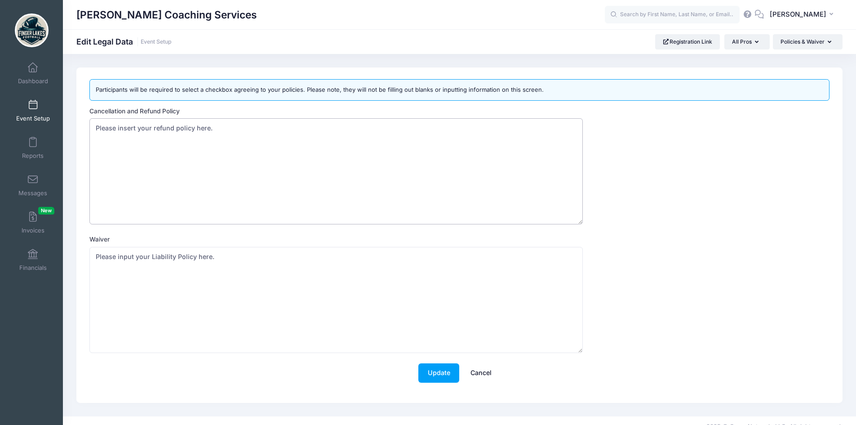
drag, startPoint x: 222, startPoint y: 130, endPoint x: 92, endPoint y: 129, distance: 130.3
click at [92, 129] on textarea "Please insert your refund policy here." at bounding box center [335, 171] width 493 height 106
drag, startPoint x: 222, startPoint y: 257, endPoint x: 90, endPoint y: 255, distance: 131.7
click at [90, 255] on textarea "Please input your Liability Policy here." at bounding box center [335, 300] width 493 height 106
type textarea "W"
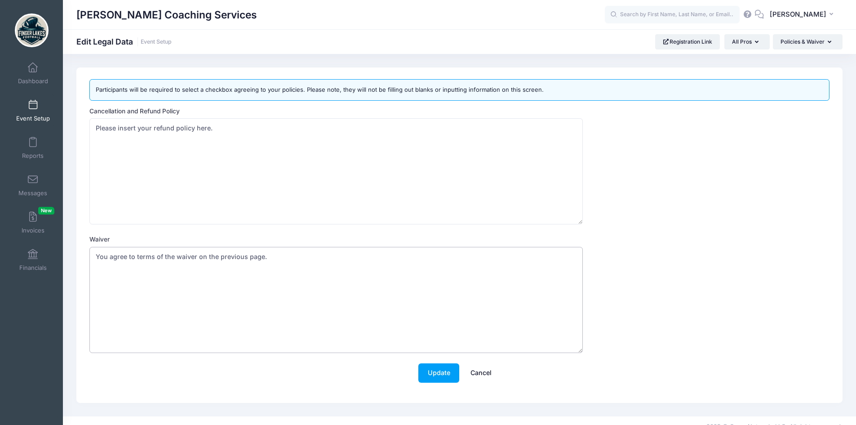
type textarea "You agree to terms of the waiver on the previous page."
drag, startPoint x: 219, startPoint y: 129, endPoint x: 82, endPoint y: 134, distance: 137.6
click at [82, 134] on div "Participants will be required to select a checkbox agreeing to your policies. P…" at bounding box center [459, 234] width 766 height 335
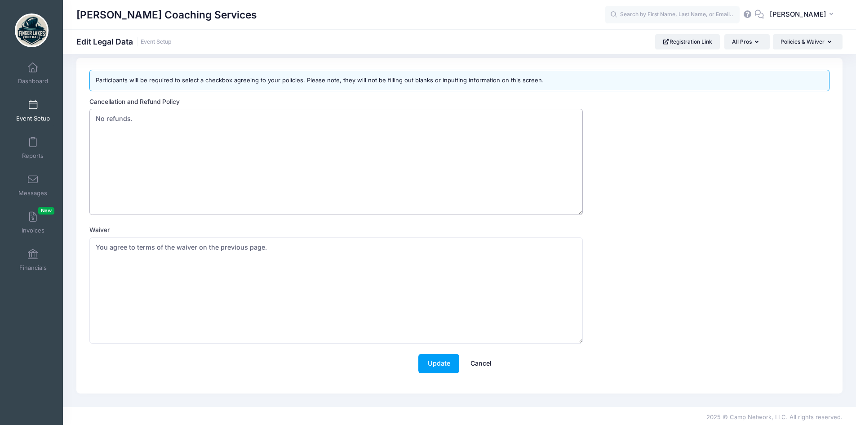
scroll to position [12, 0]
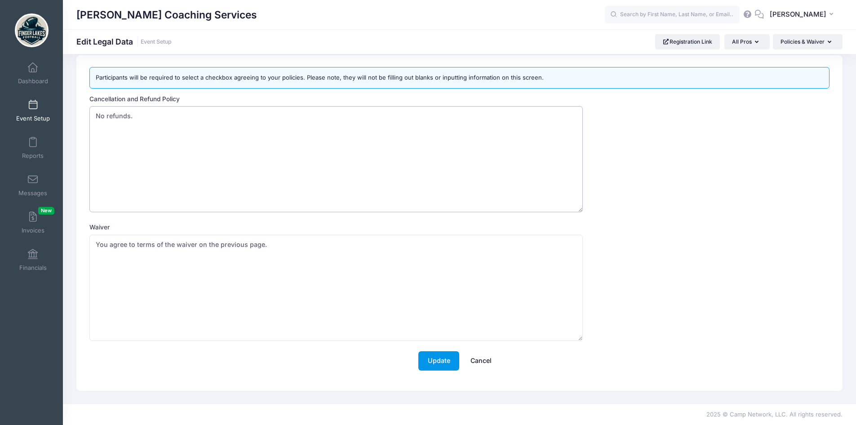
type textarea "No refunds."
click at [433, 359] on button "Update" at bounding box center [438, 360] width 41 height 19
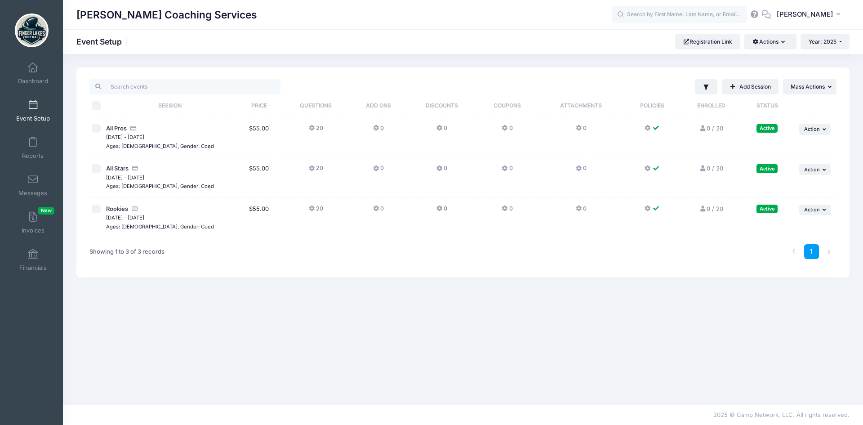
click at [652, 172] on button at bounding box center [652, 170] width 16 height 13
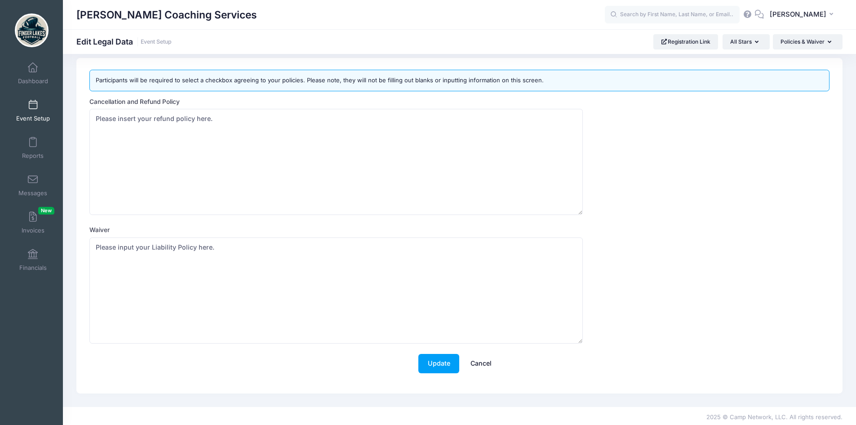
scroll to position [12, 0]
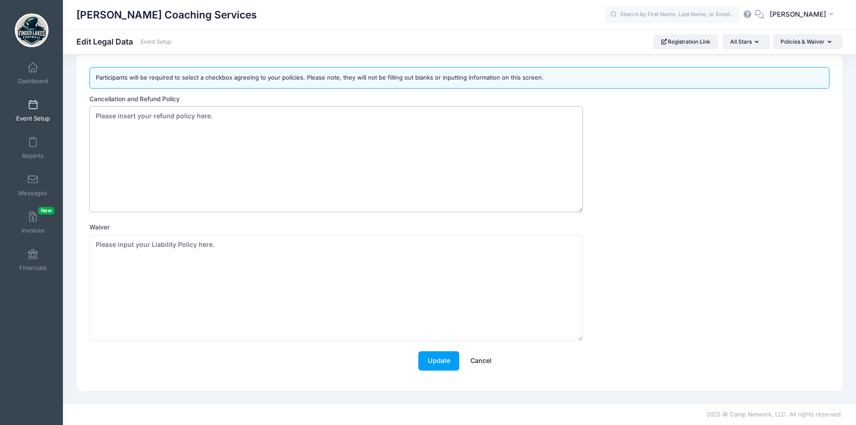
click at [155, 124] on textarea "Please insert your refund policy here." at bounding box center [335, 159] width 493 height 106
drag, startPoint x: 222, startPoint y: 124, endPoint x: 89, endPoint y: 123, distance: 133.5
click at [89, 123] on div "Cancellation and Refund Policy Please insert your refund policy here. [GEOGRAPH…" at bounding box center [459, 236] width 749 height 285
type textarea "No Refunds."
drag, startPoint x: 231, startPoint y: 248, endPoint x: 107, endPoint y: 253, distance: 123.2
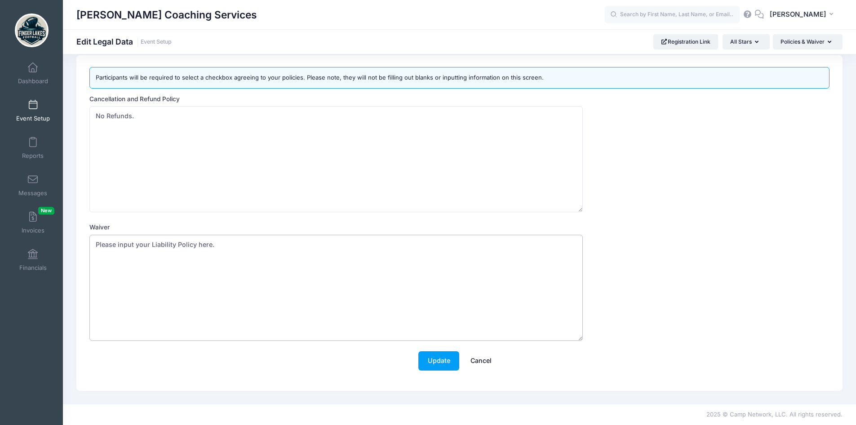
click at [109, 253] on textarea "Please input your Liability Policy here." at bounding box center [335, 288] width 493 height 106
type textarea "P"
type textarea "You agree to the terms of the waiver on the previous page."
click at [452, 363] on button "Update" at bounding box center [438, 360] width 41 height 19
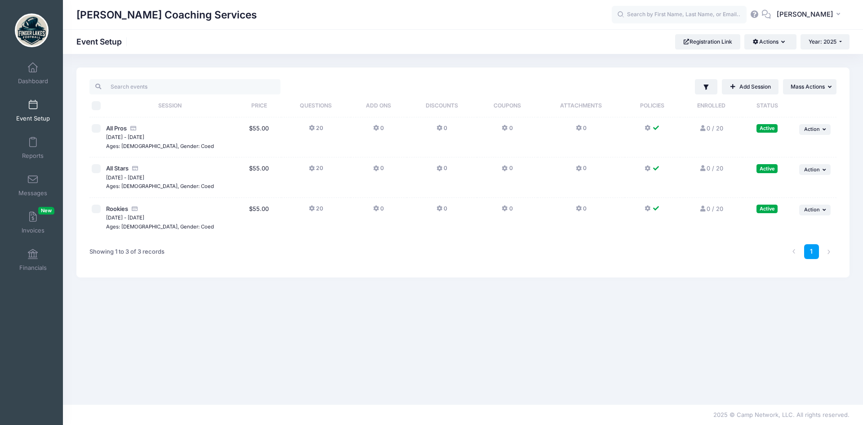
click at [646, 208] on icon at bounding box center [647, 208] width 7 height 0
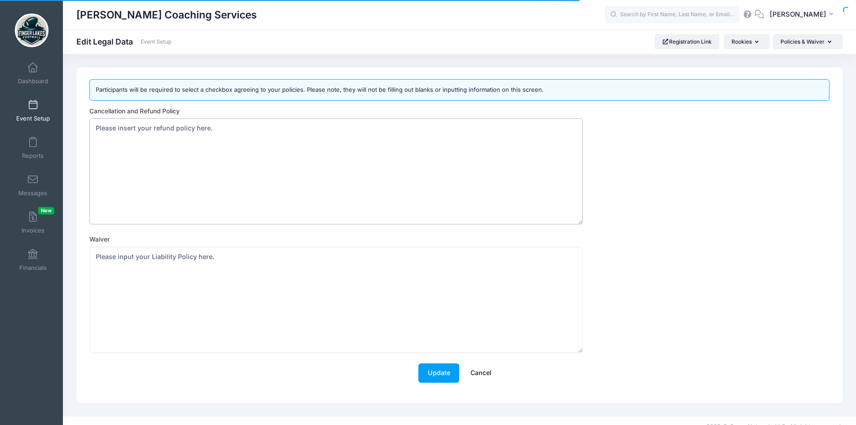
click at [168, 153] on textarea "Please insert your refund policy here." at bounding box center [335, 171] width 493 height 106
drag, startPoint x: 222, startPoint y: 126, endPoint x: 76, endPoint y: 127, distance: 146.0
click at [76, 127] on div "Participants will be required to select a checkbox agreeing to your policies. P…" at bounding box center [459, 234] width 775 height 335
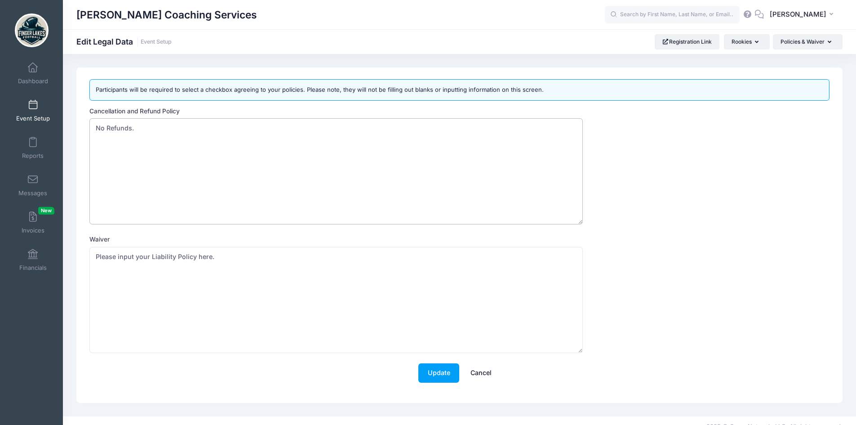
type textarea "No Refunds."
drag, startPoint x: 232, startPoint y: 257, endPoint x: 86, endPoint y: 254, distance: 145.6
click at [86, 254] on div "Cancellation and Refund Policy Please insert your refund policy here. Waiver Pl…" at bounding box center [459, 248] width 749 height 285
drag, startPoint x: 440, startPoint y: 259, endPoint x: 84, endPoint y: 270, distance: 356.5
click at [84, 270] on div "Participants will be required to select a checkbox agreeing to your policies. P…" at bounding box center [459, 234] width 766 height 335
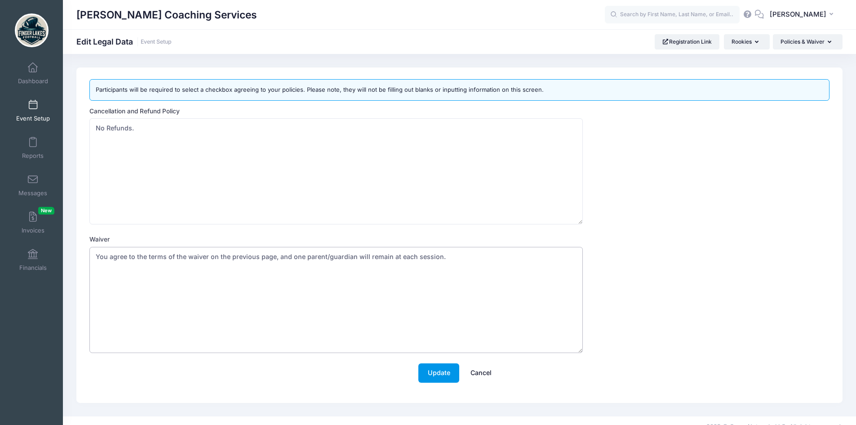
type textarea "You agree to the terms of the waiver on the previous page, and one parent/guard…"
click at [431, 368] on button "Update" at bounding box center [438, 372] width 41 height 19
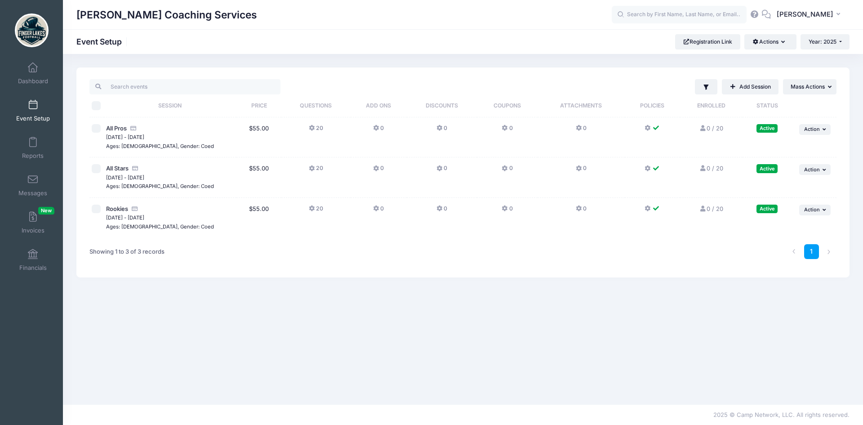
click at [651, 172] on button at bounding box center [652, 170] width 16 height 13
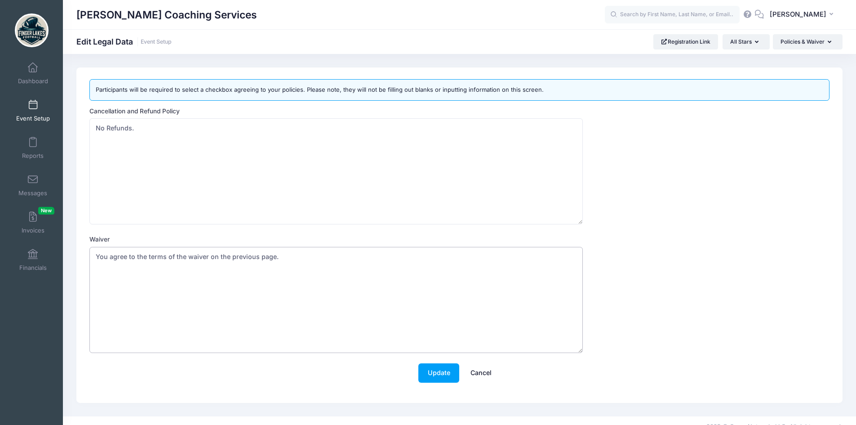
drag, startPoint x: 291, startPoint y: 254, endPoint x: 88, endPoint y: 258, distance: 203.6
click at [88, 258] on div "Cancellation and Refund Policy No Refunds. Waiver You agree to the terms of the…" at bounding box center [459, 248] width 749 height 285
paste textarea ", and one parent/guardian will remain at each session"
type textarea "You agree to the terms of the waiver on the previous page, and one parent/guard…"
click at [442, 368] on button "Update" at bounding box center [438, 372] width 41 height 19
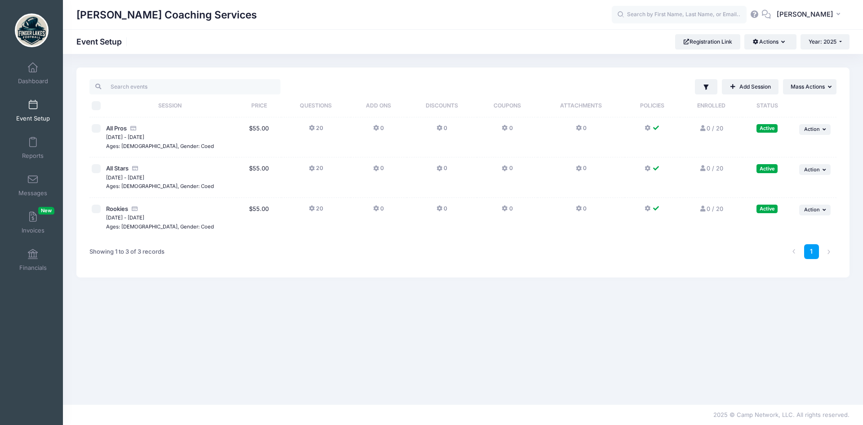
click at [650, 126] on button at bounding box center [652, 130] width 16 height 13
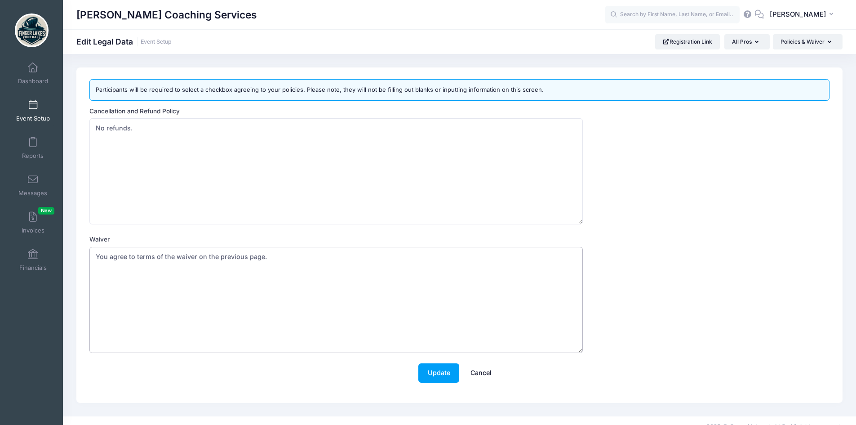
drag, startPoint x: 299, startPoint y: 258, endPoint x: 71, endPoint y: 259, distance: 227.8
click at [71, 259] on div "Participants will be required to select a checkbox agreeing to your policies. P…" at bounding box center [459, 234] width 793 height 335
paste textarea "he terms of the waiver on the previous page, and one parent/guardian will remai…"
type textarea "You agree to the terms of the waiver on the previous page, and one parent/guard…"
click at [446, 369] on button "Update" at bounding box center [438, 372] width 41 height 19
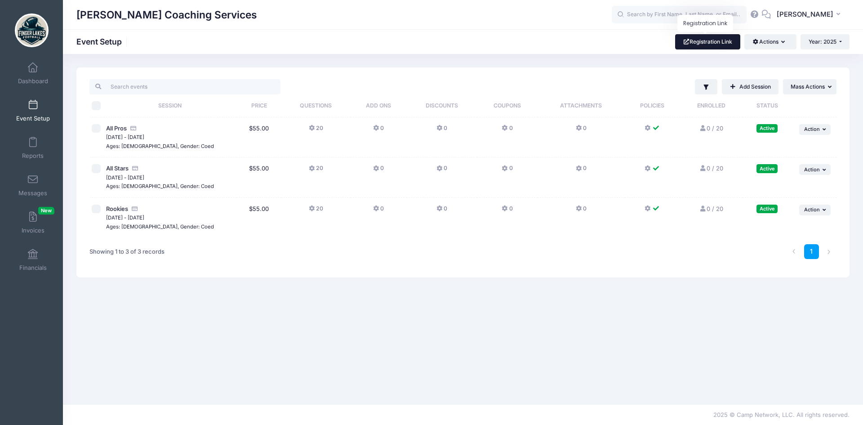
click at [716, 35] on link "Registration Link" at bounding box center [707, 41] width 65 height 15
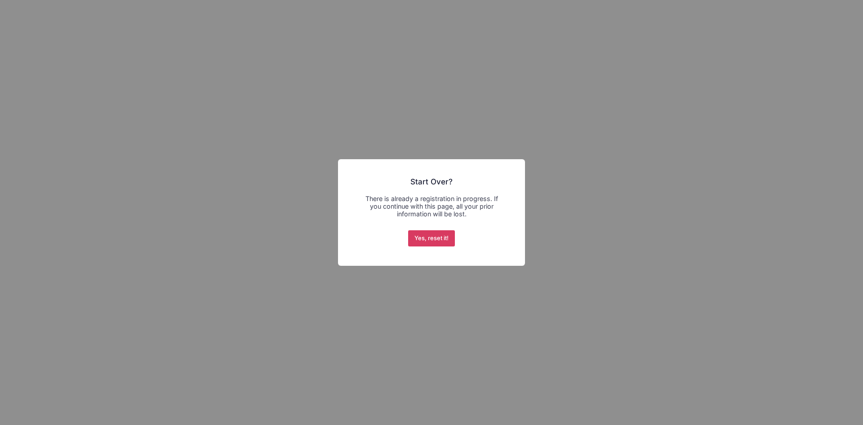
click at [420, 239] on button "Yes, reset it!" at bounding box center [431, 238] width 47 height 16
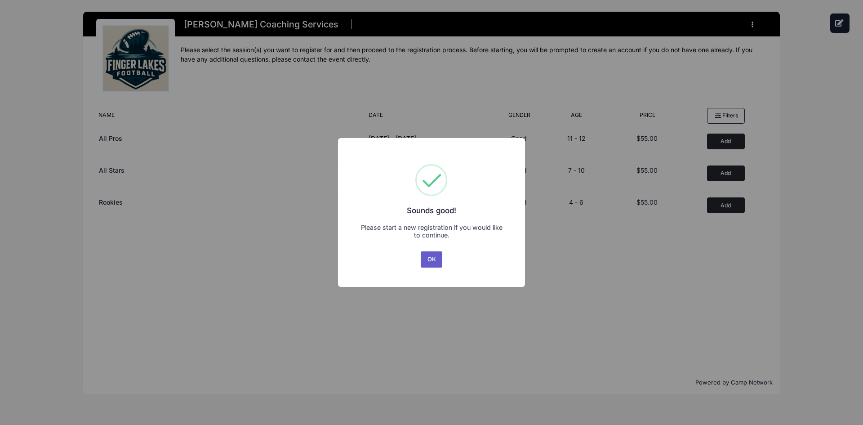
click at [432, 256] on button "OK" at bounding box center [432, 259] width 22 height 16
